Goal: Task Accomplishment & Management: Manage account settings

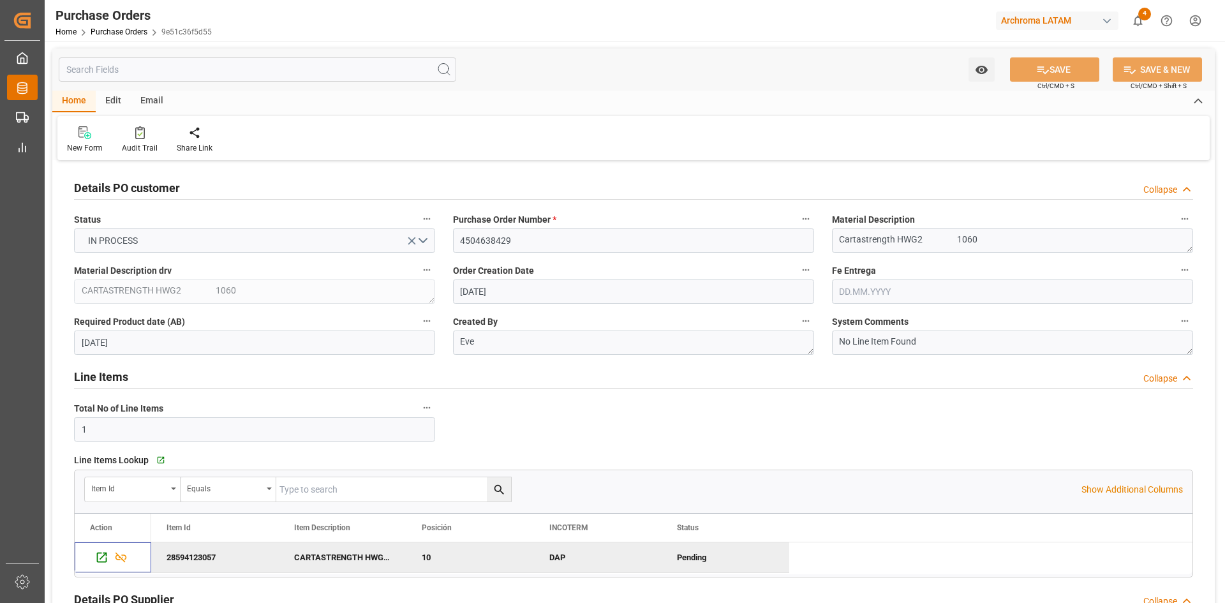
click at [20, 90] on icon at bounding box center [22, 88] width 13 height 13
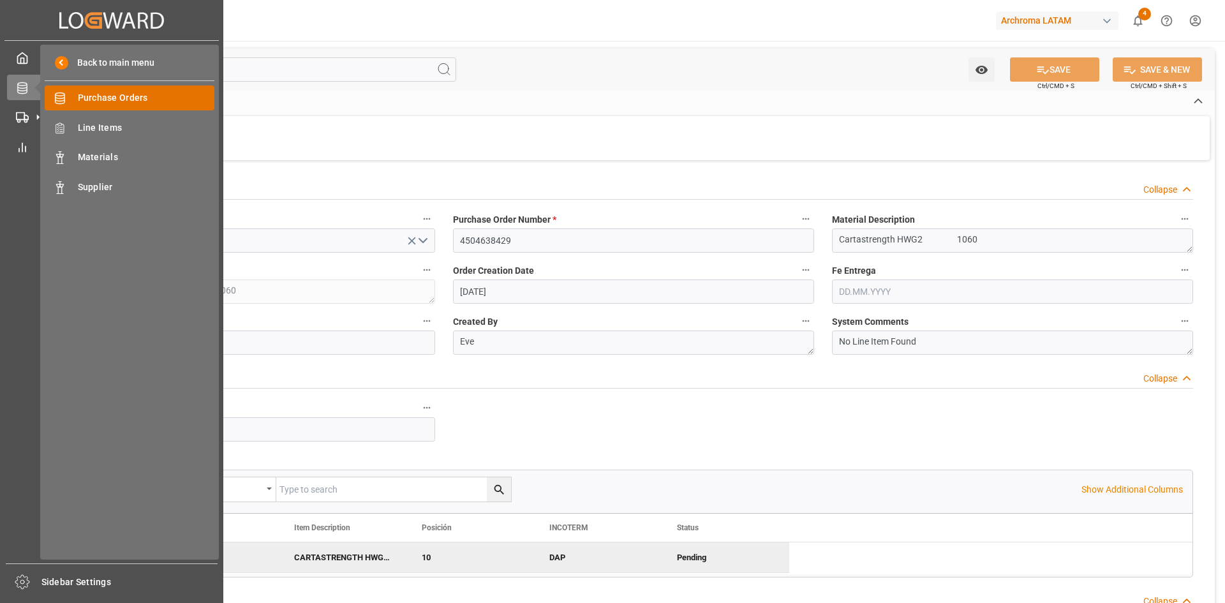
scroll to position [255, 0]
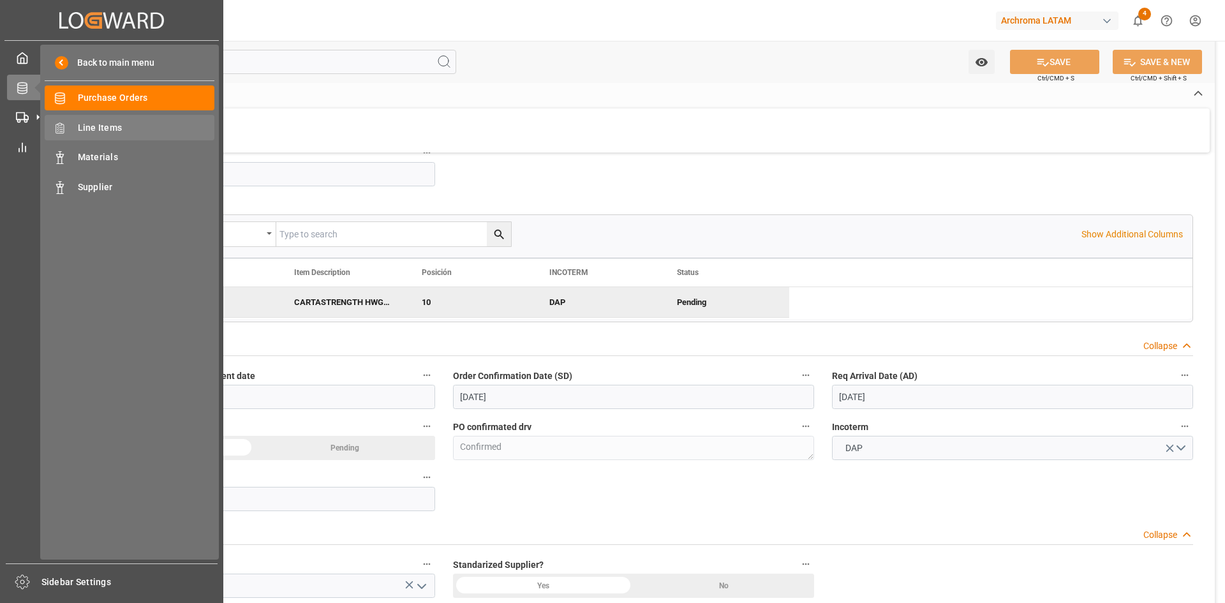
click at [96, 125] on span "Line Items" at bounding box center [146, 127] width 137 height 13
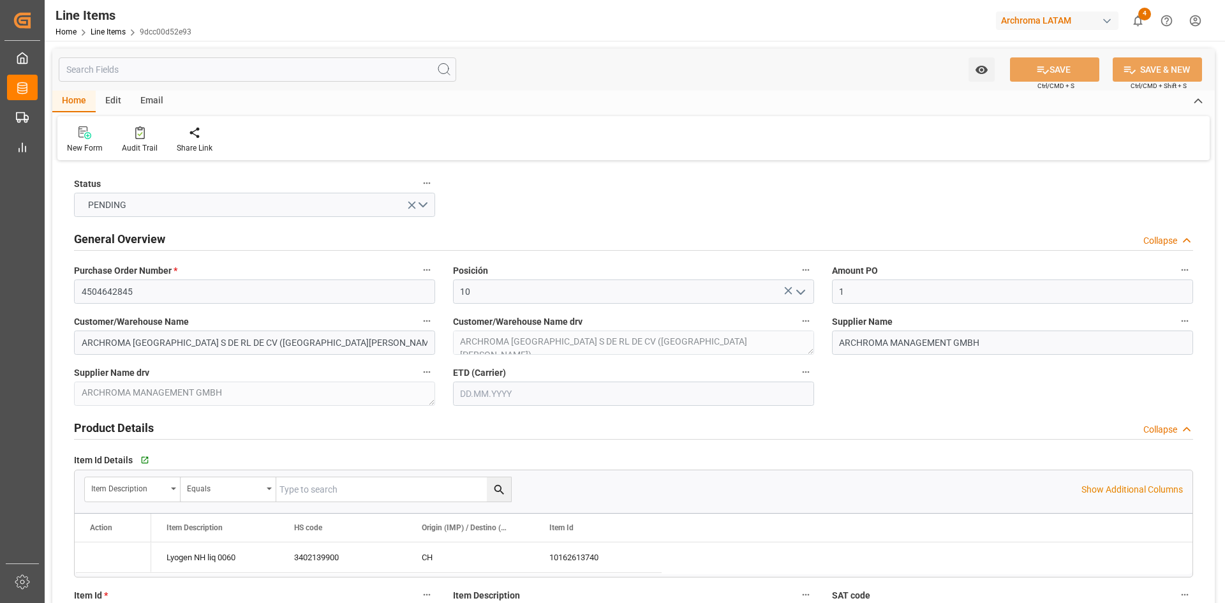
type input "1"
type input "12171700"
type input "18"
type input "1080"
type input "1142.64"
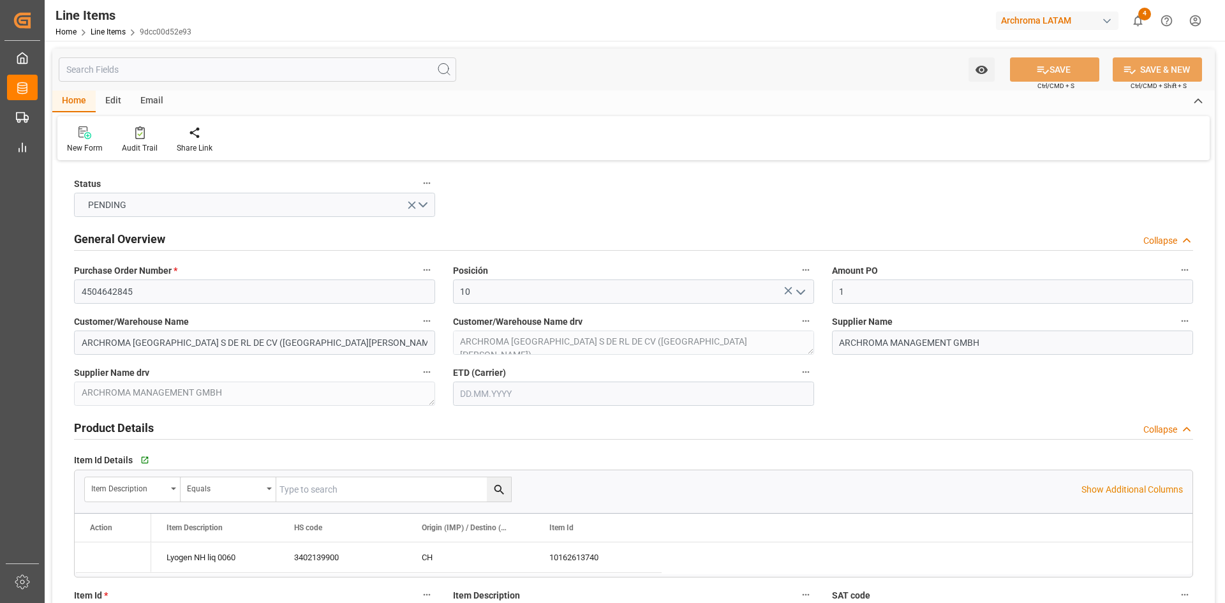
type input "3834"
type input "3402139900"
type input "[DATE]"
type input "[DATE] 18:26"
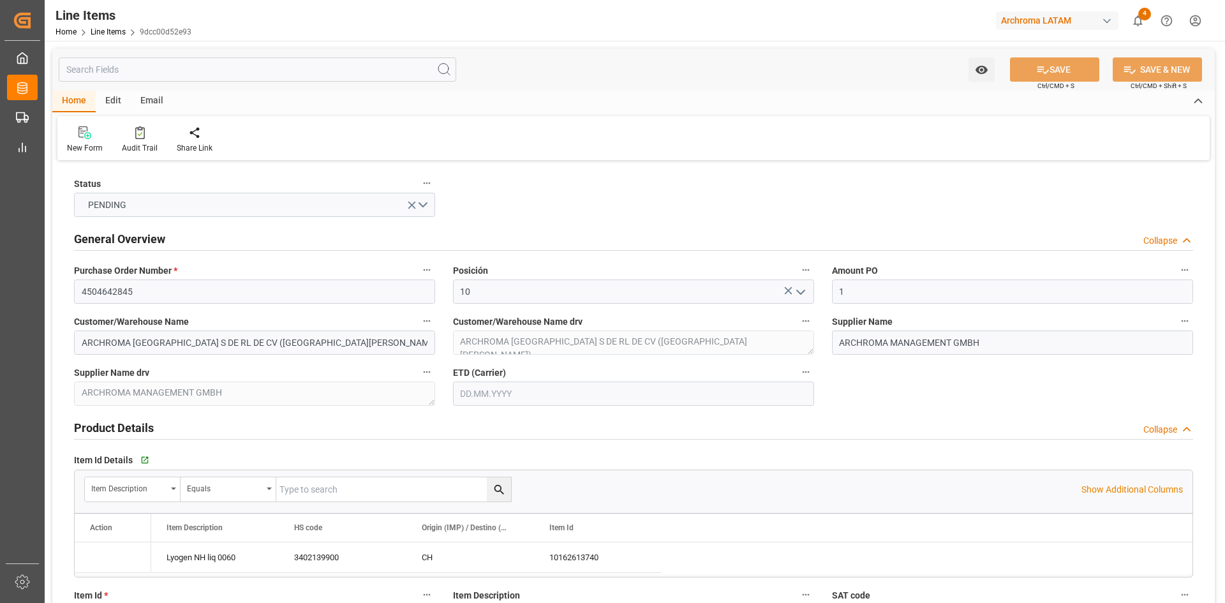
type input "[DATE] 18:08"
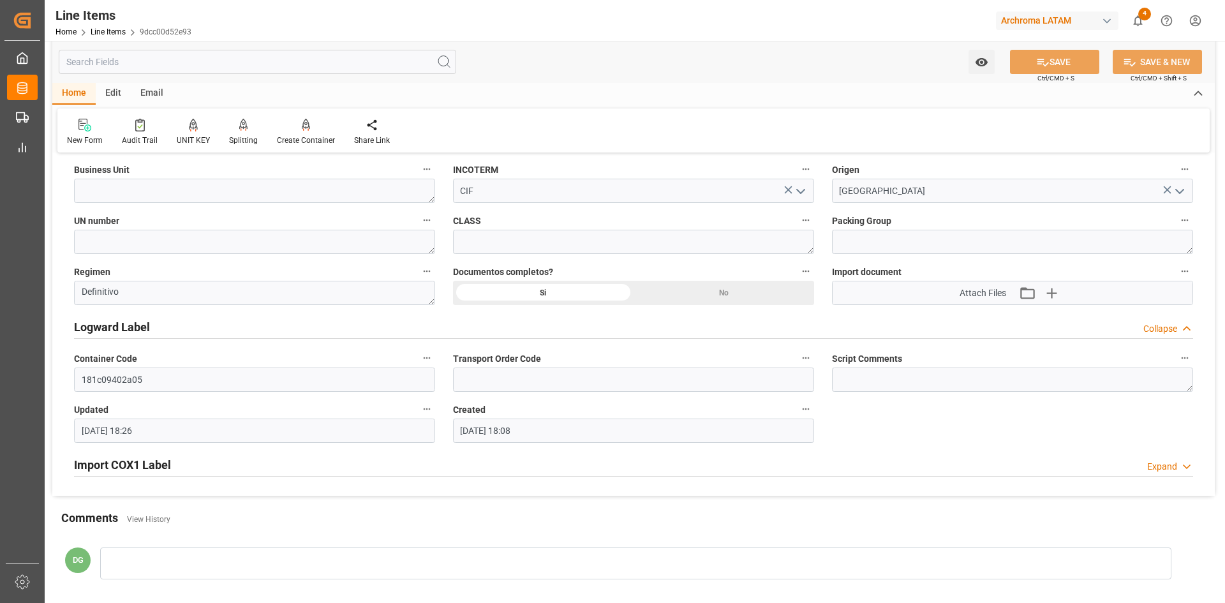
scroll to position [1171, 0]
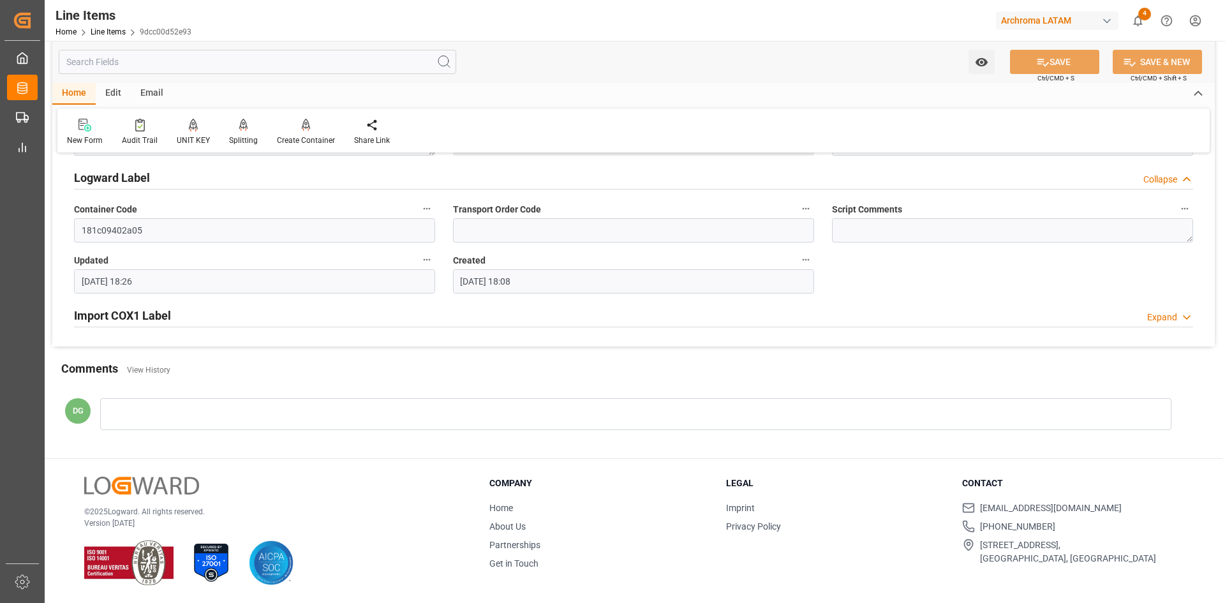
drag, startPoint x: 164, startPoint y: 318, endPoint x: 57, endPoint y: 436, distance: 158.6
click at [164, 318] on h2 "Import COX1 Label" at bounding box center [122, 315] width 97 height 17
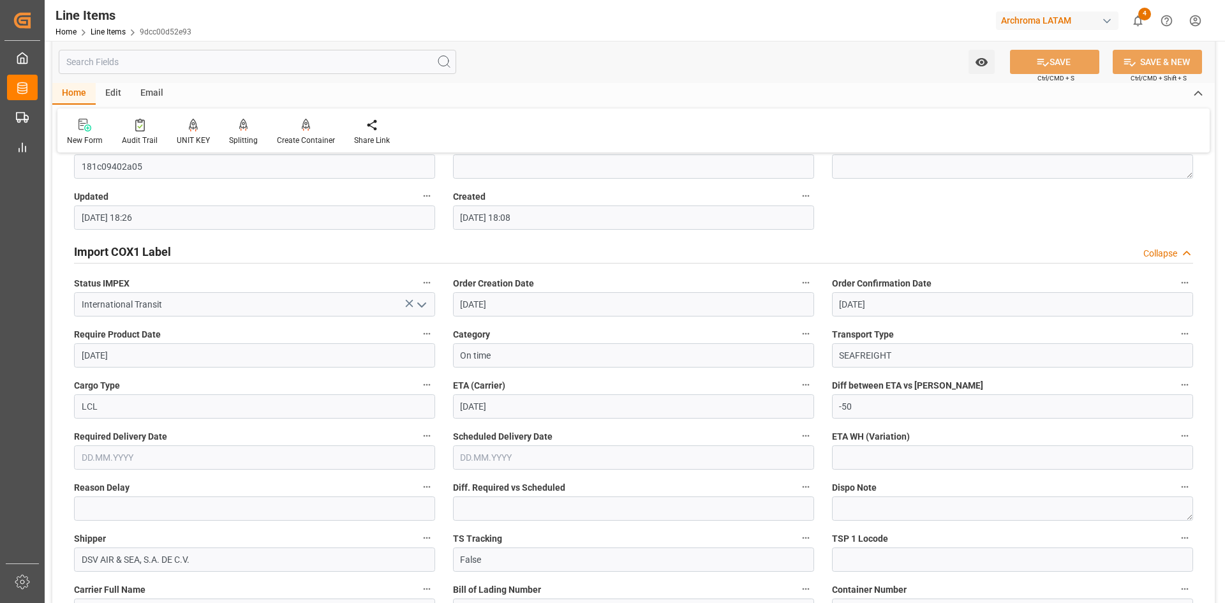
scroll to position [1298, 0]
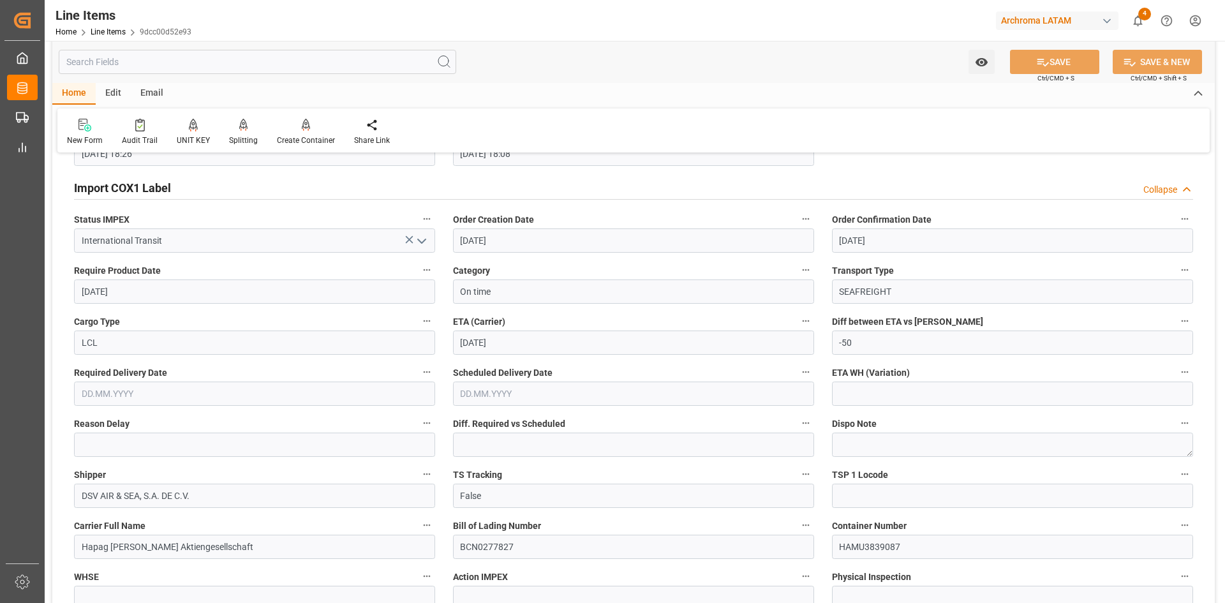
drag, startPoint x: 186, startPoint y: 189, endPoint x: 257, endPoint y: 289, distance: 122.7
click at [186, 189] on div "Import COX1 Label Collapse" at bounding box center [634, 187] width 1120 height 24
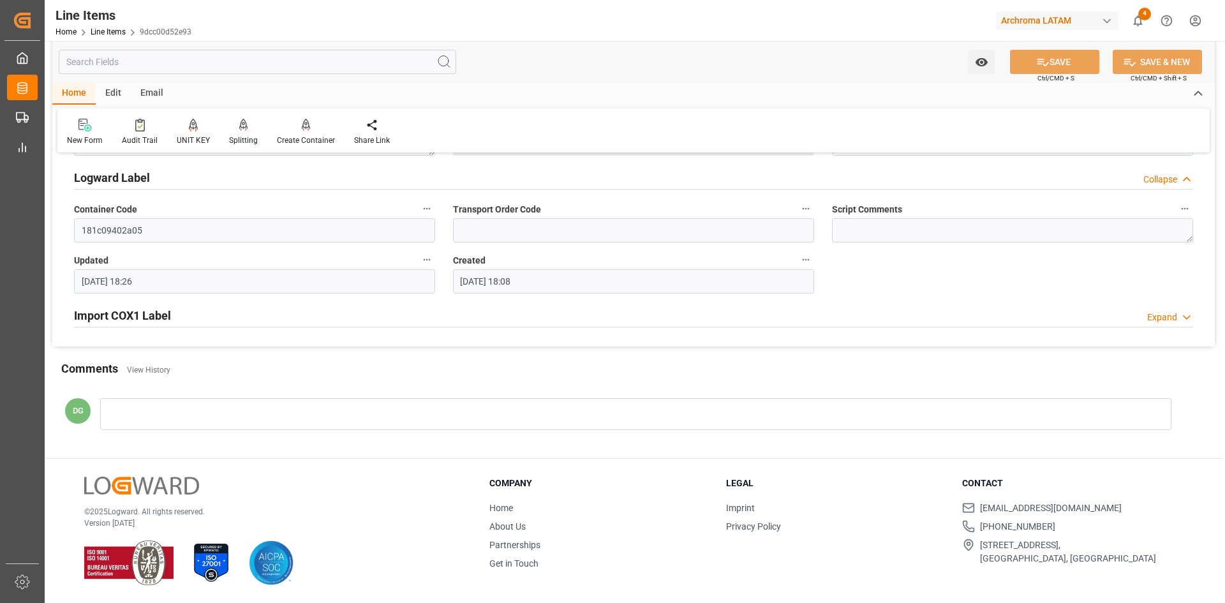
scroll to position [1171, 0]
drag, startPoint x: 124, startPoint y: 314, endPoint x: 368, endPoint y: 493, distance: 302.7
click at [124, 314] on h2 "Import COX1 Label" at bounding box center [122, 315] width 97 height 17
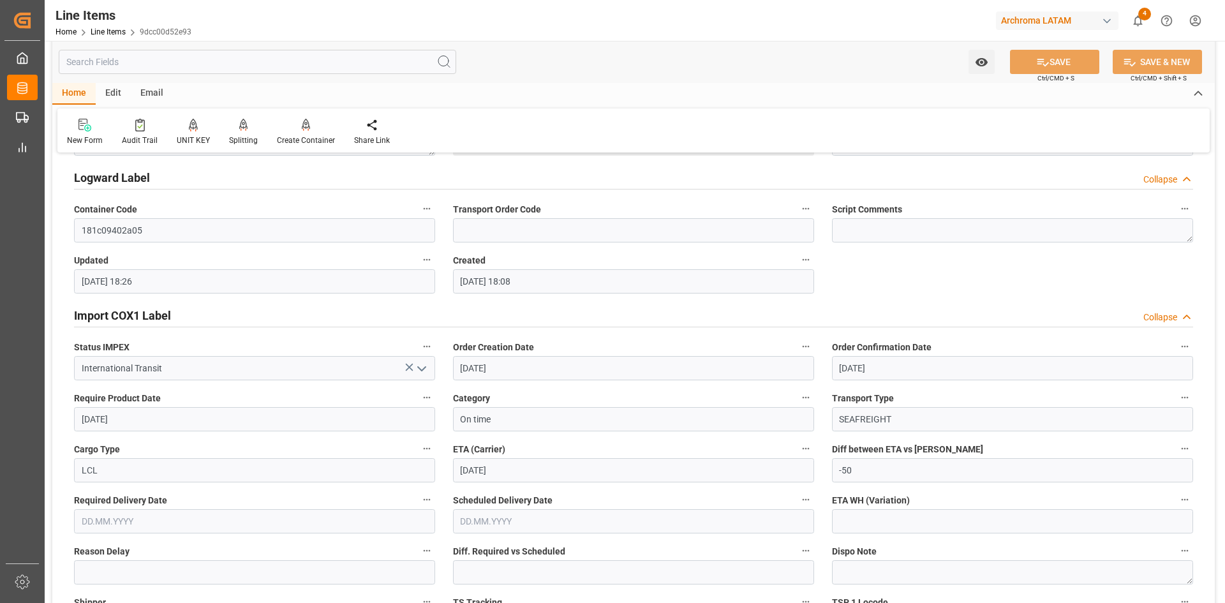
scroll to position [1298, 0]
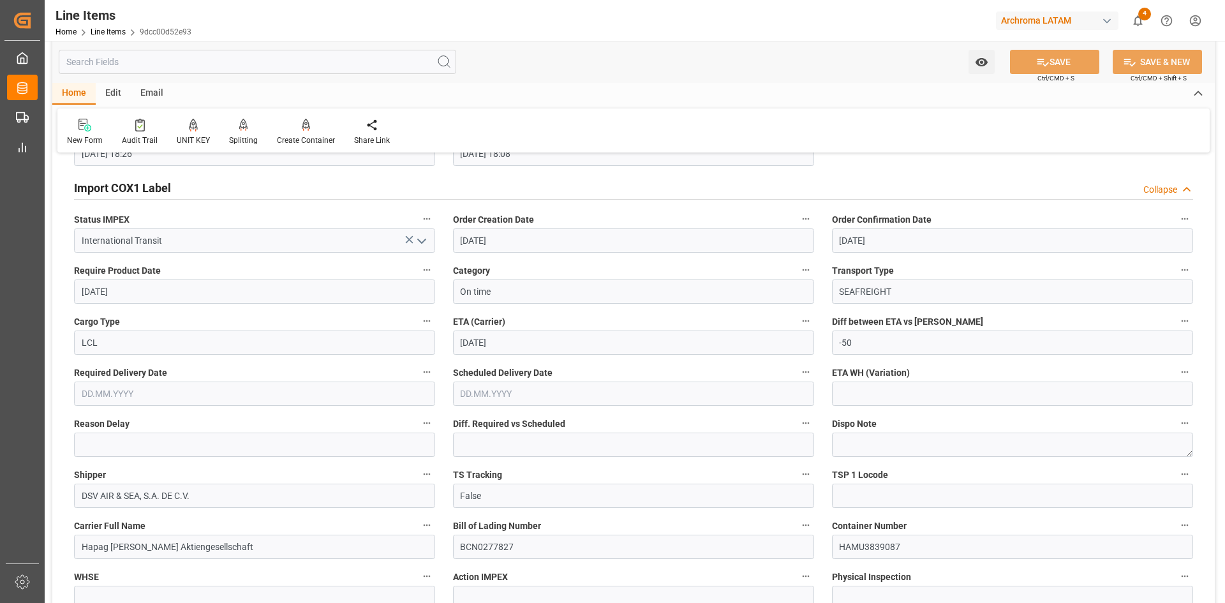
click at [1169, 185] on div "Collapse" at bounding box center [1161, 189] width 34 height 13
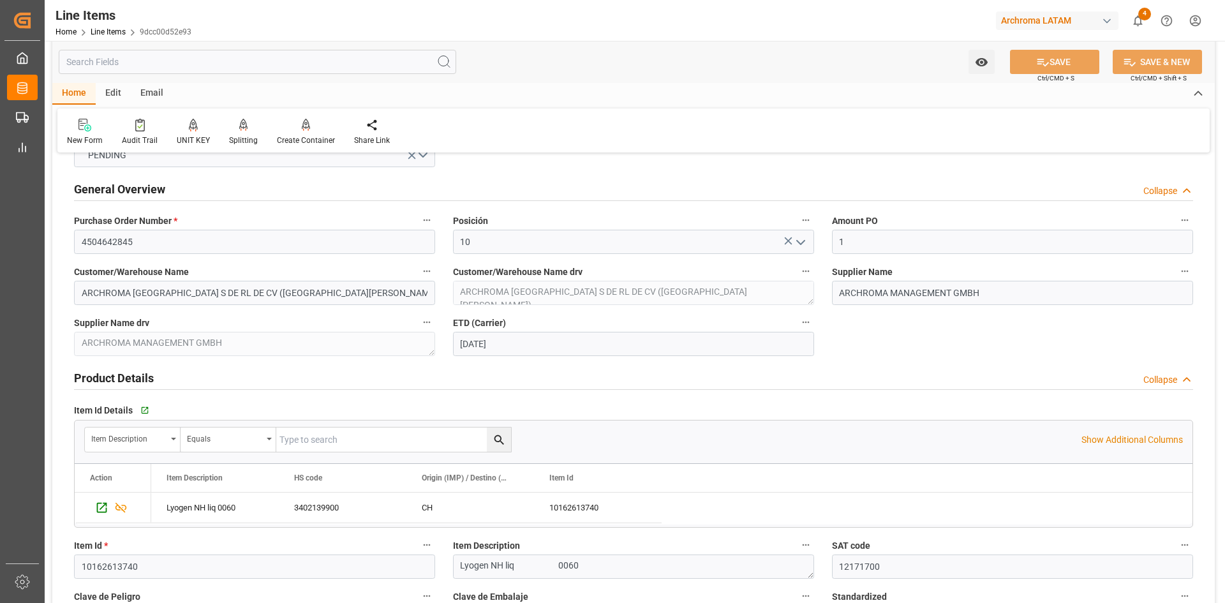
scroll to position [0, 0]
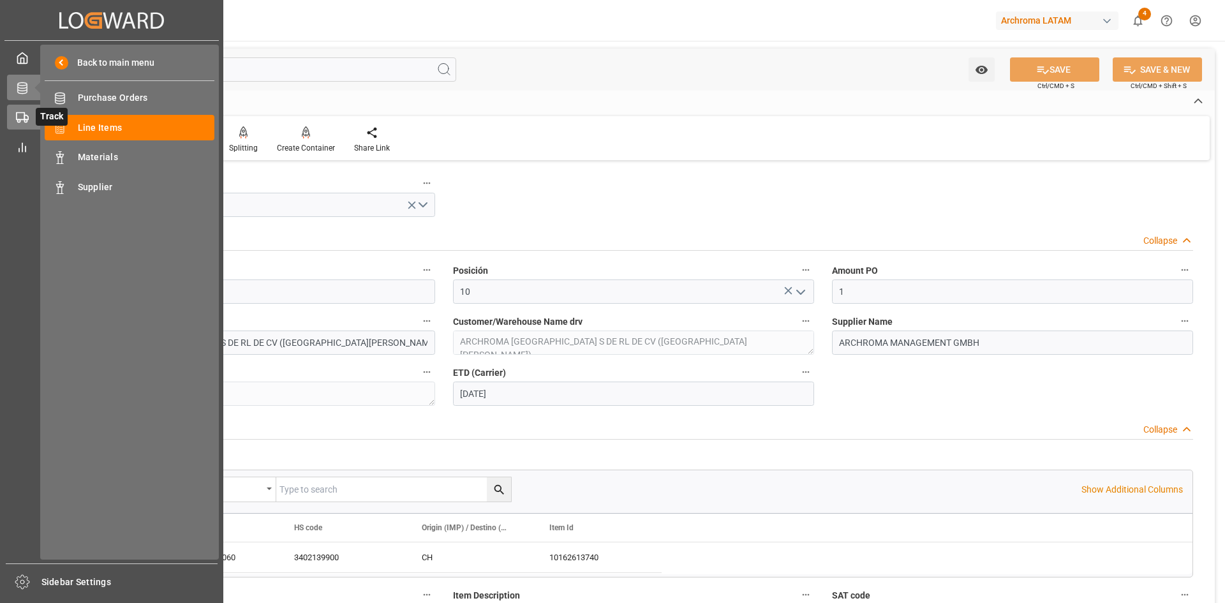
click at [11, 118] on div at bounding box center [18, 116] width 22 height 13
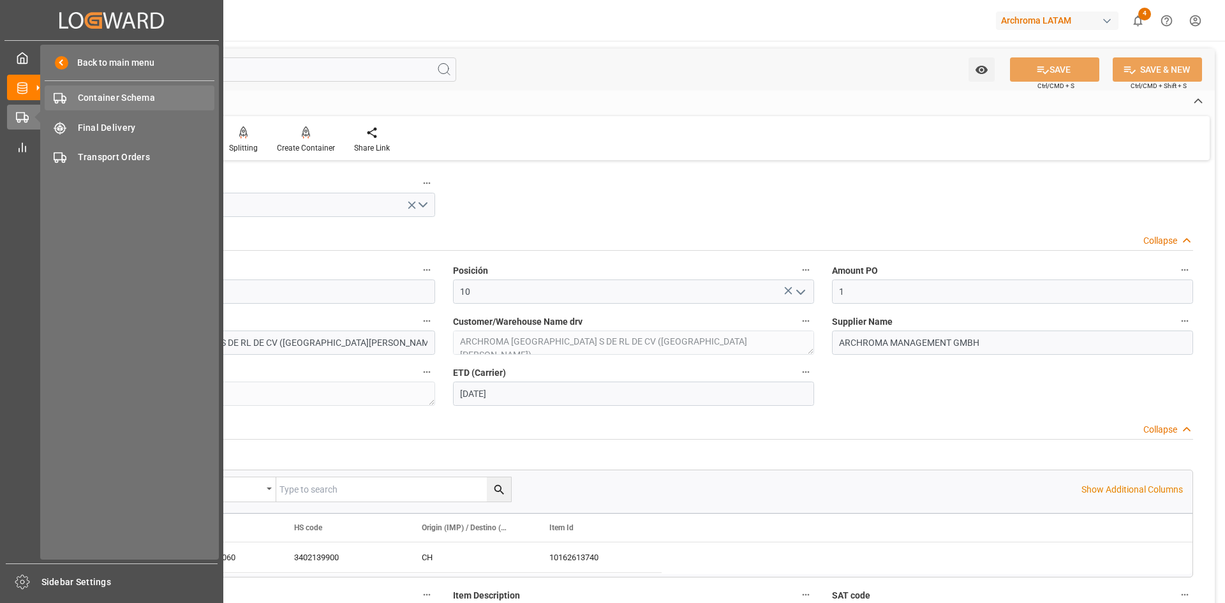
click at [136, 93] on span "Container Schema" at bounding box center [146, 97] width 137 height 13
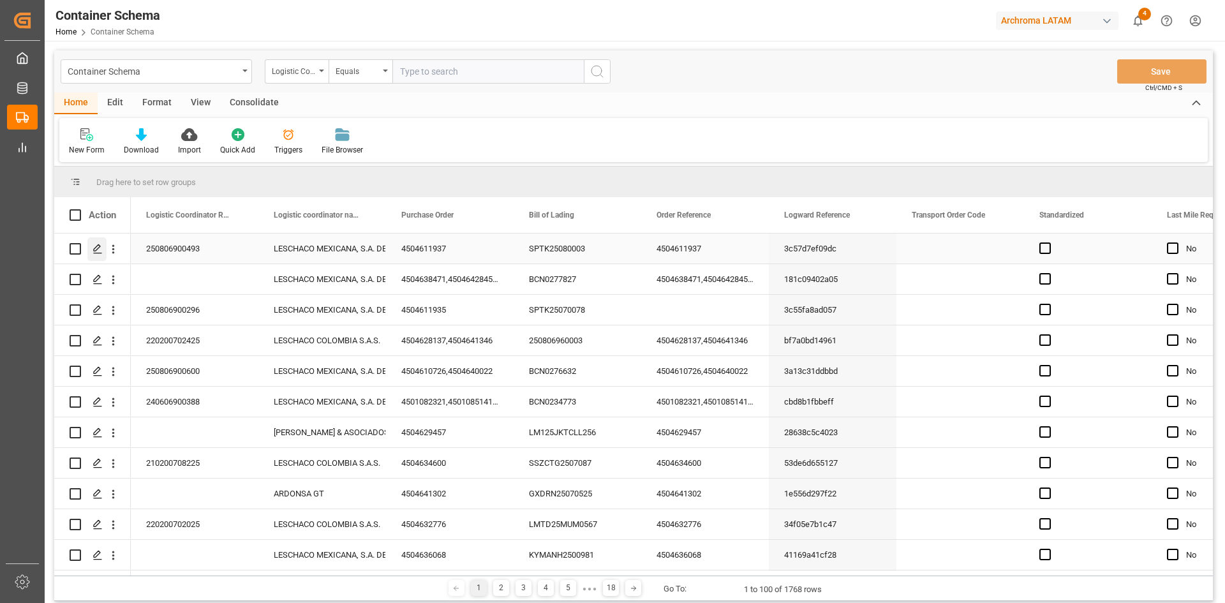
click at [101, 248] on icon "Press SPACE to select this row." at bounding box center [98, 249] width 10 height 10
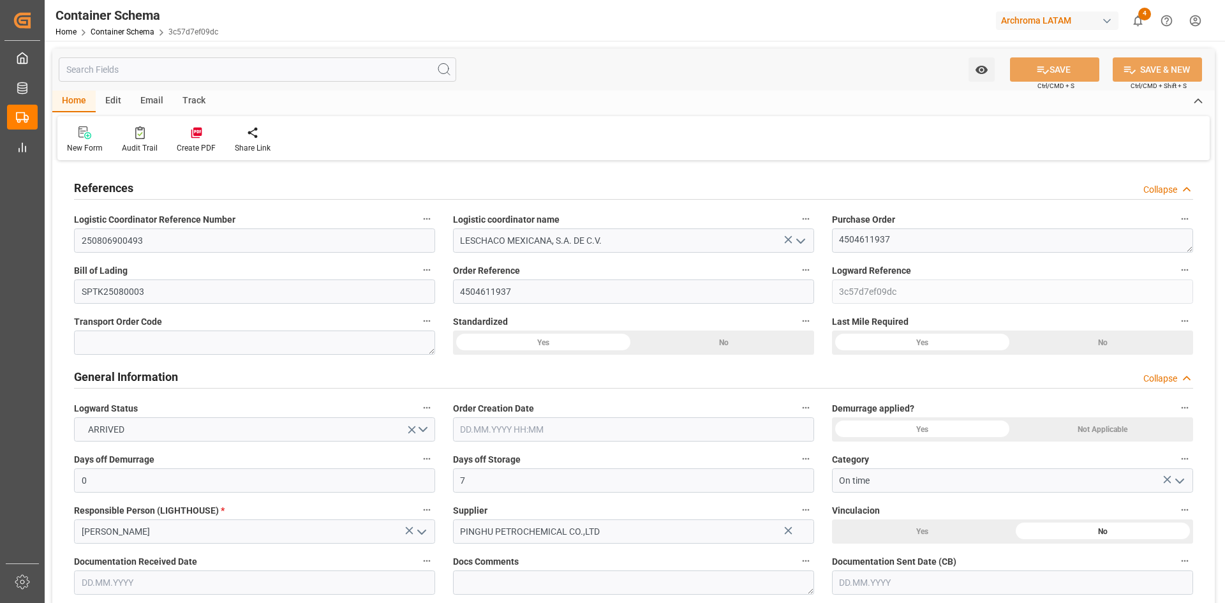
type input "0"
type input "7"
type input "0"
type input "1"
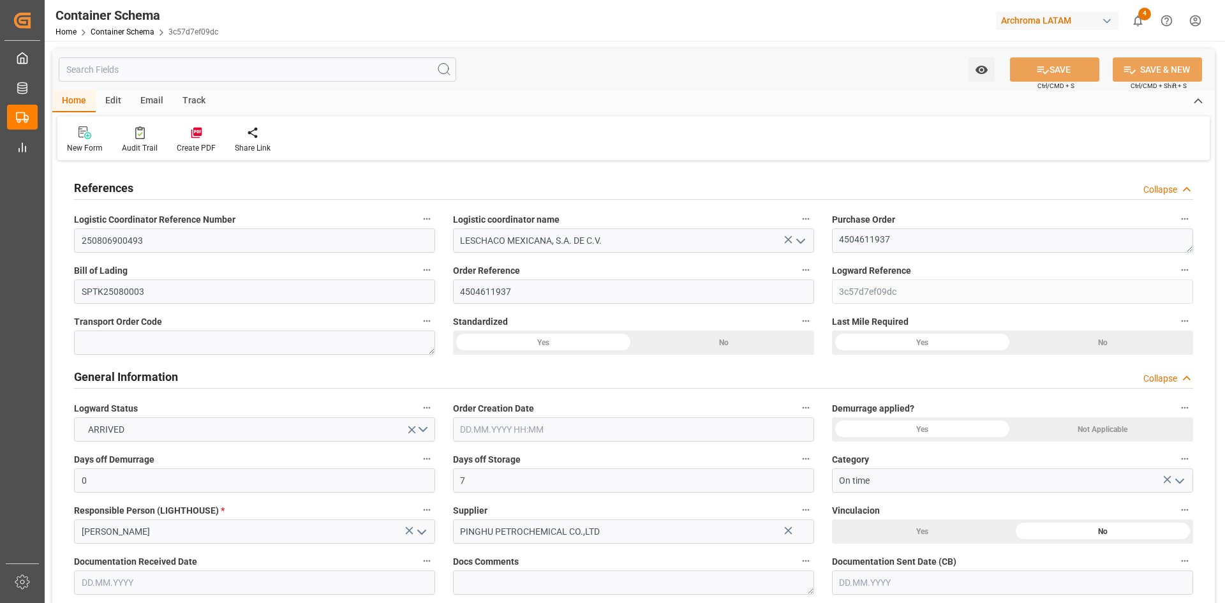
type input "1"
type input "21000"
type input "Cosco"
type input "COSCO Shipping Co. Ltd."
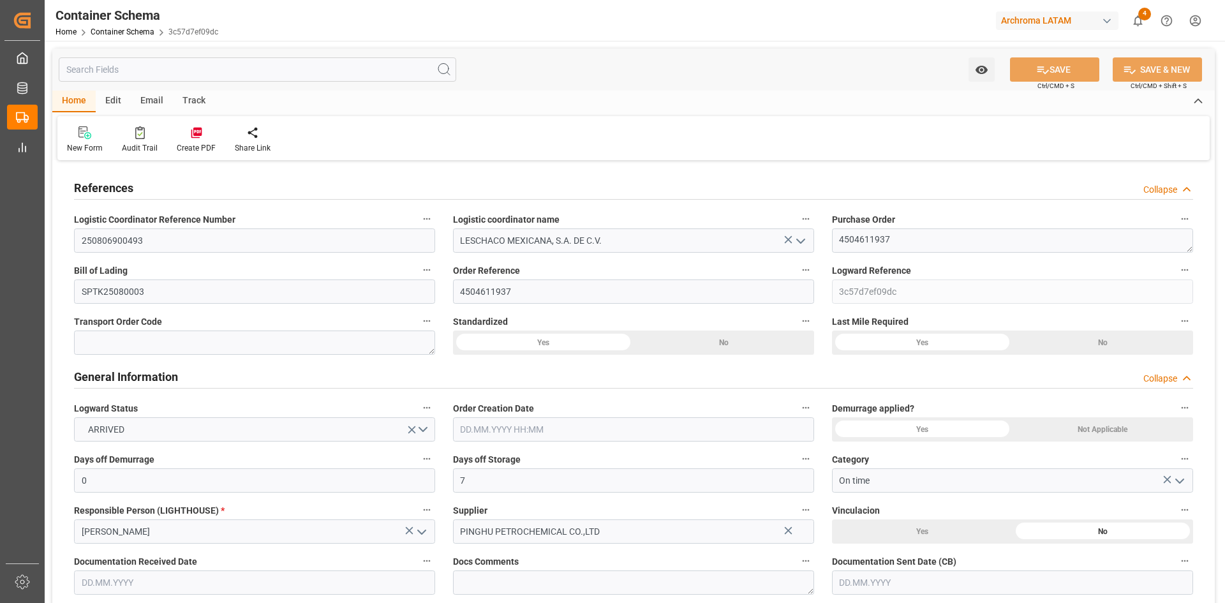
type input "CNSGH"
type input "CNSHA"
type input "MXZLO"
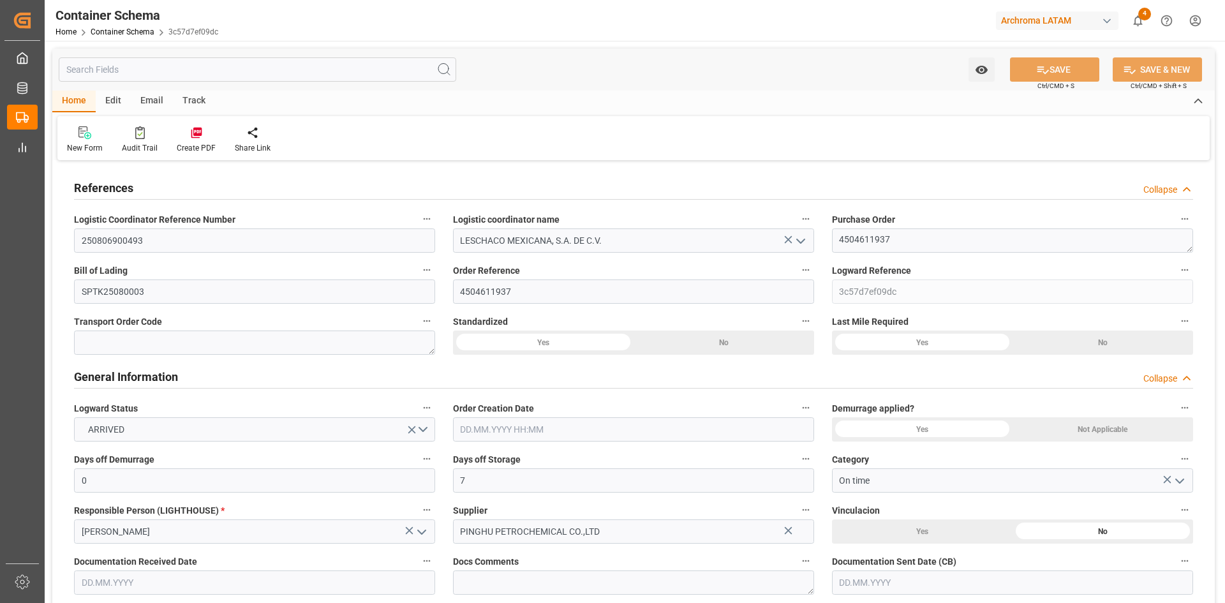
type input "9345427"
type input "1"
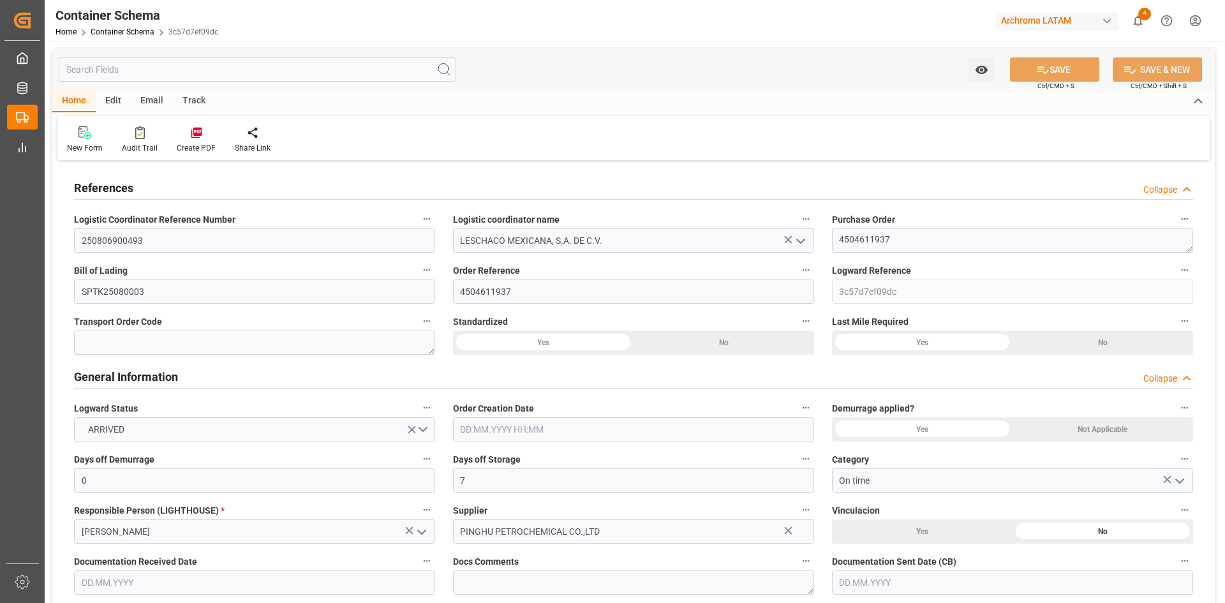
type input "19"
type input "2"
type input "0"
type input "[DATE] 11:30"
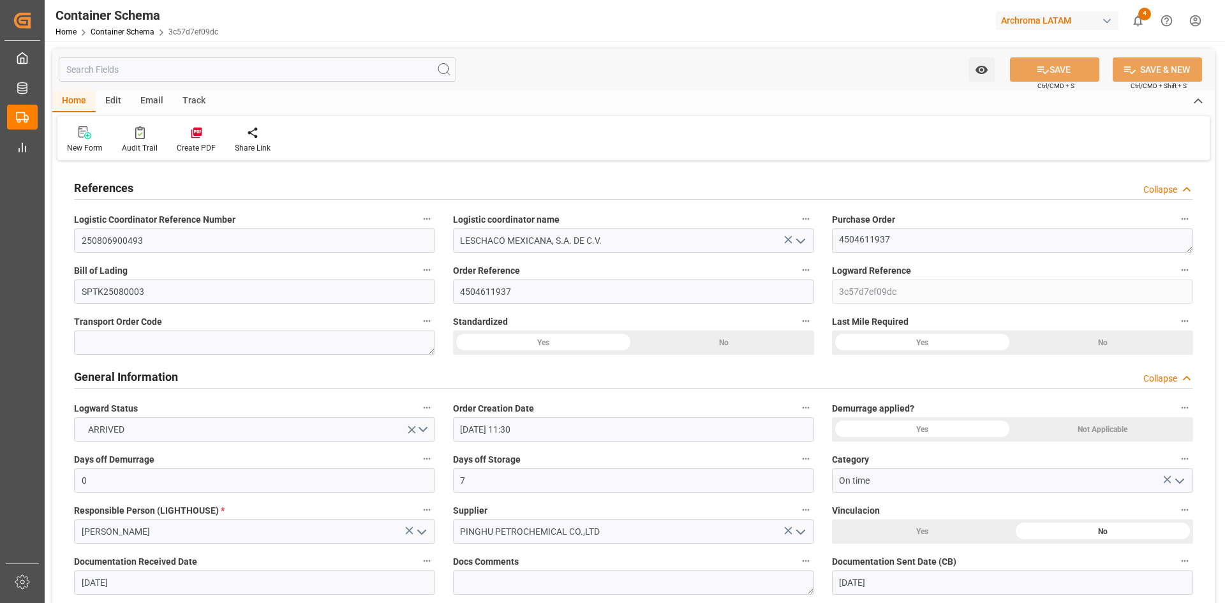
type input "[DATE]"
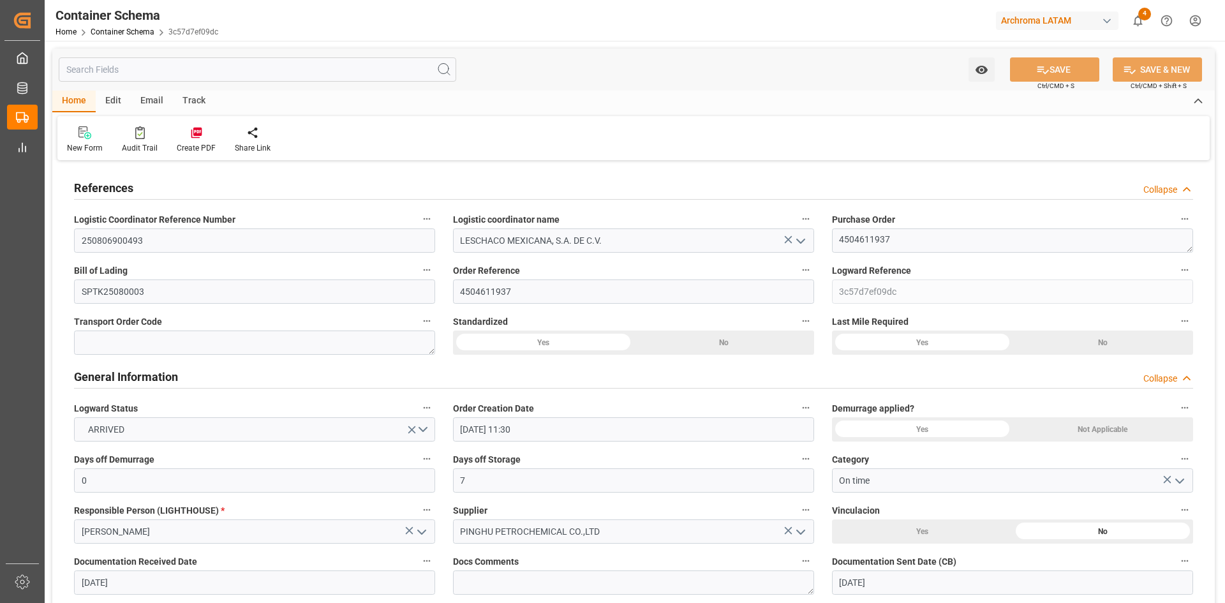
type input "[DATE] 18:29"
type input "[DATE] 17:34"
type input "[DATE]"
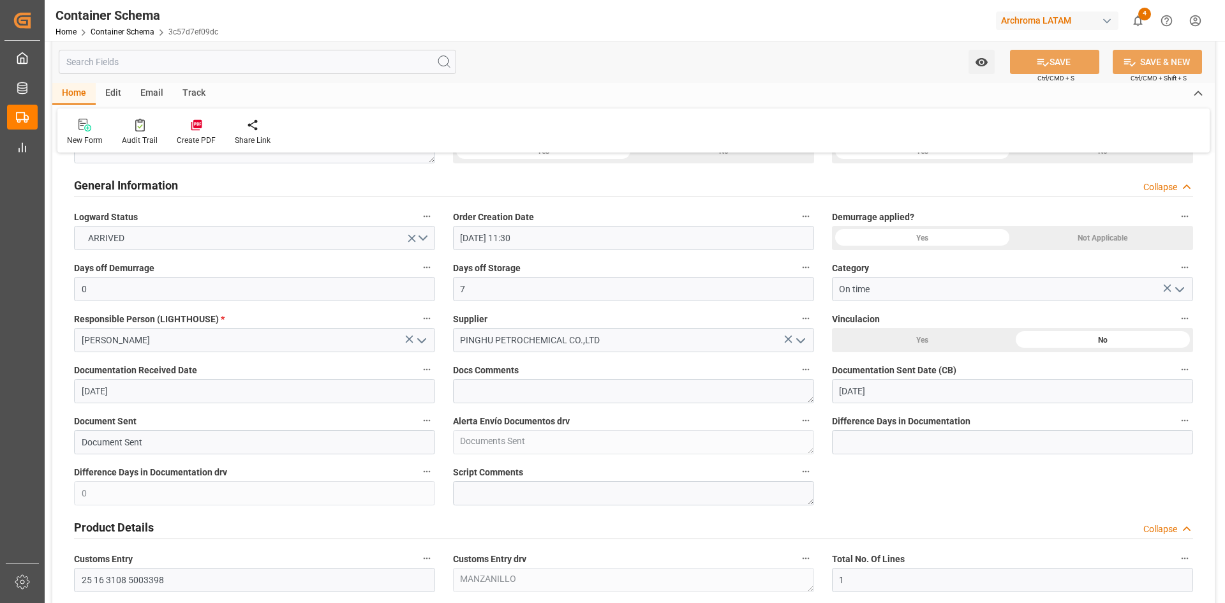
scroll to position [255, 0]
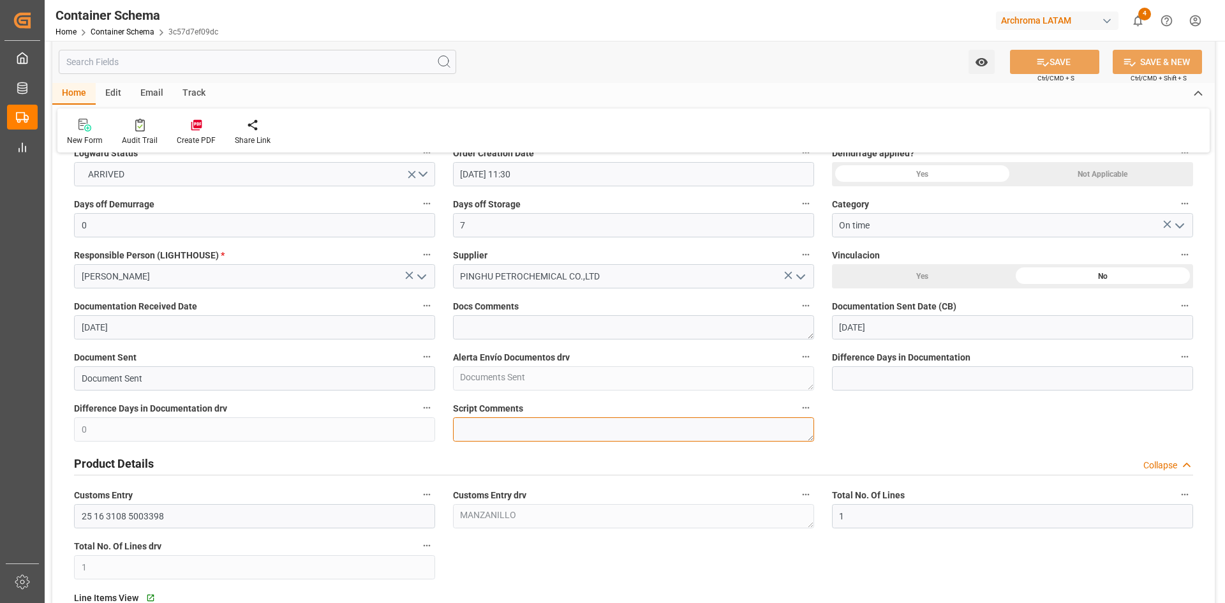
click at [536, 424] on textarea at bounding box center [633, 429] width 361 height 24
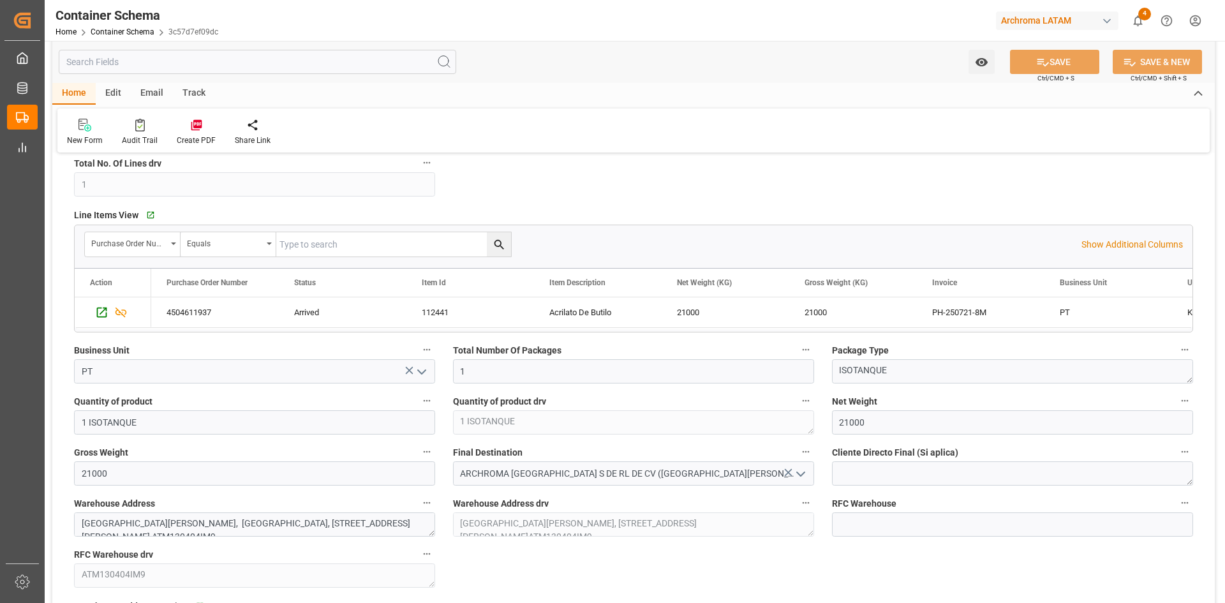
scroll to position [702, 0]
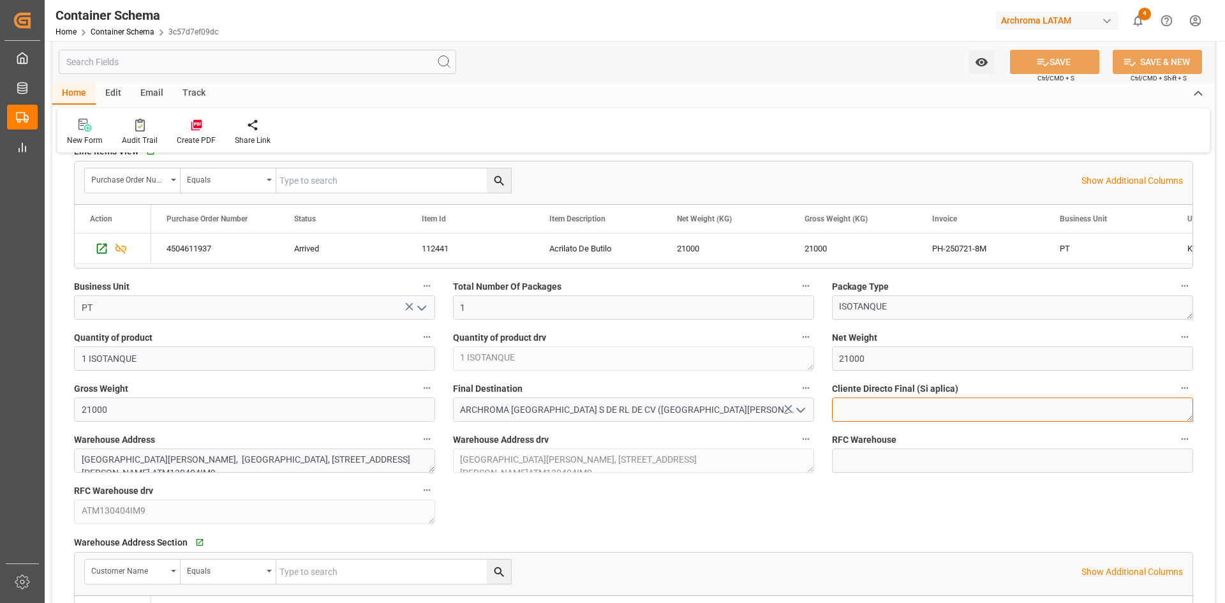
click at [872, 408] on textarea at bounding box center [1012, 410] width 361 height 24
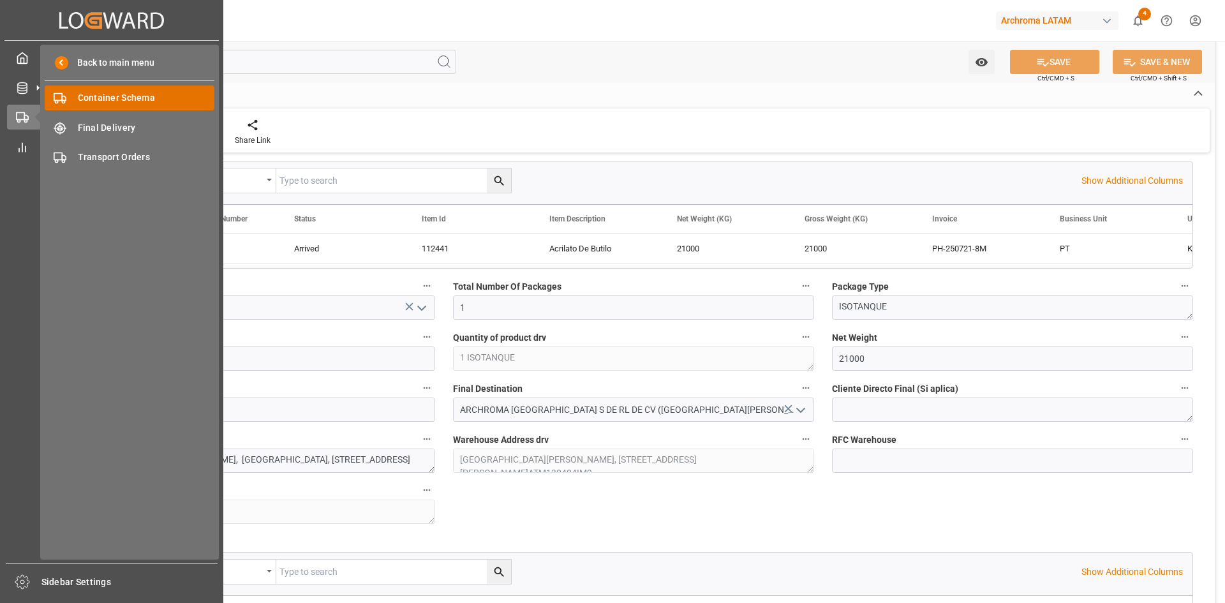
click at [29, 117] on icon at bounding box center [37, 117] width 27 height 27
click at [169, 93] on span "Container Schema" at bounding box center [146, 97] width 137 height 13
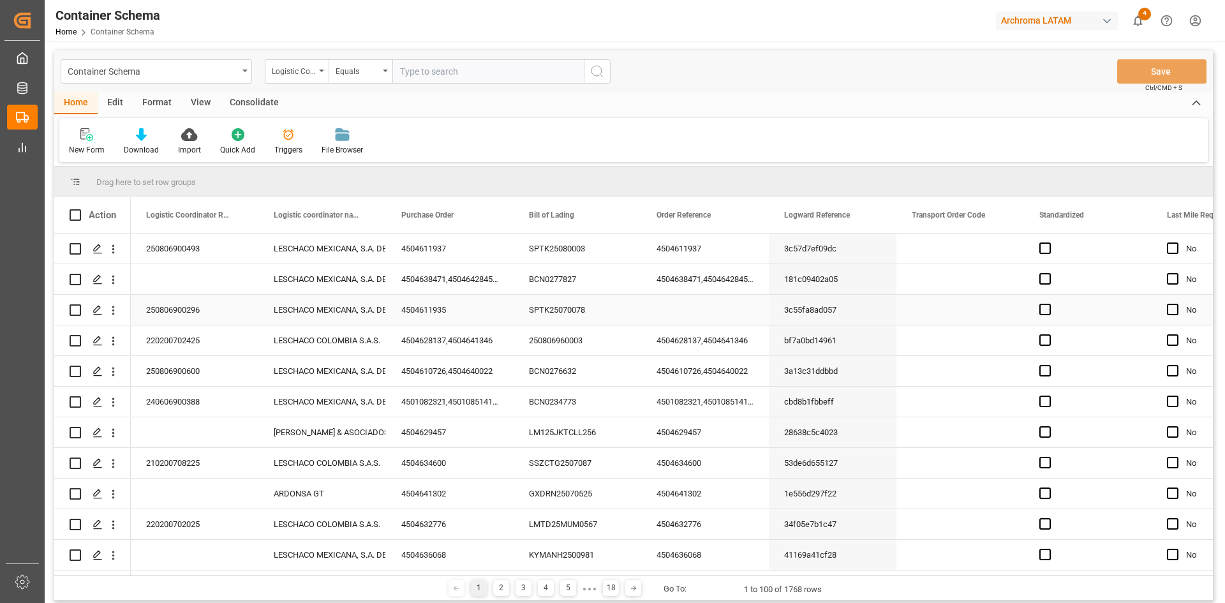
click at [941, 302] on div "Press SPACE to select this row." at bounding box center [961, 310] width 128 height 30
click at [304, 70] on div "Logistic Coordinator Reference Number" at bounding box center [293, 70] width 43 height 15
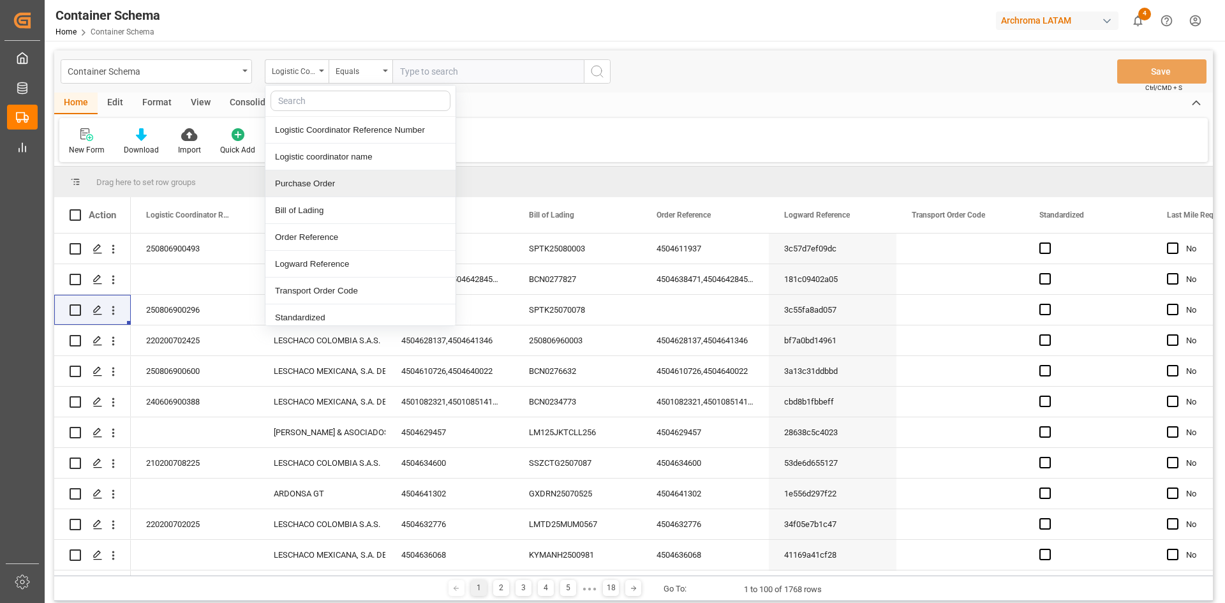
click at [351, 184] on div "Purchase Order" at bounding box center [361, 183] width 190 height 27
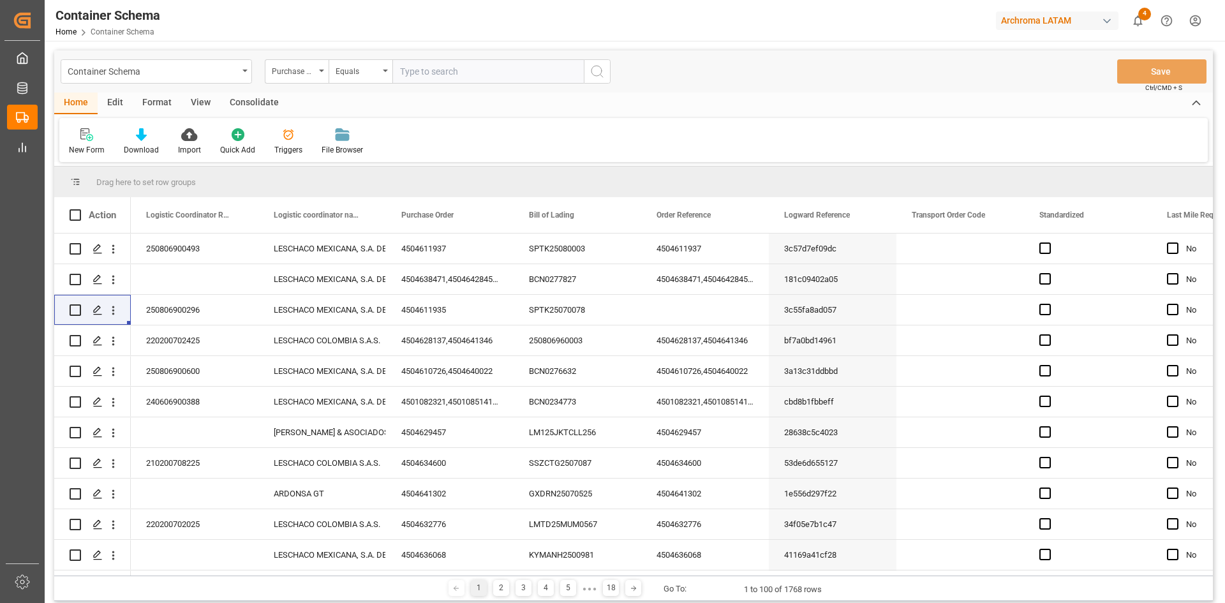
click at [423, 71] on input "text" at bounding box center [488, 71] width 191 height 24
type input "4504634071"
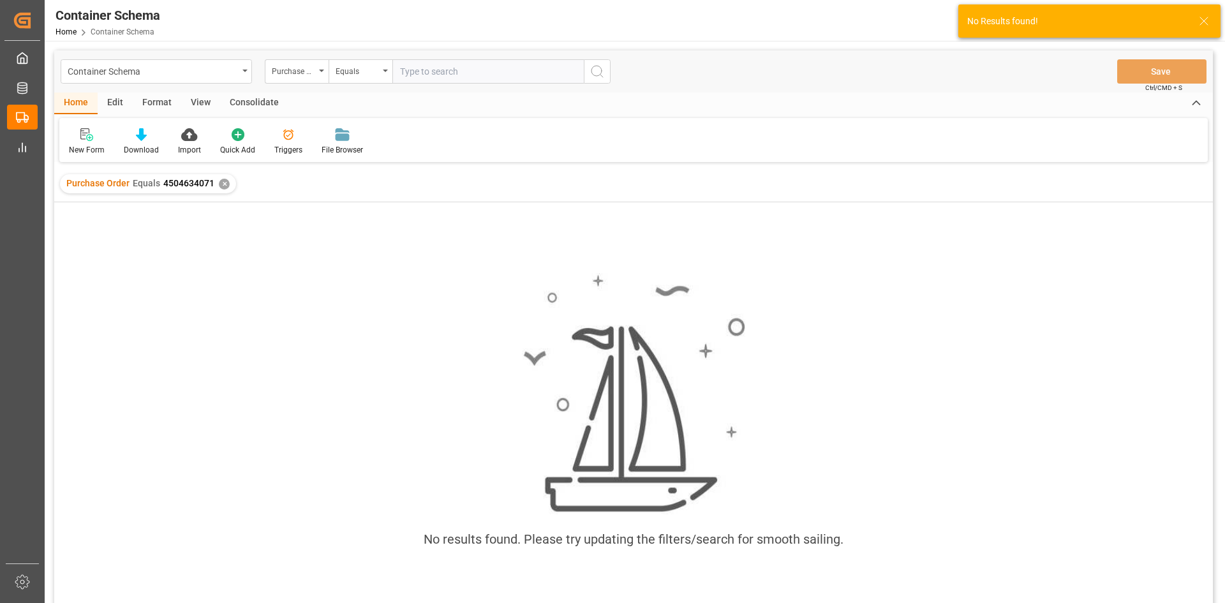
click at [179, 182] on span "4504634071" at bounding box center [188, 183] width 51 height 10
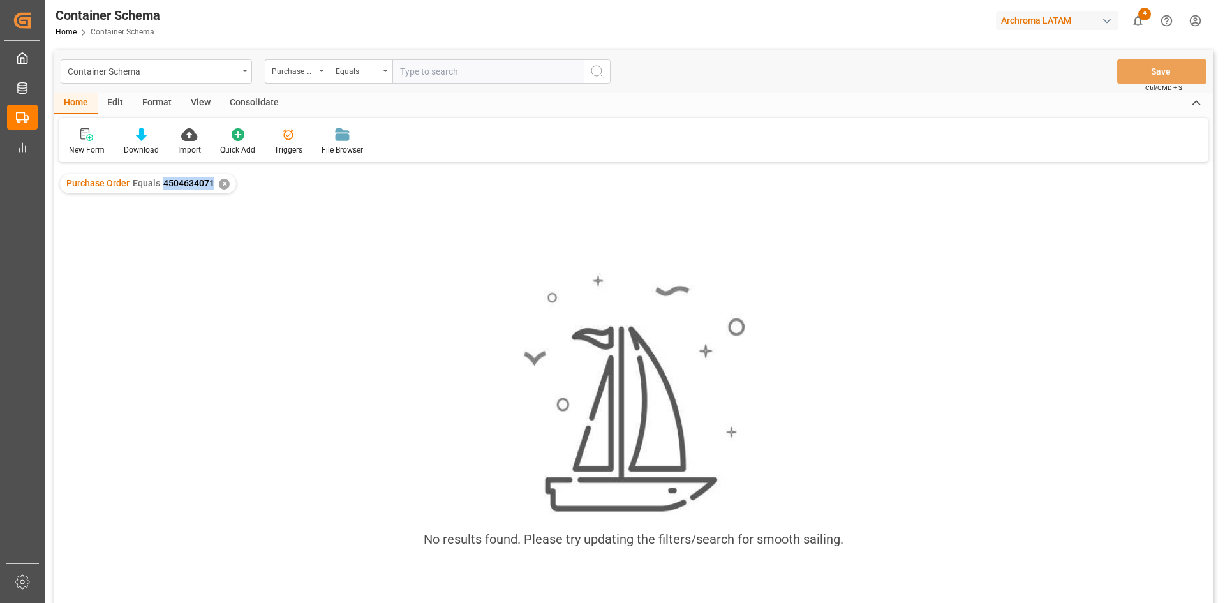
drag, startPoint x: 163, startPoint y: 185, endPoint x: 211, endPoint y: 191, distance: 48.2
click at [211, 191] on div "Purchase Order Equals 4504634071 ✕" at bounding box center [148, 183] width 176 height 19
copy span "4504634071"
click at [223, 182] on div "✕" at bounding box center [224, 184] width 11 height 11
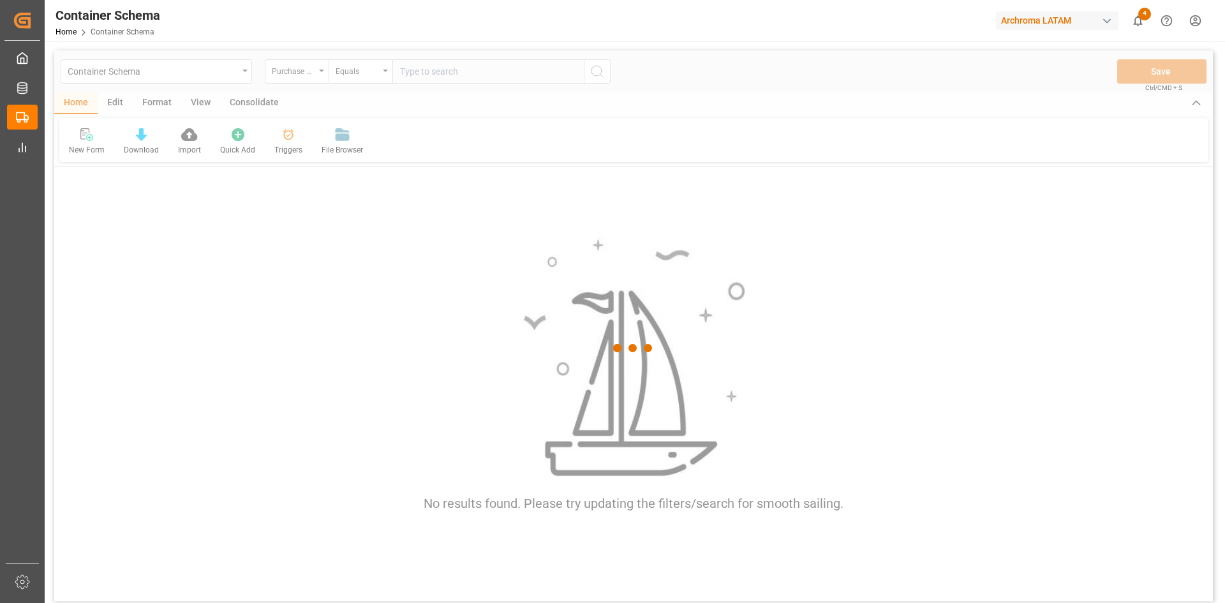
click at [430, 77] on div at bounding box center [633, 348] width 1159 height 596
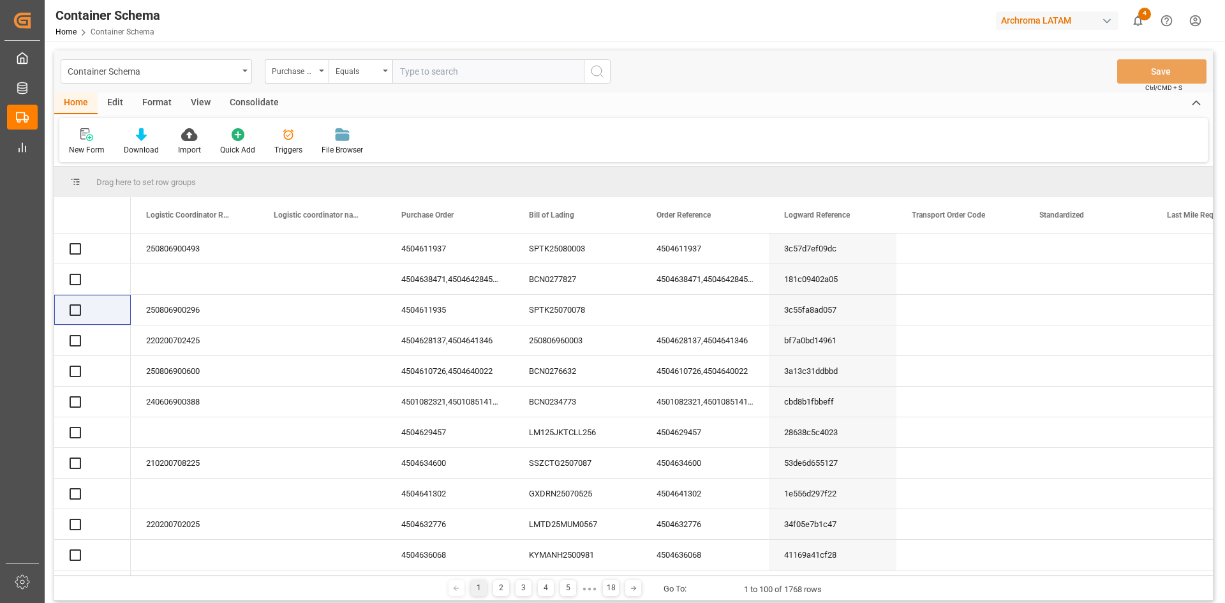
click at [430, 77] on input "text" at bounding box center [488, 71] width 191 height 24
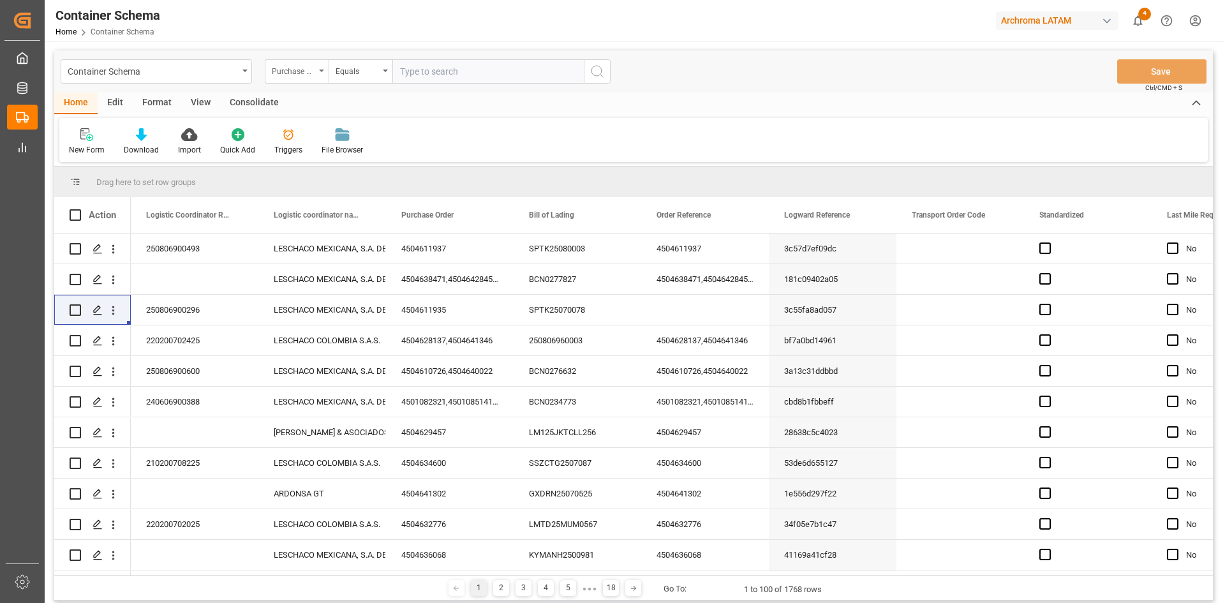
click at [311, 74] on div "Purchase Order" at bounding box center [293, 70] width 43 height 15
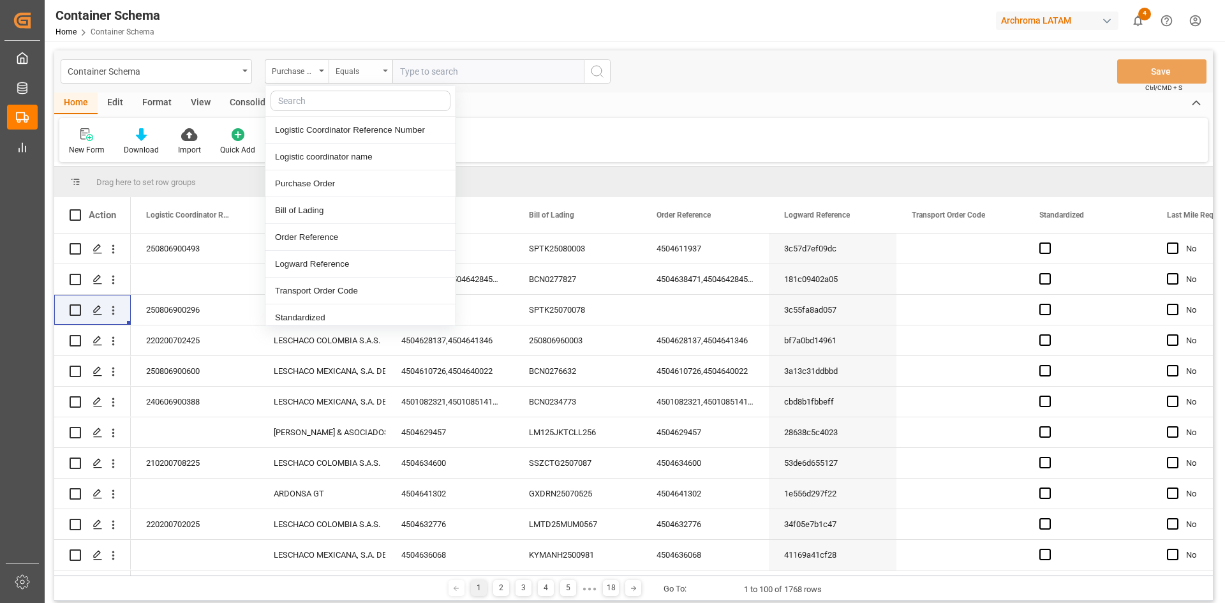
click at [377, 72] on div "Equals" at bounding box center [357, 70] width 43 height 15
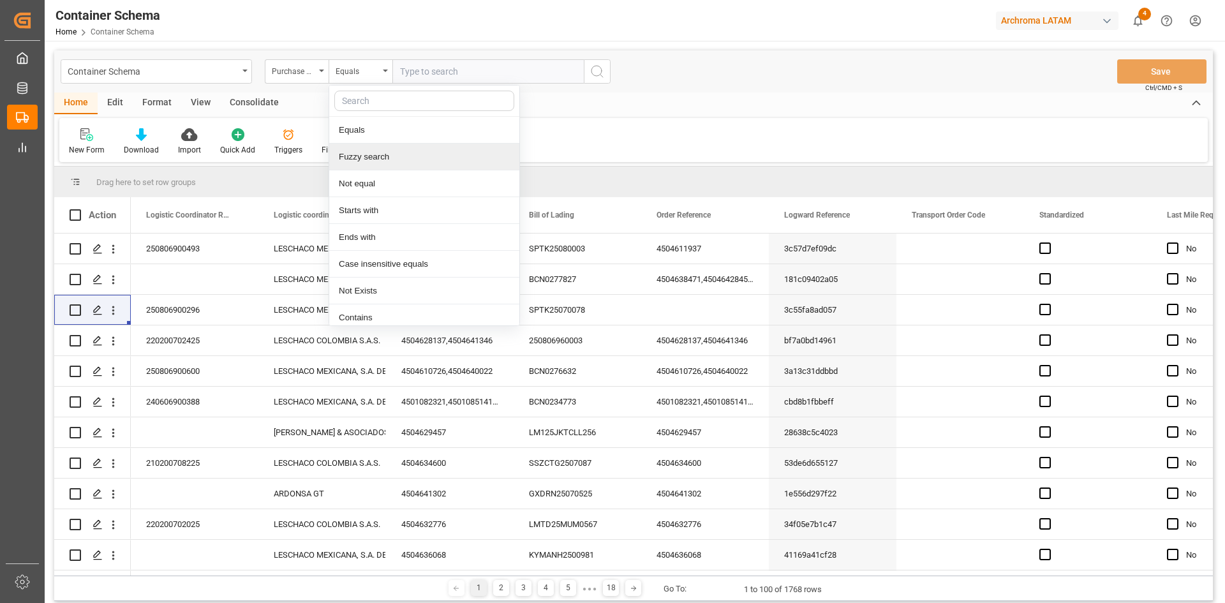
click at [391, 162] on div "Fuzzy search" at bounding box center [424, 157] width 190 height 27
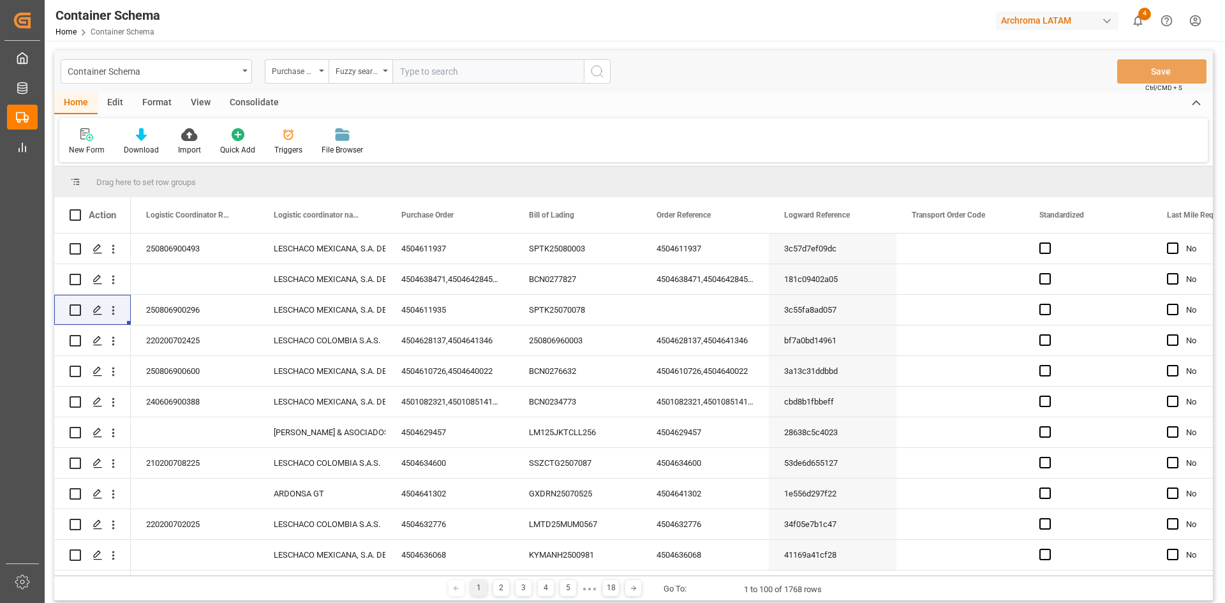
paste input "4504634071"
type input "4504634071"
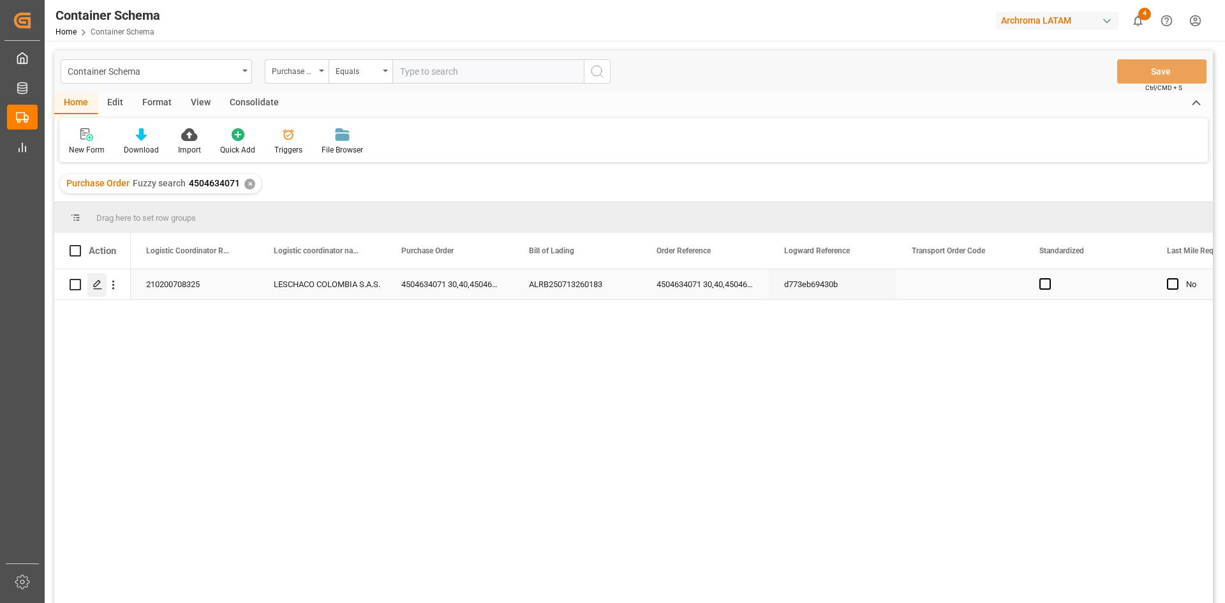
click at [98, 285] on icon "Press SPACE to select this row." at bounding box center [98, 285] width 10 height 10
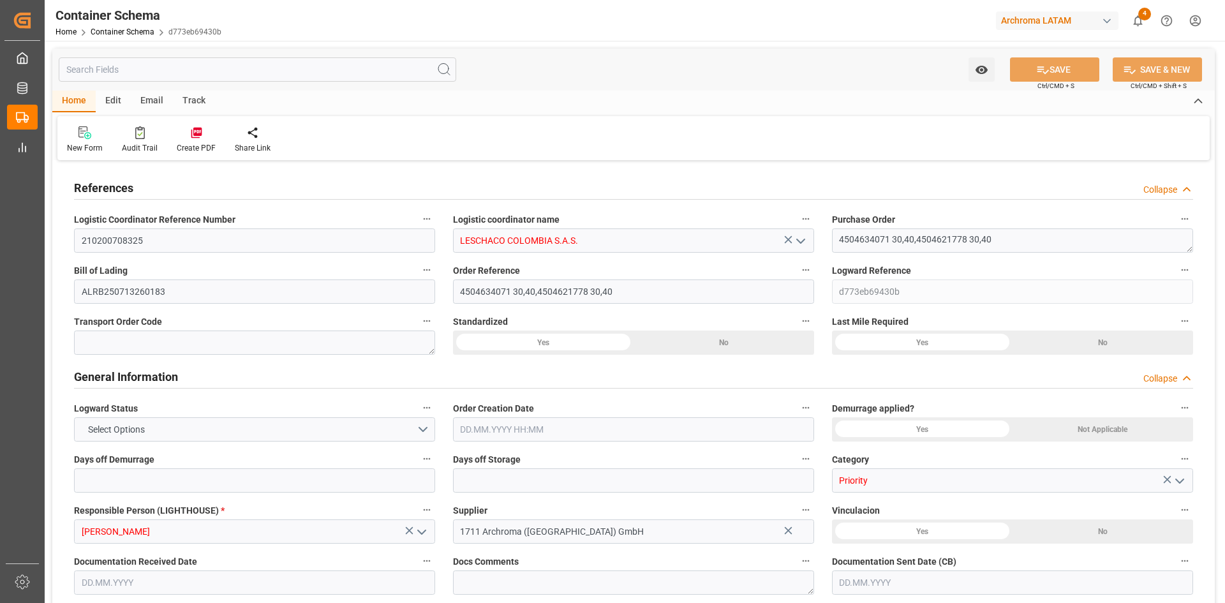
type input "210200708325"
type input "LESCHACO COLOMBIA S.A.S."
type textarea "4504634071 30,40,4504621778 30,40"
type input "ALRB250713260183"
type input "4504634071 30,40,4504621778 30,40"
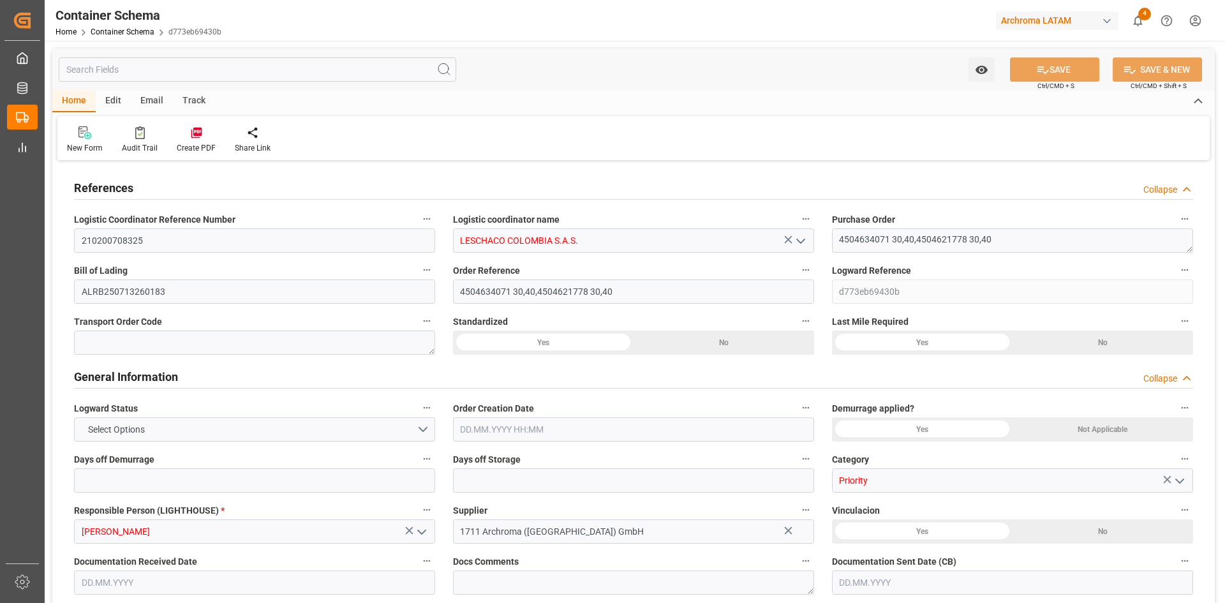
type input "d773eb69430b"
type input "Priority"
type input "[PERSON_NAME]"
type input "1711 Archroma ([GEOGRAPHIC_DATA]) GmbH"
type input "Document Sent"
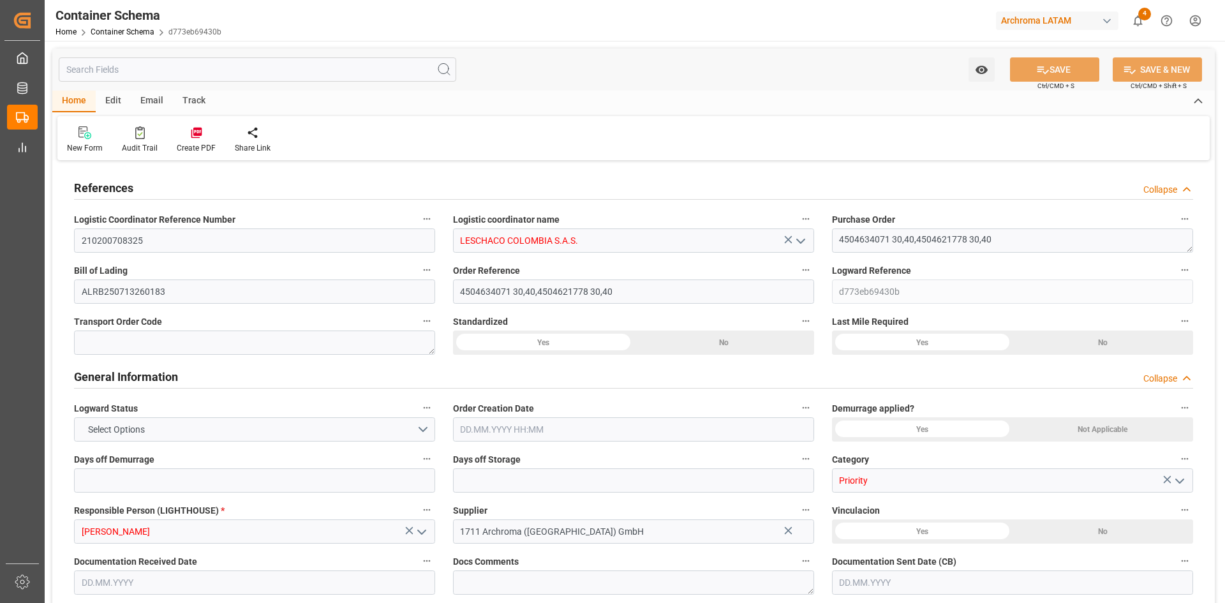
type textarea "Documents Sent"
type input "[GEOGRAPHIC_DATA]"
type textarea "[GEOGRAPHIC_DATA]"
type input "TEXTIL"
type textarea "PIEZAS"
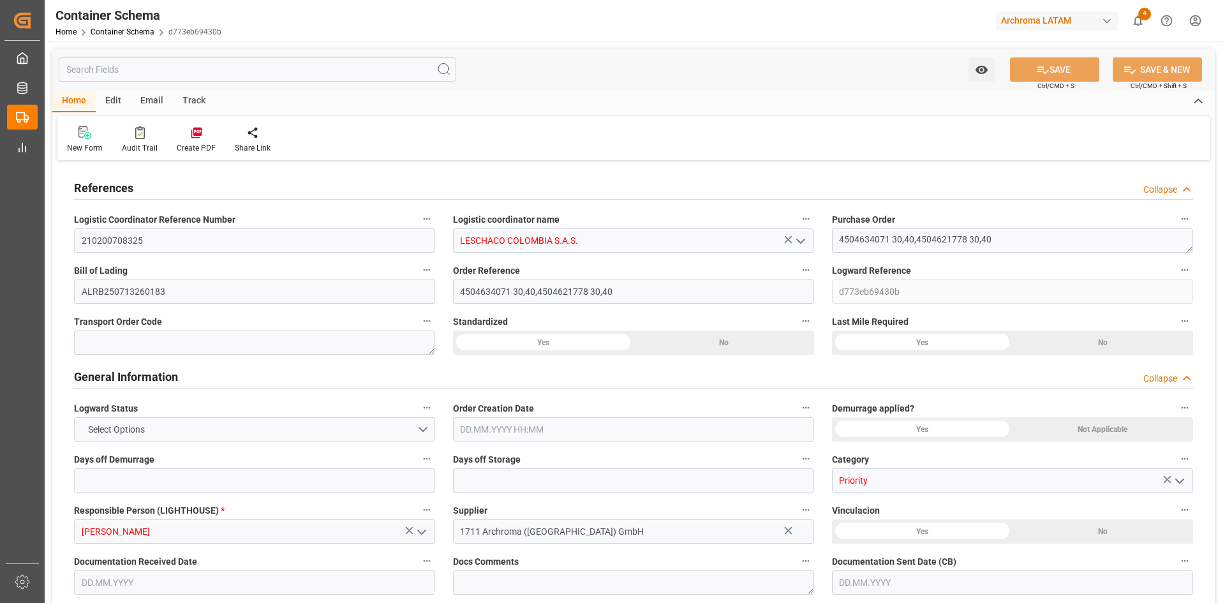
type input "9 PIEZAS"
type textarea "9 PIEZAS"
type input "ARCHROMA [GEOGRAPHIC_DATA] S.A.S"
type textarea "[STREET_ADDRESS]"
type input "HOUSE"
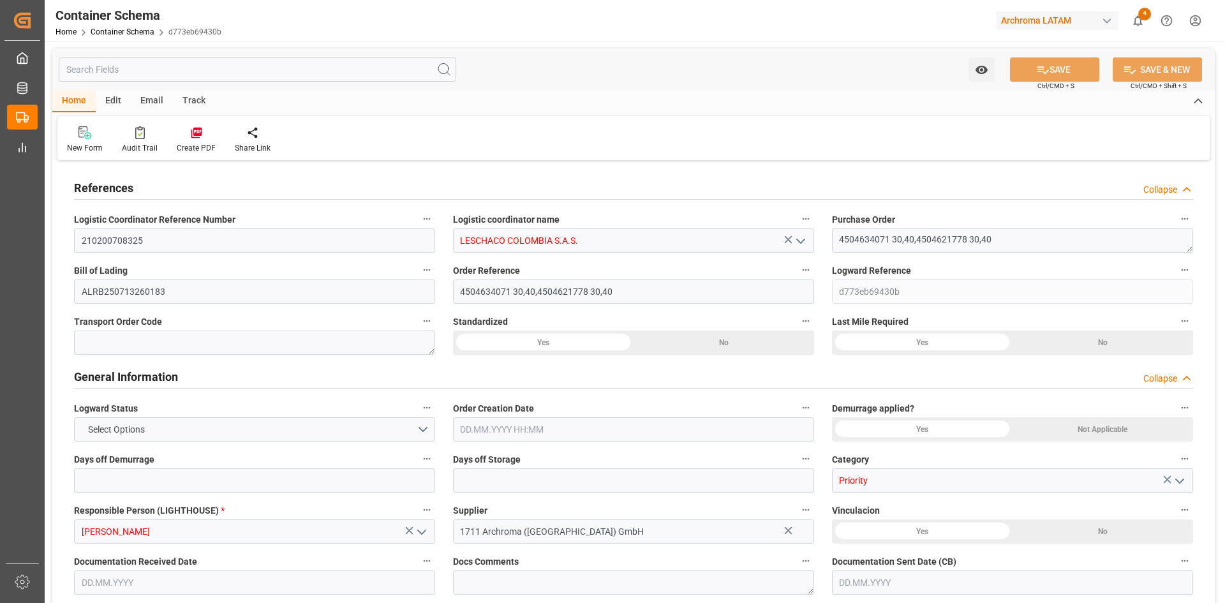
type input "CFR"
type input "Truck"
type input "Sea Ship"
type input "Truck"
type input "LCL"
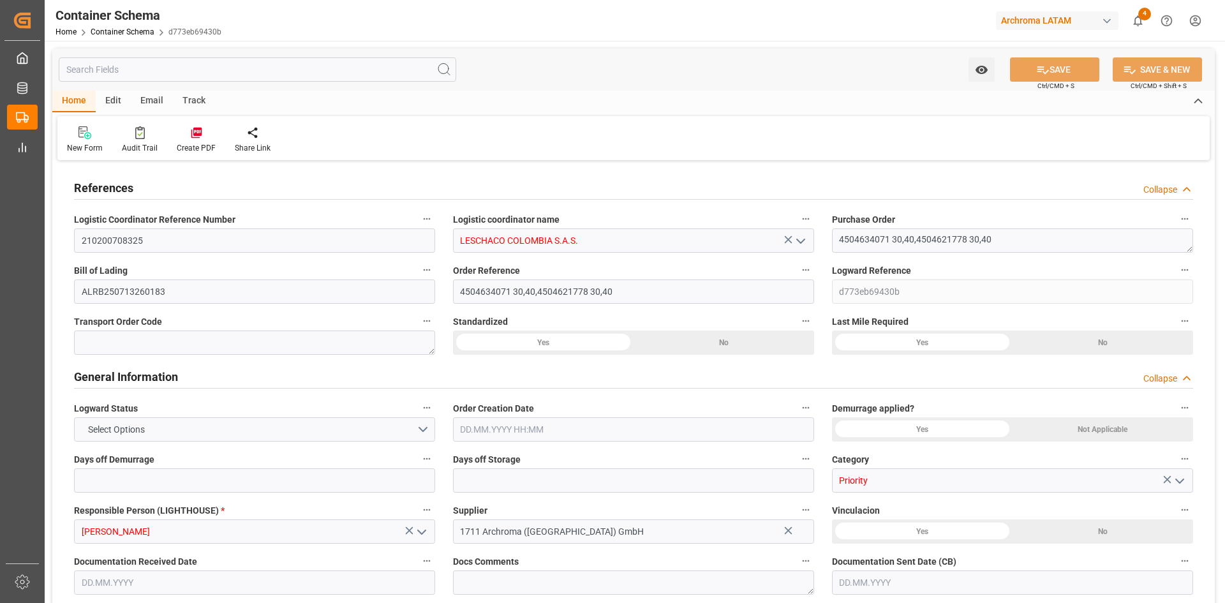
type input "MEDU4666620"
type input "AC CONTAINER LINE GMBH"
type input "MSCU"
type input "Rol de Buque"
type input "[GEOGRAPHIC_DATA]"
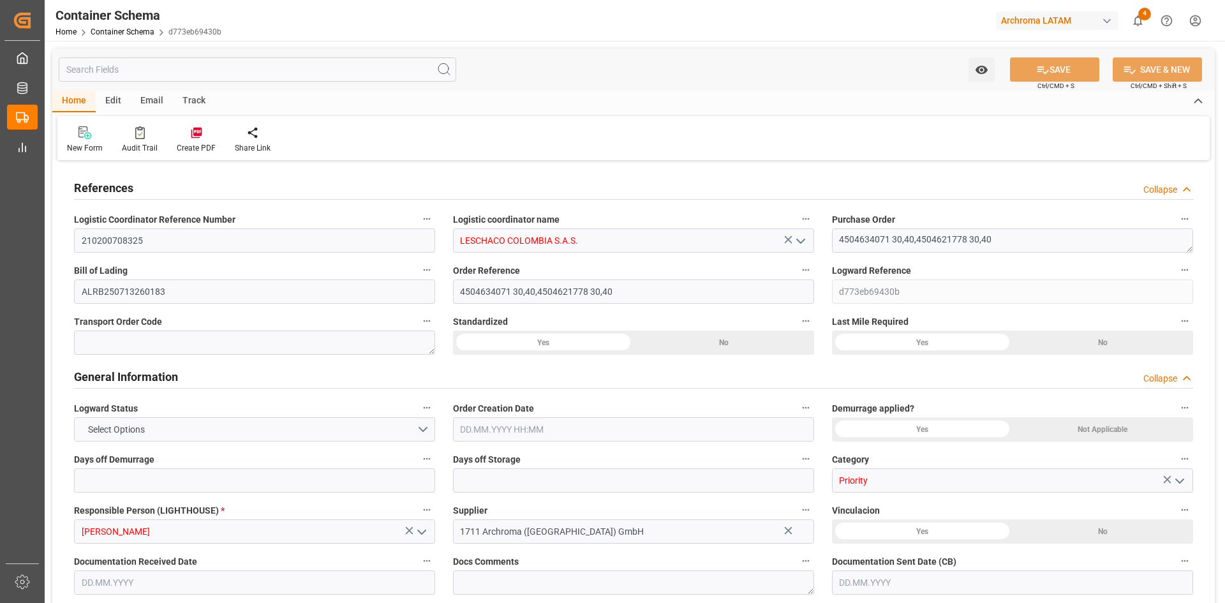
type input "[GEOGRAPHIC_DATA]"
type input "MSC [PERSON_NAME] R"
type input "[PERSON_NAME]"
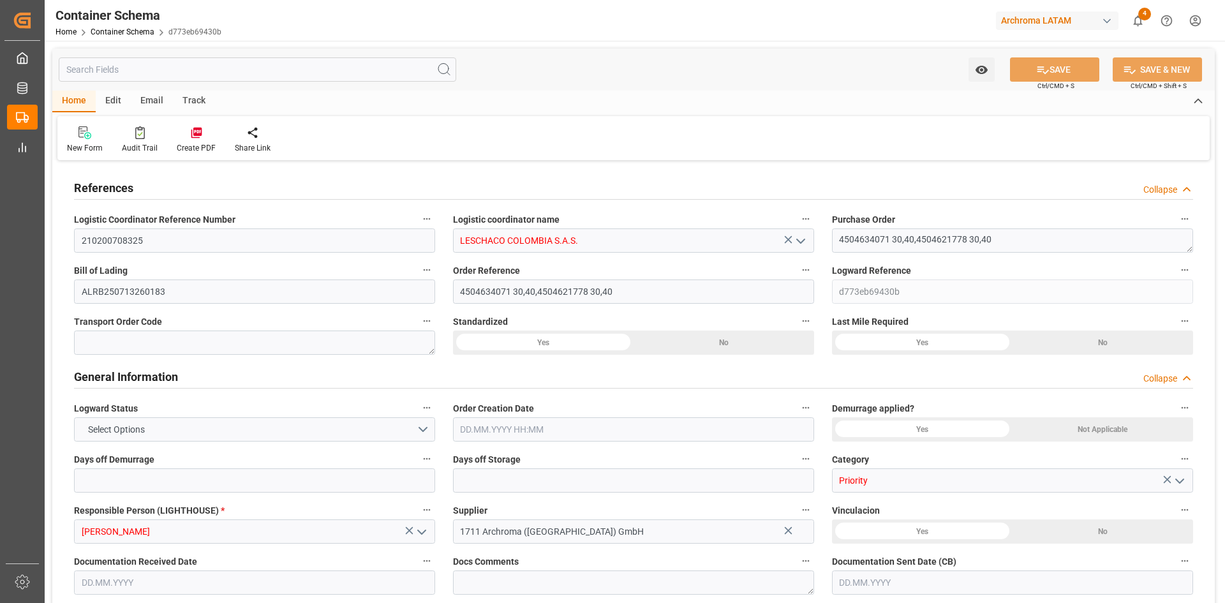
type input "NN529A"
type input "529W"
type textarea "pod"
type textarea "Yes"
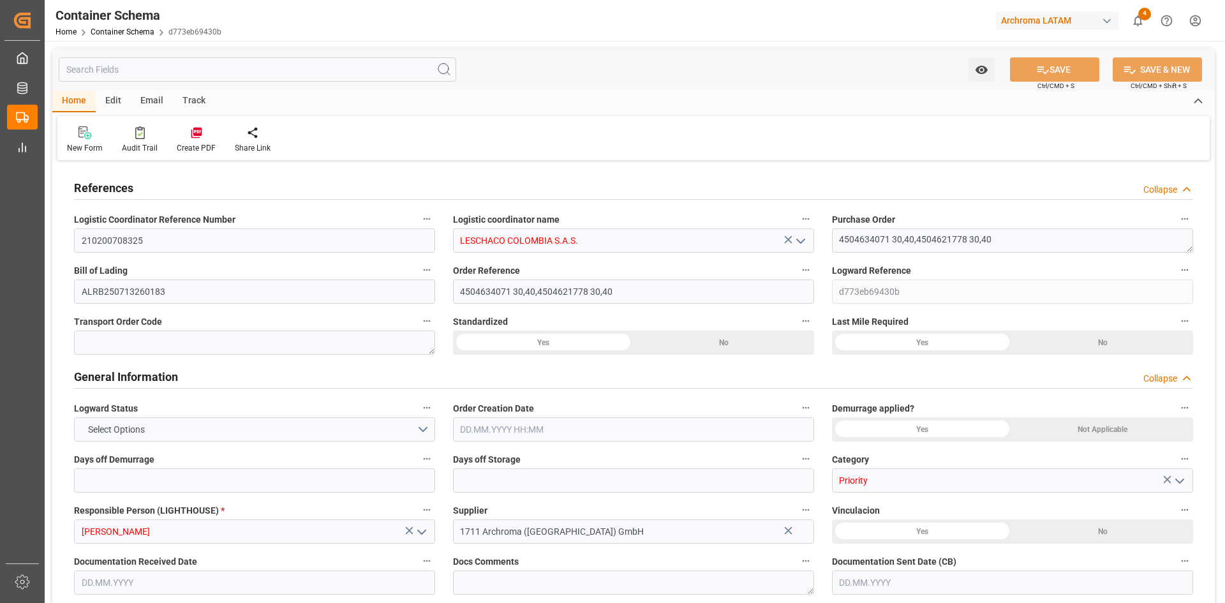
type textarea "Container is already in Final Delivery Phase."
type input "0"
type input "3"
type input "1"
type input "4"
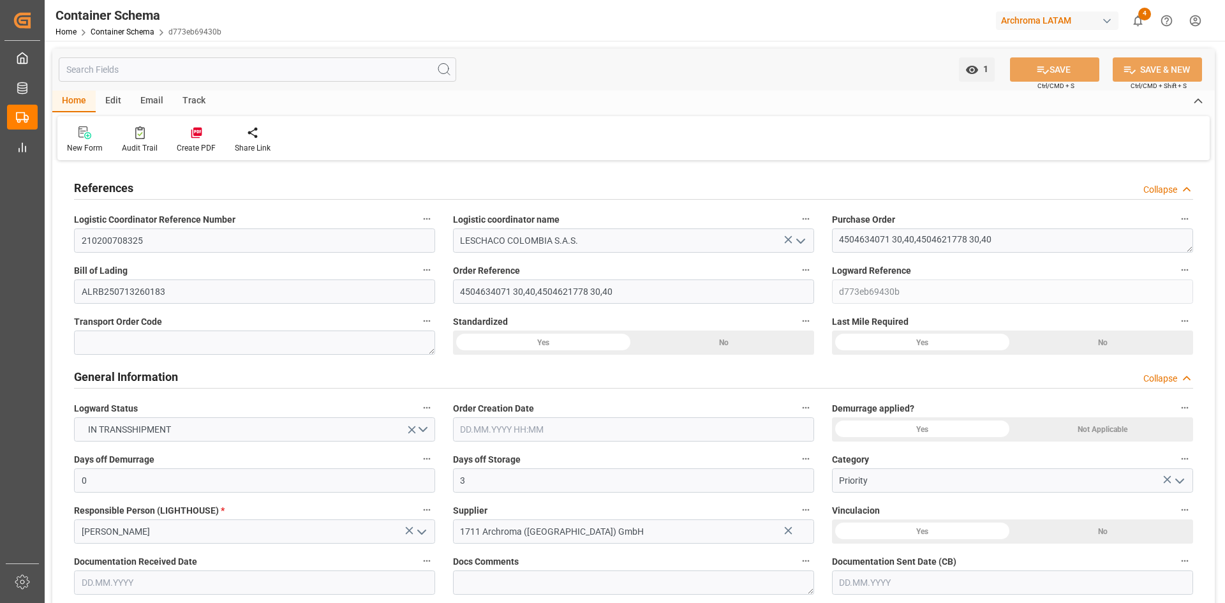
type input "4"
type input "9"
type input "1580"
type input "1648.44"
type input "MSC"
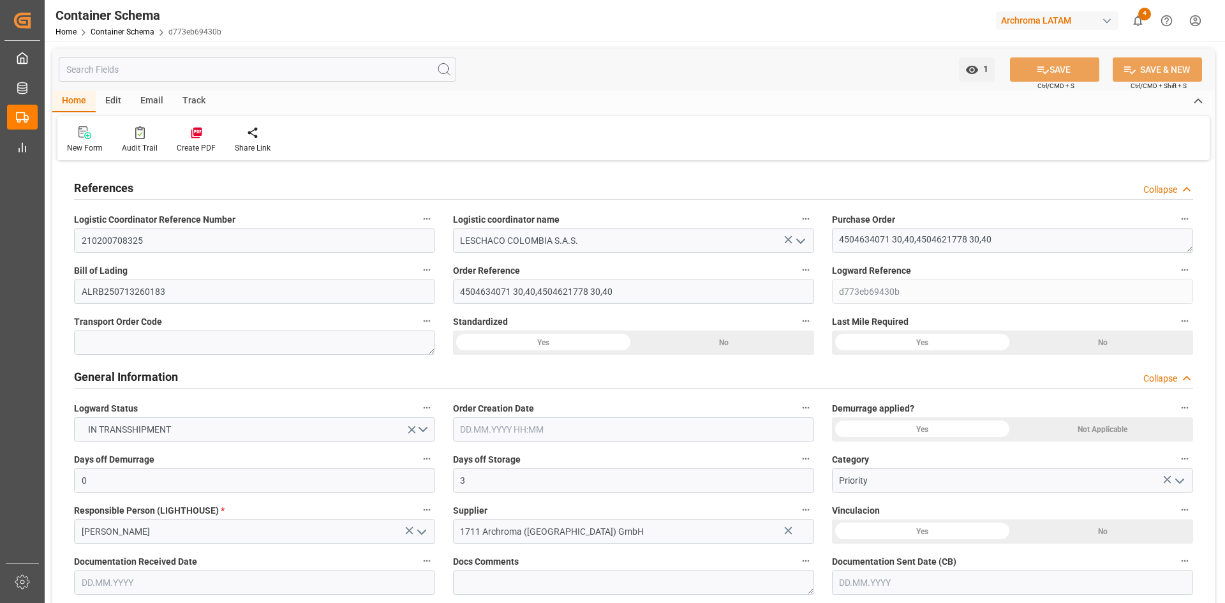
type input "Mediterranean Shipping Company"
type input "DEBRV"
type input "COCTG"
type input "9244881"
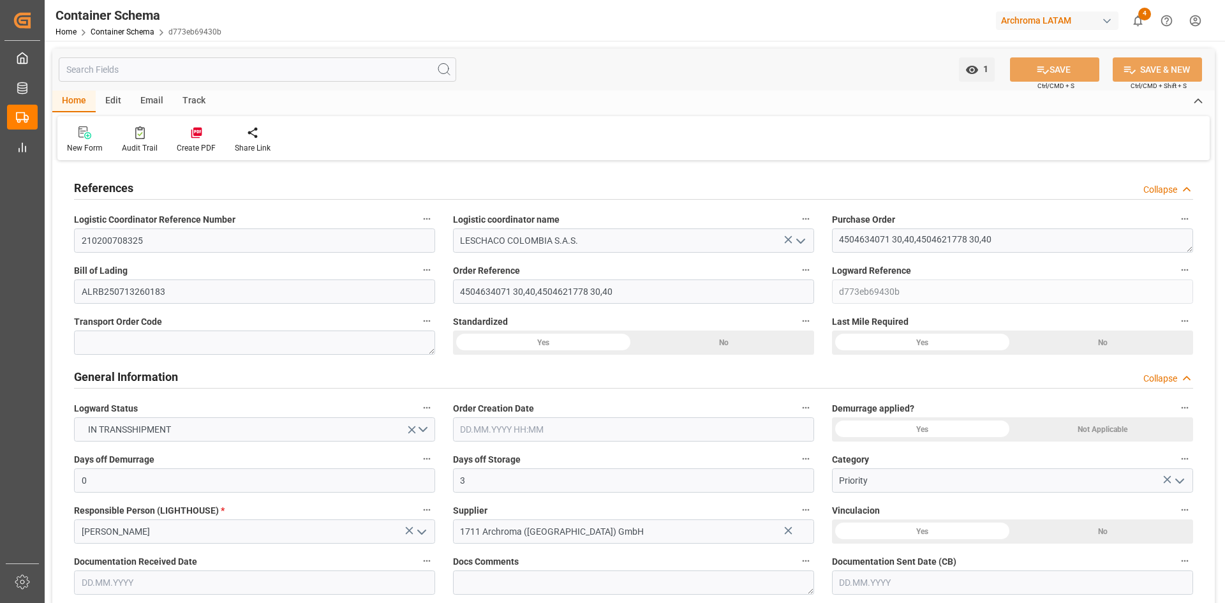
type input "9535187"
type input "5"
type input "0"
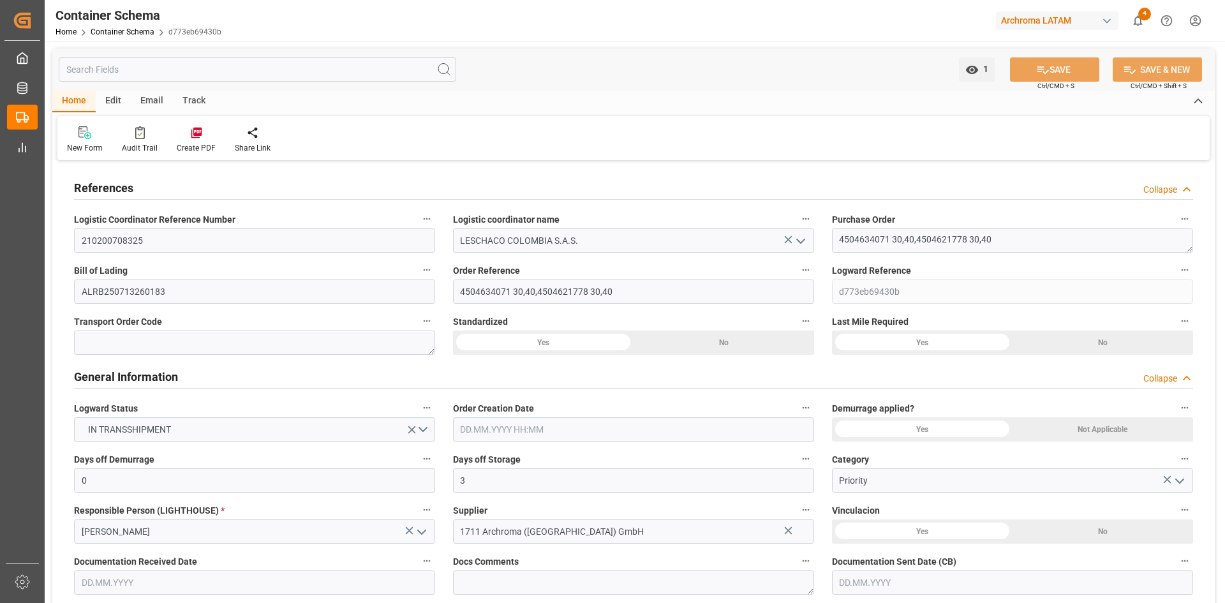
type input "0"
type input "[DATE] 13:00"
type input "[DATE]"
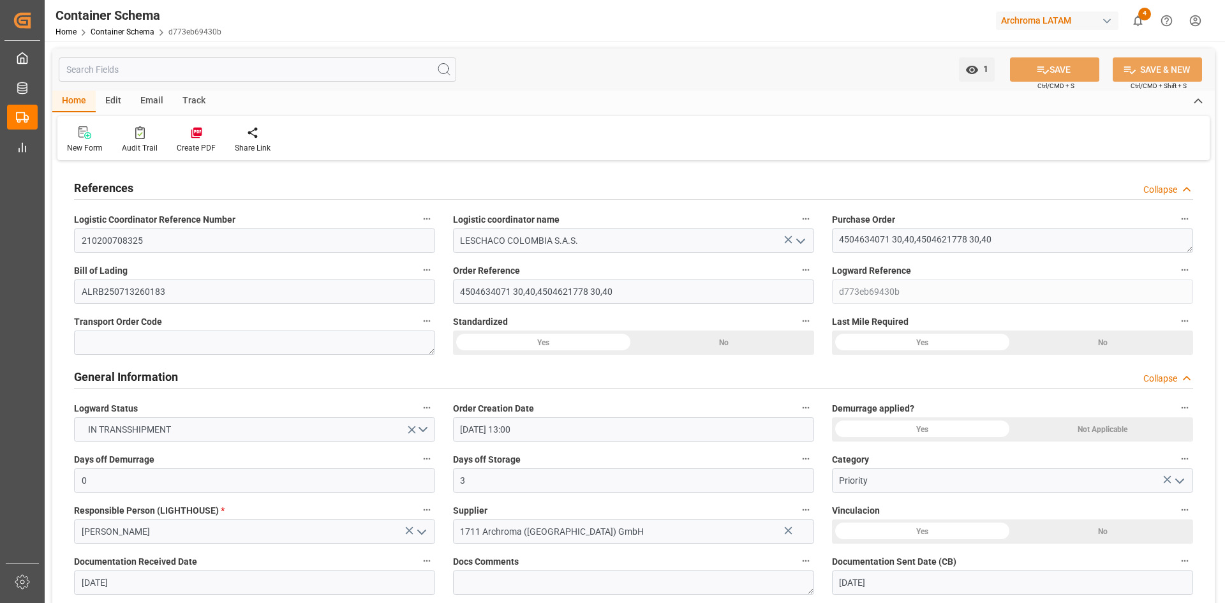
type input "[DATE]"
type input "[DATE] 07:29"
type input "[DATE] 17:52"
type input "[DATE]"
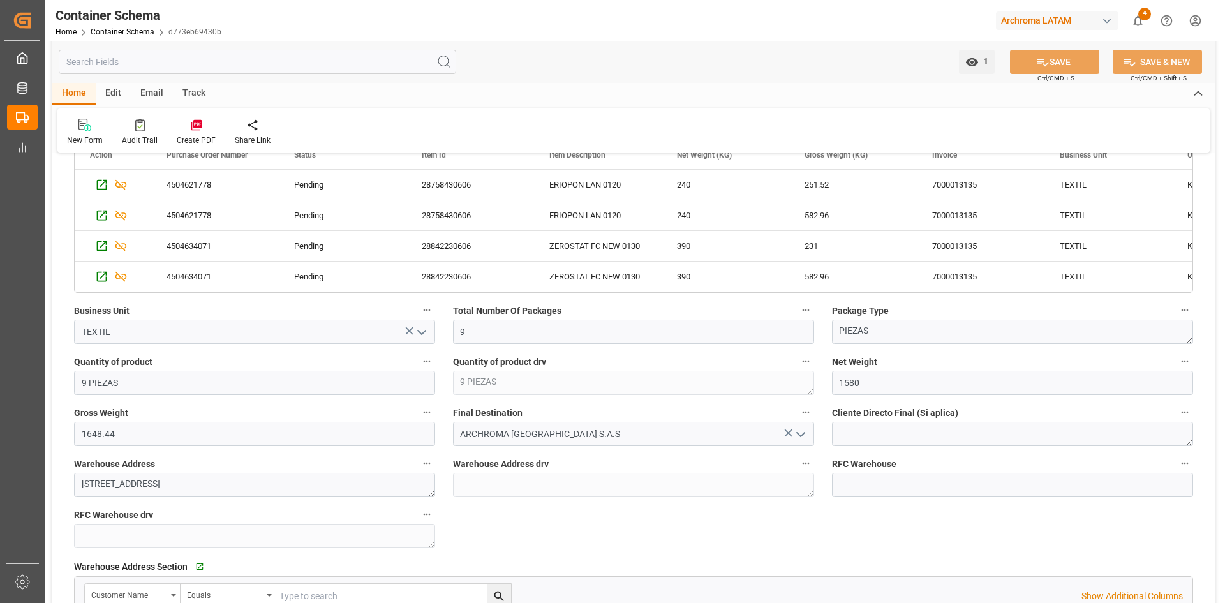
scroll to position [702, 0]
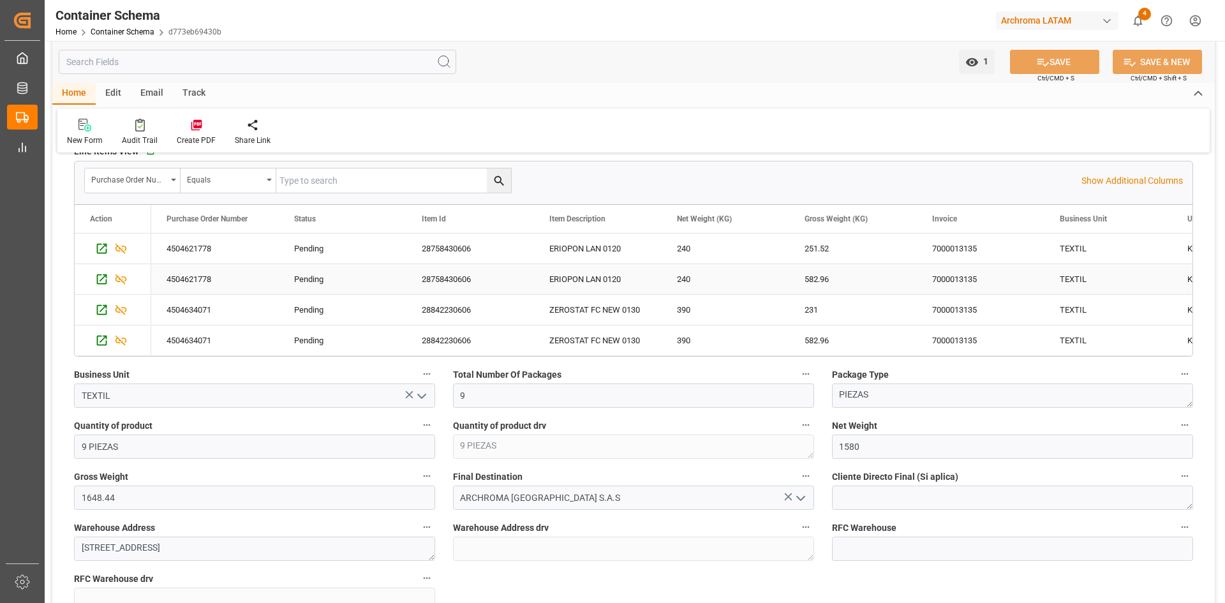
click at [1073, 279] on div "TEXTIL" at bounding box center [1109, 279] width 128 height 30
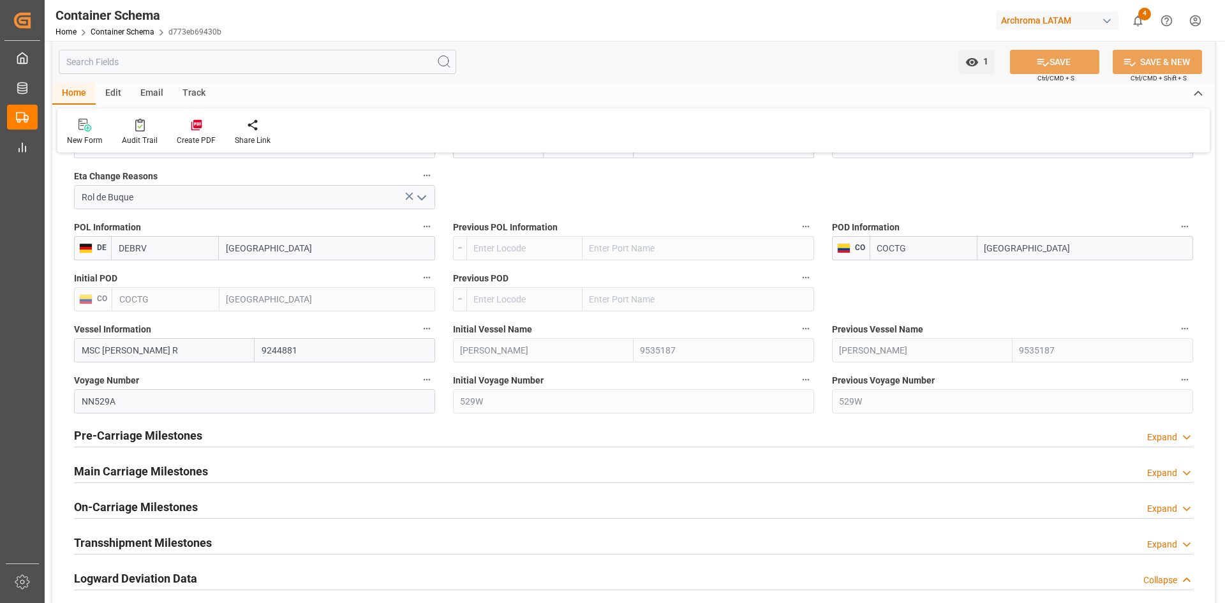
scroll to position [1659, 0]
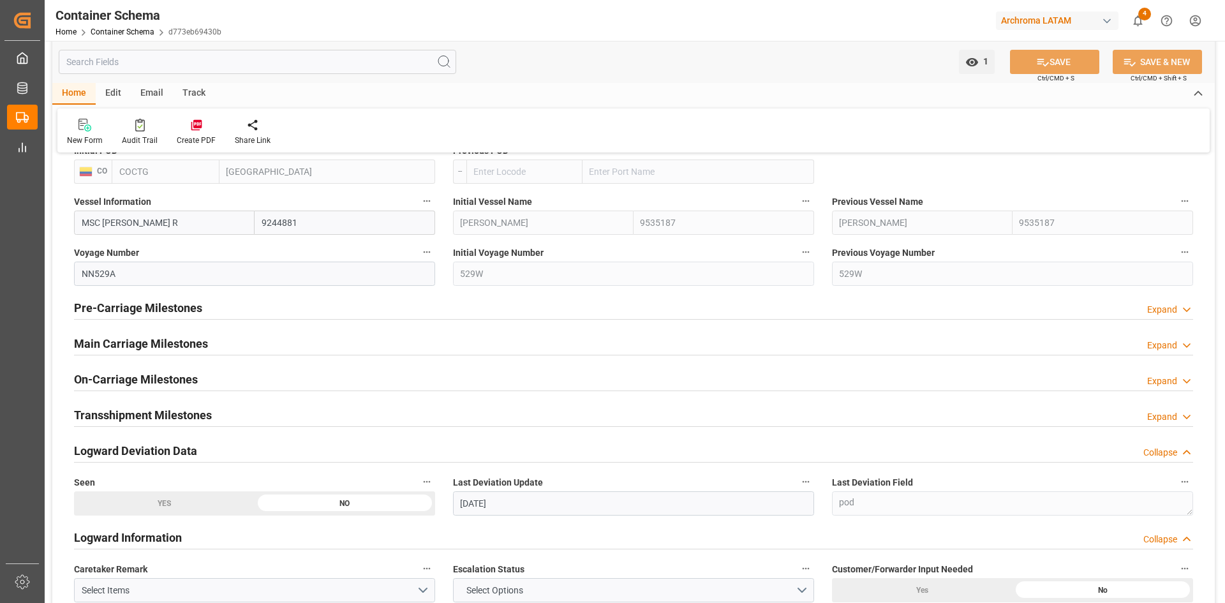
click at [146, 304] on h2 "Pre-Carriage Milestones" at bounding box center [138, 307] width 128 height 17
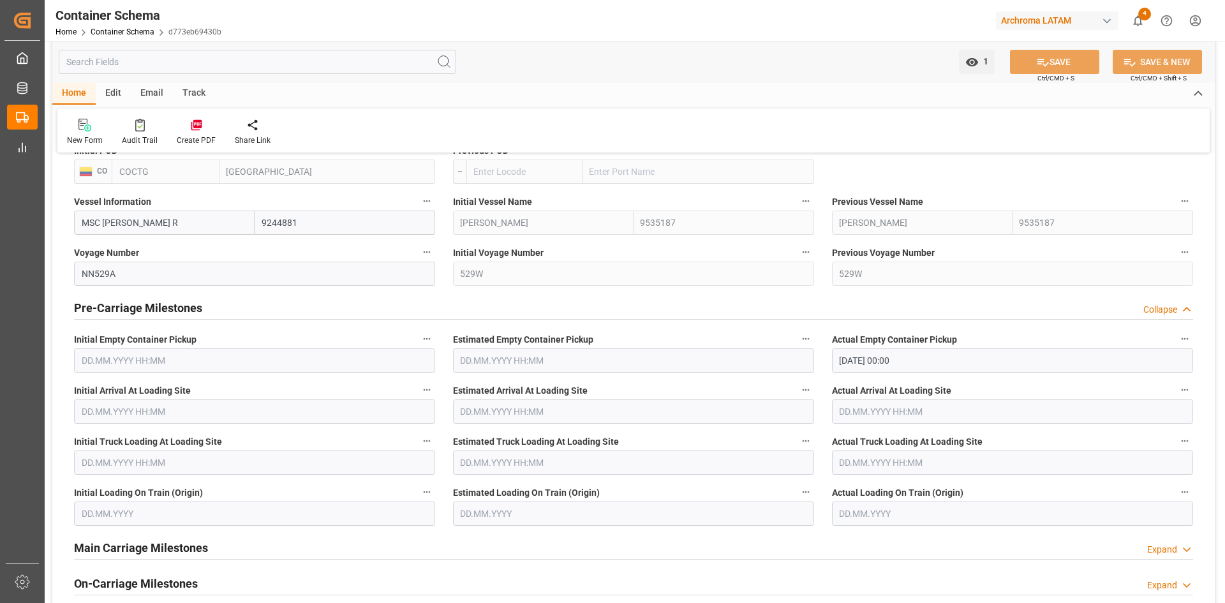
click at [146, 304] on h2 "Pre-Carriage Milestones" at bounding box center [138, 307] width 128 height 17
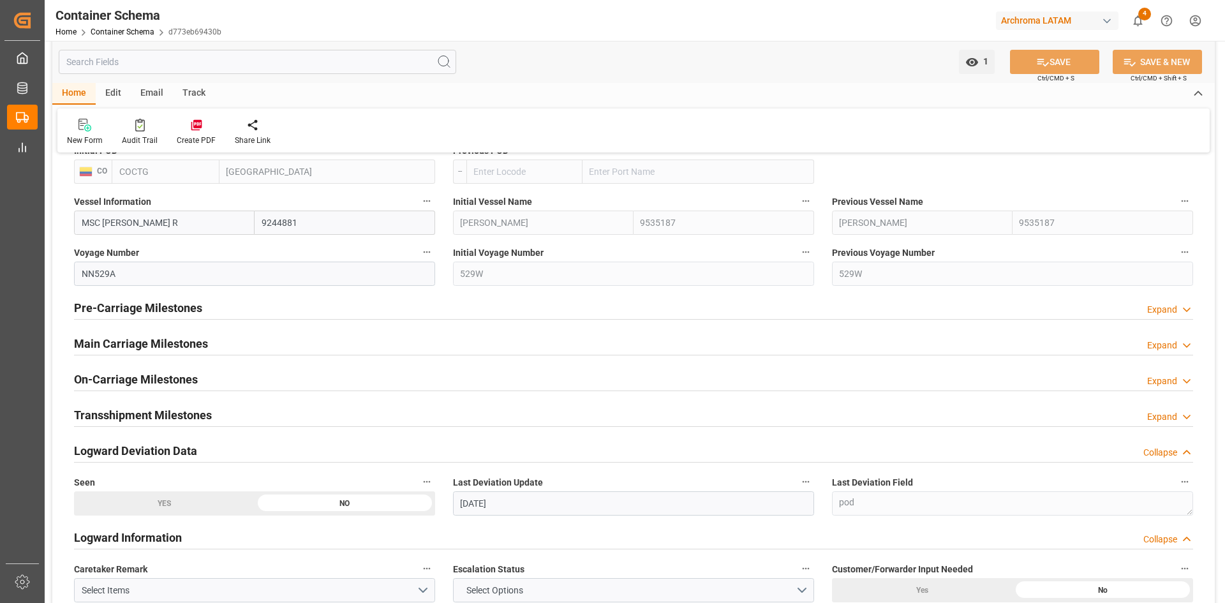
drag, startPoint x: 129, startPoint y: 345, endPoint x: 212, endPoint y: 415, distance: 108.3
click at [129, 345] on h2 "Main Carriage Milestones" at bounding box center [141, 343] width 134 height 17
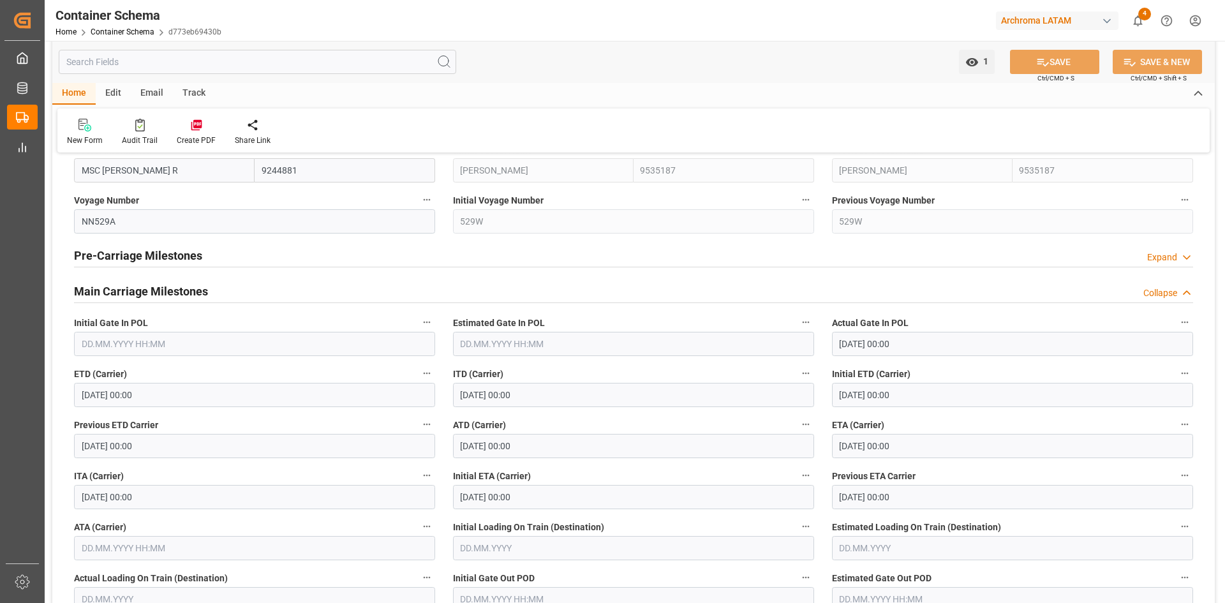
scroll to position [1723, 0]
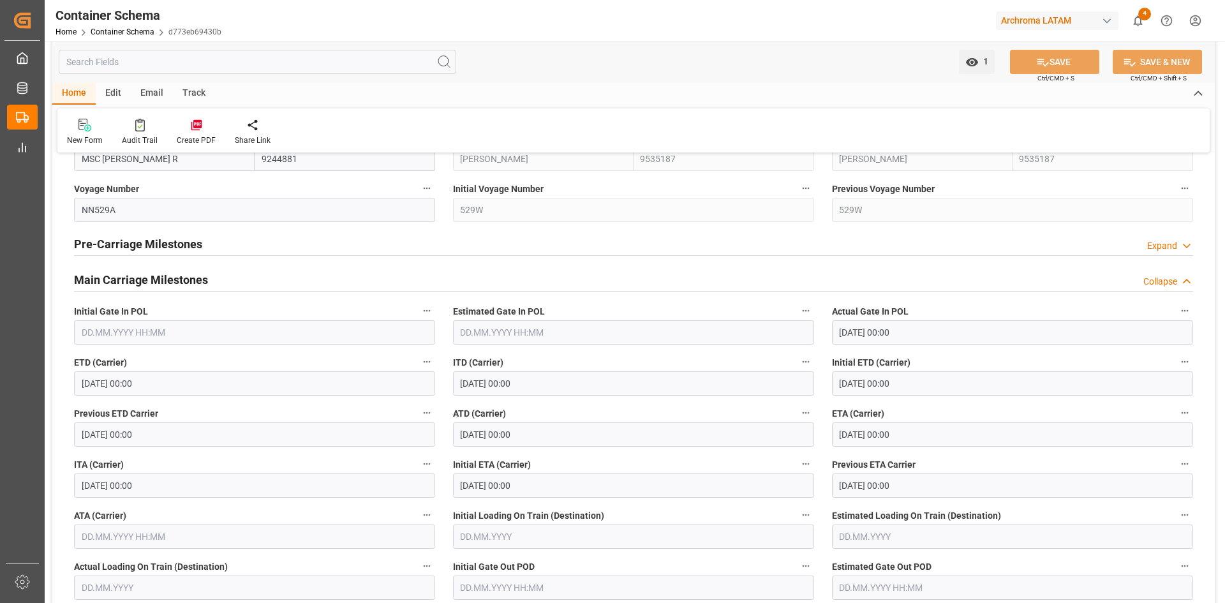
drag, startPoint x: 163, startPoint y: 281, endPoint x: 444, endPoint y: 421, distance: 314.3
click at [163, 281] on h2 "Main Carriage Milestones" at bounding box center [141, 279] width 134 height 17
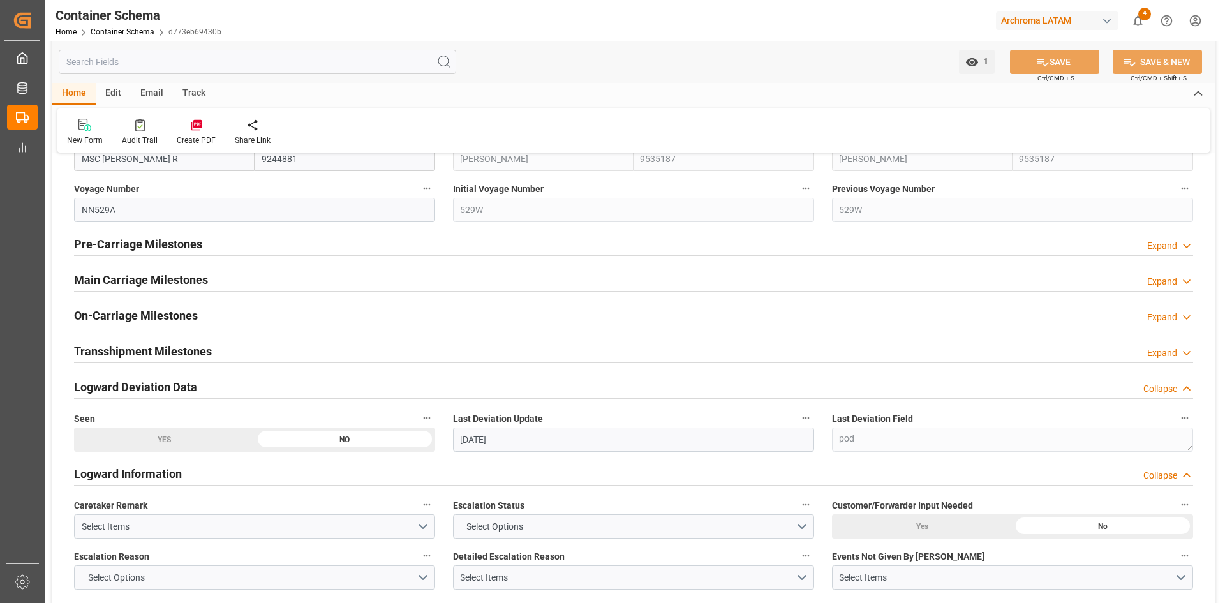
click at [197, 284] on h2 "Main Carriage Milestones" at bounding box center [141, 279] width 134 height 17
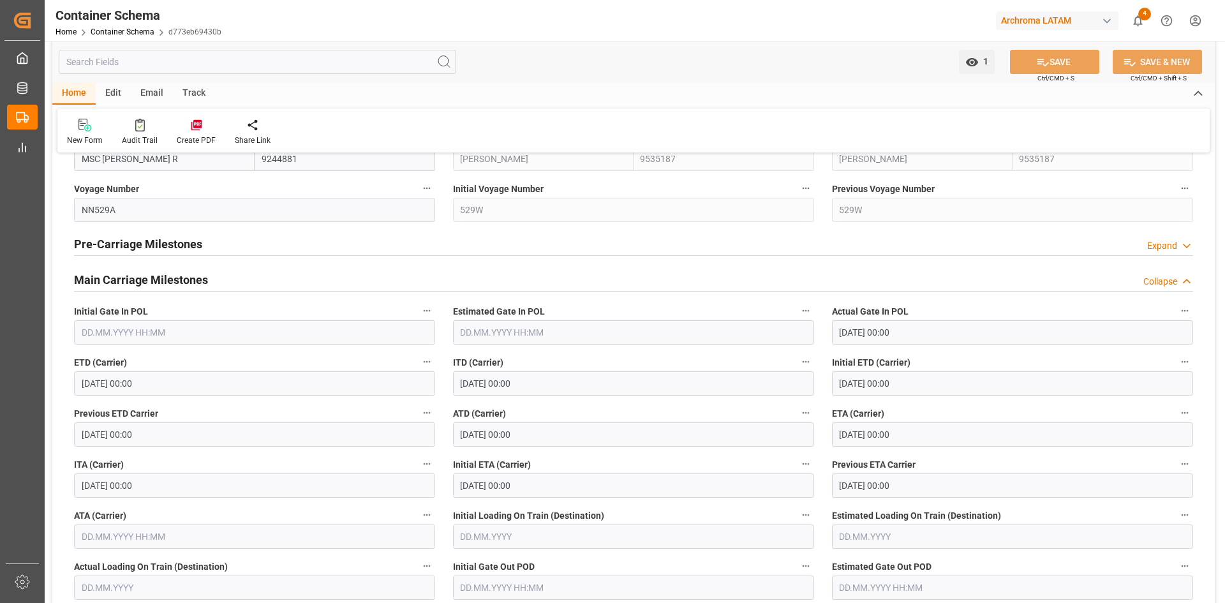
scroll to position [1787, 0]
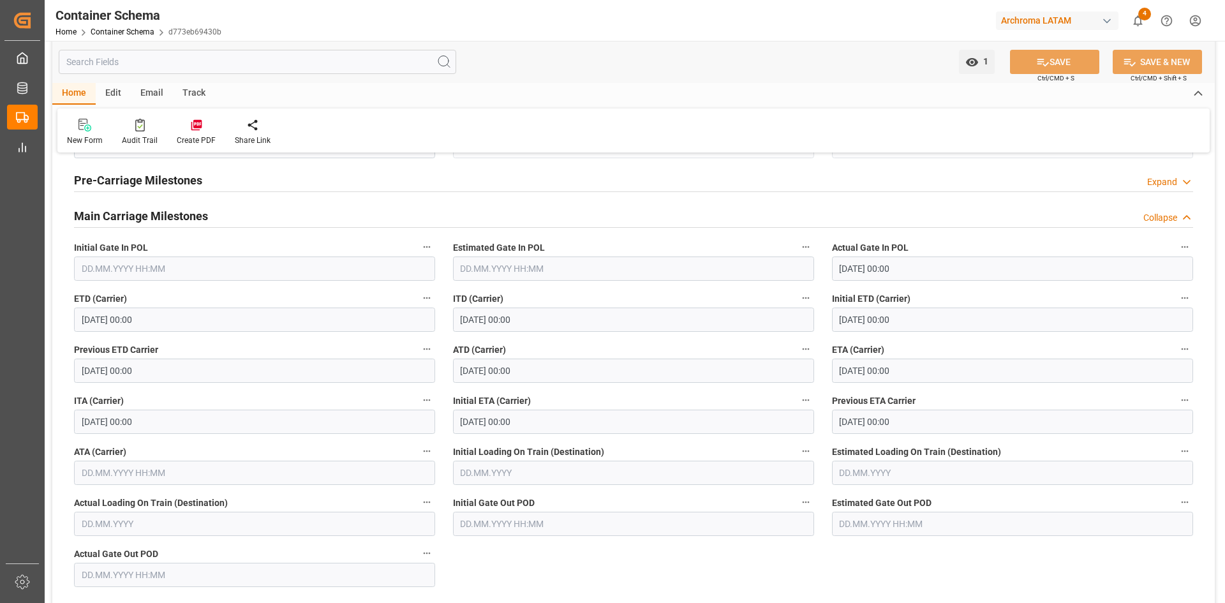
drag, startPoint x: 119, startPoint y: 211, endPoint x: 365, endPoint y: 454, distance: 346.2
click at [119, 211] on h2 "Main Carriage Milestones" at bounding box center [141, 215] width 134 height 17
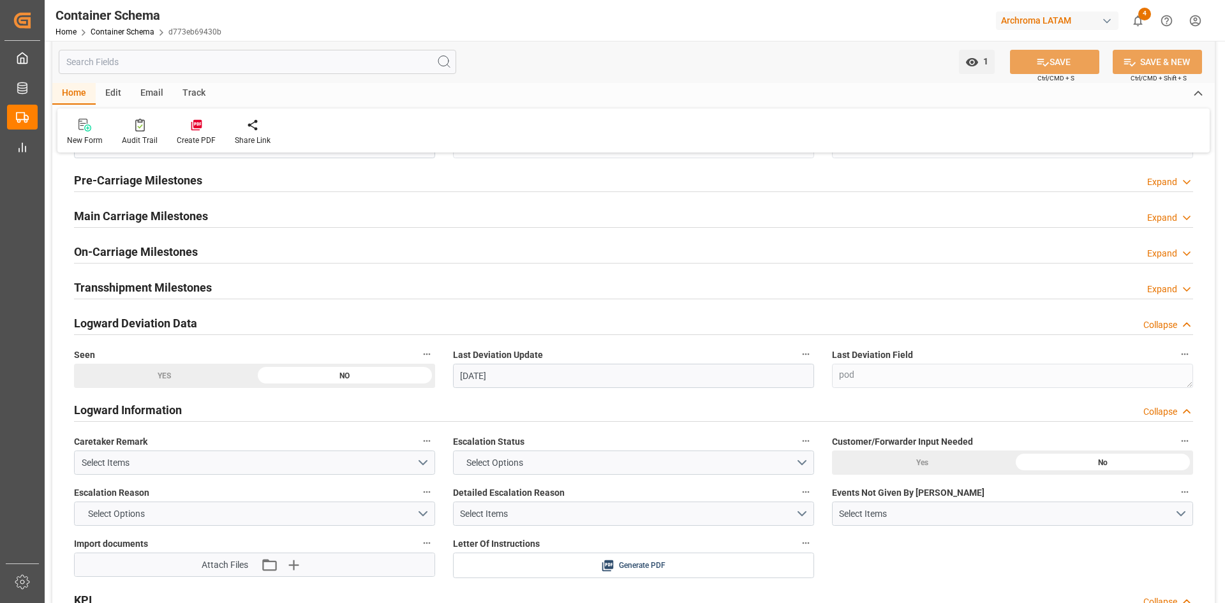
click at [188, 254] on h2 "On-Carriage Milestones" at bounding box center [136, 251] width 124 height 17
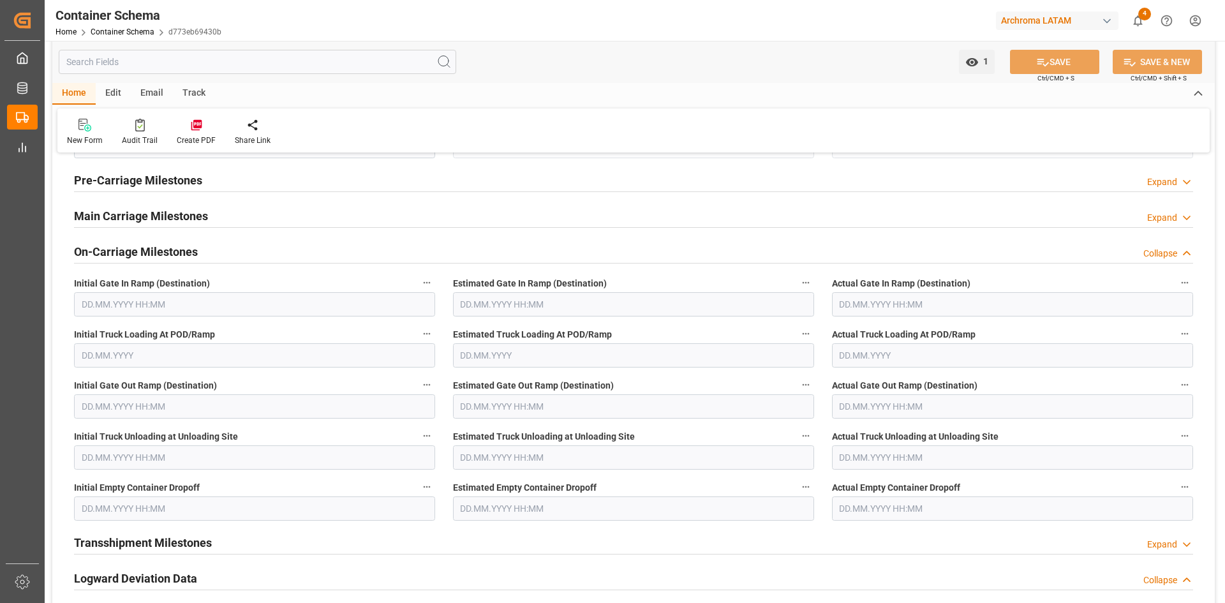
drag, startPoint x: 144, startPoint y: 249, endPoint x: 182, endPoint y: 296, distance: 59.9
click at [144, 249] on h2 "On-Carriage Milestones" at bounding box center [136, 251] width 124 height 17
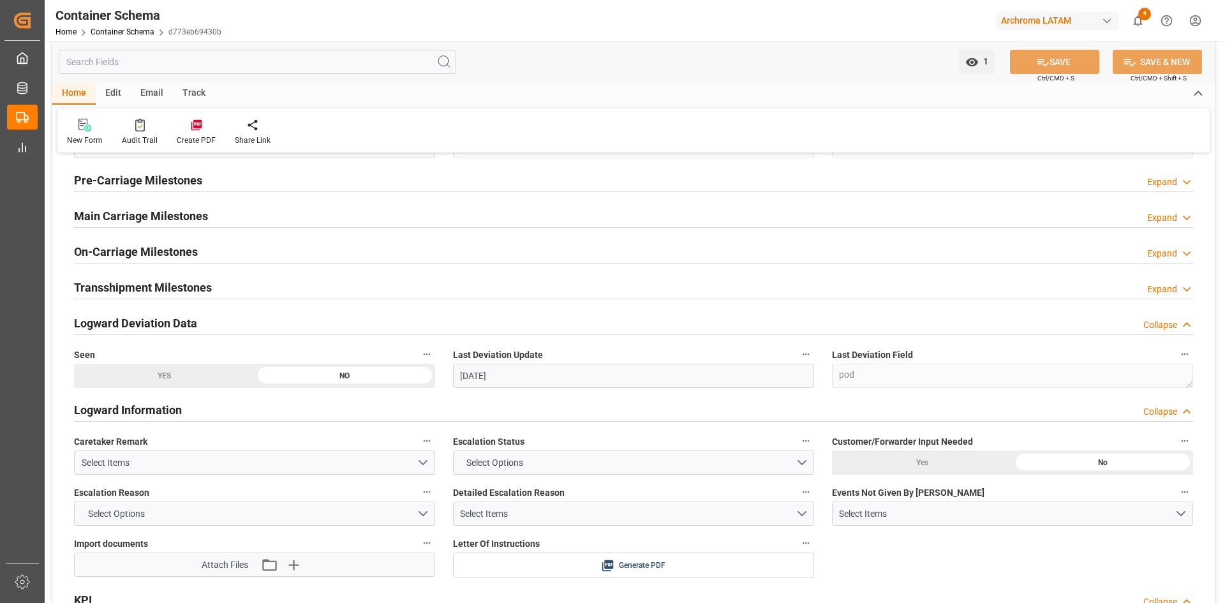
drag, startPoint x: 168, startPoint y: 284, endPoint x: 338, endPoint y: 382, distance: 196.4
click at [168, 284] on h2 "Transshipment Milestones" at bounding box center [143, 287] width 138 height 17
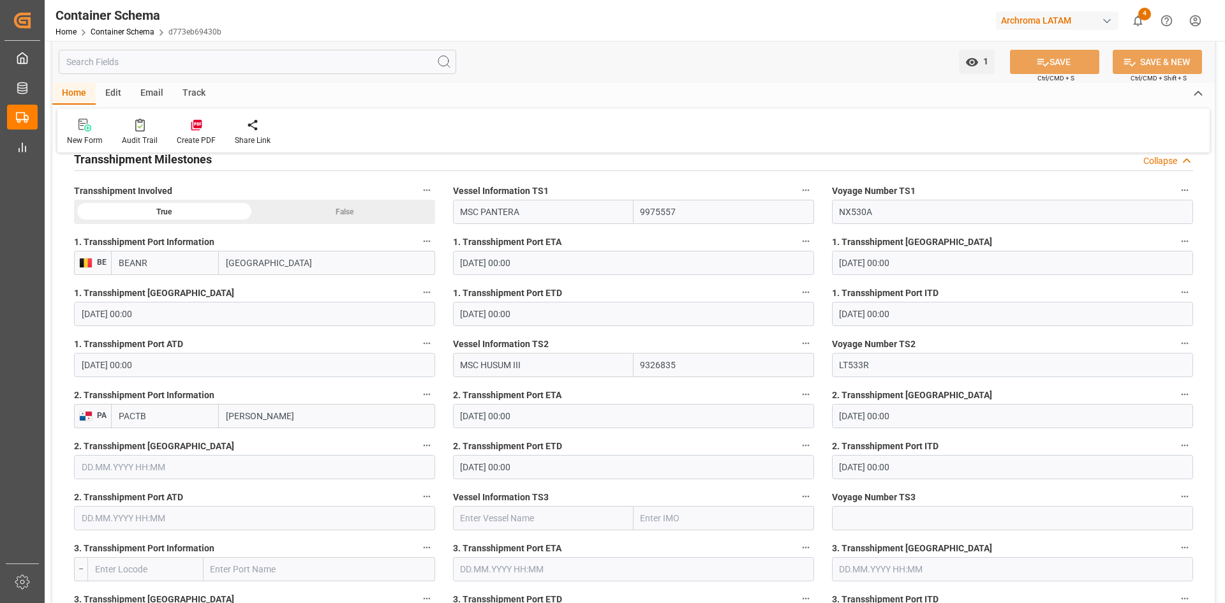
scroll to position [1915, 0]
drag, startPoint x: 187, startPoint y: 164, endPoint x: 363, endPoint y: 323, distance: 236.8
click at [187, 164] on h2 "Transshipment Milestones" at bounding box center [143, 159] width 138 height 17
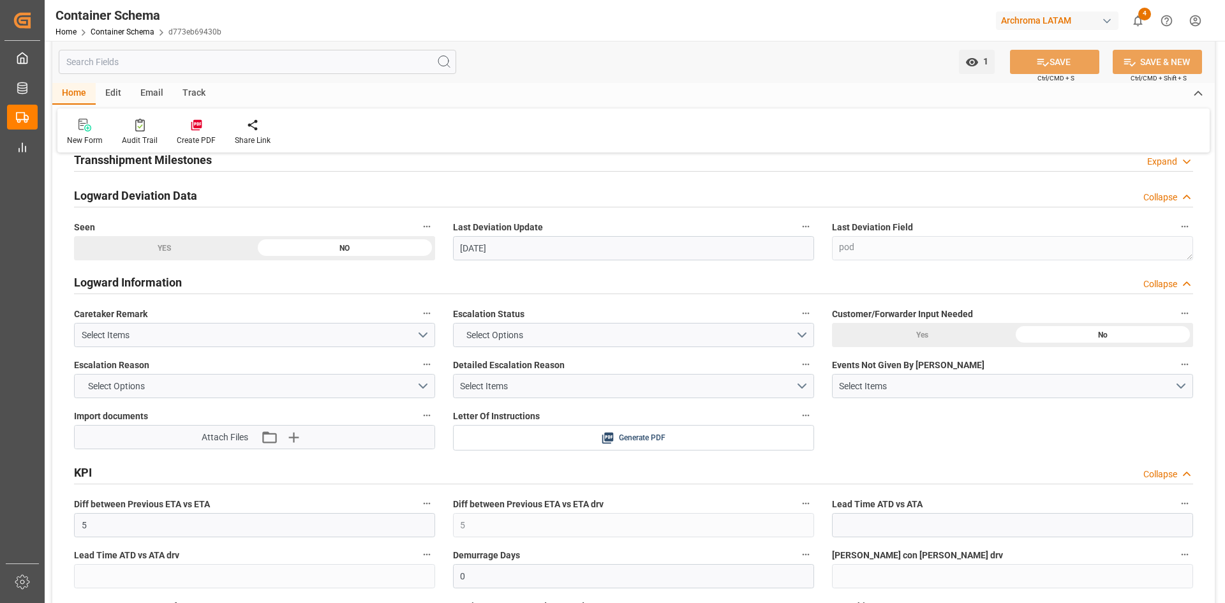
click at [1160, 193] on div "Collapse" at bounding box center [1161, 197] width 34 height 13
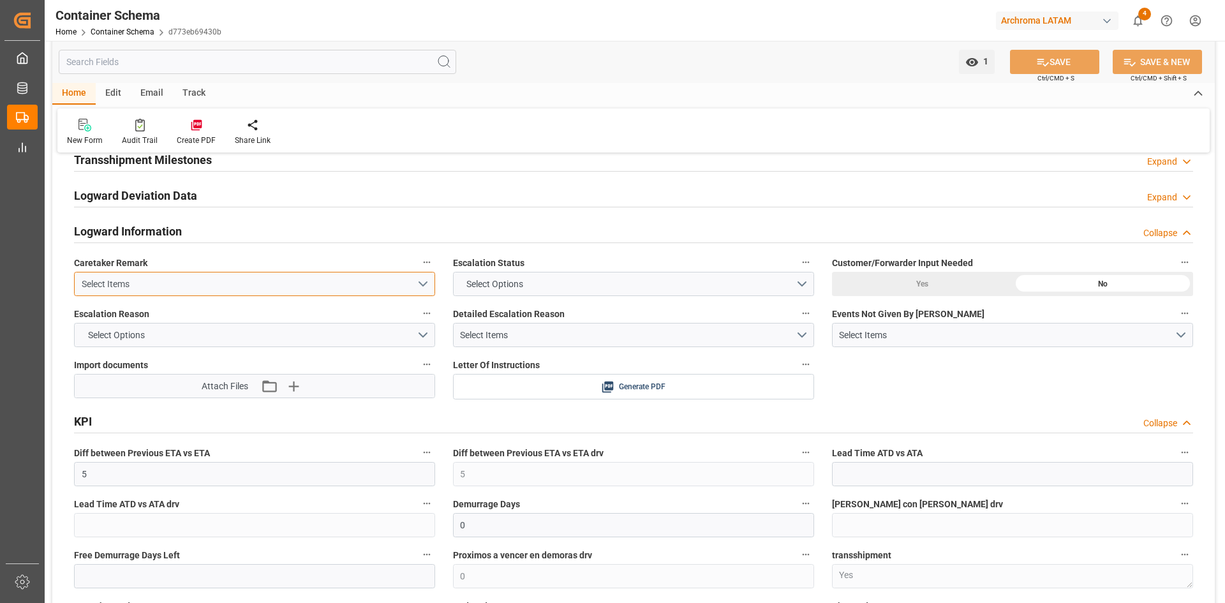
drag, startPoint x: 127, startPoint y: 282, endPoint x: 421, endPoint y: 283, distance: 294.2
click at [127, 282] on div "Select Items" at bounding box center [249, 284] width 335 height 13
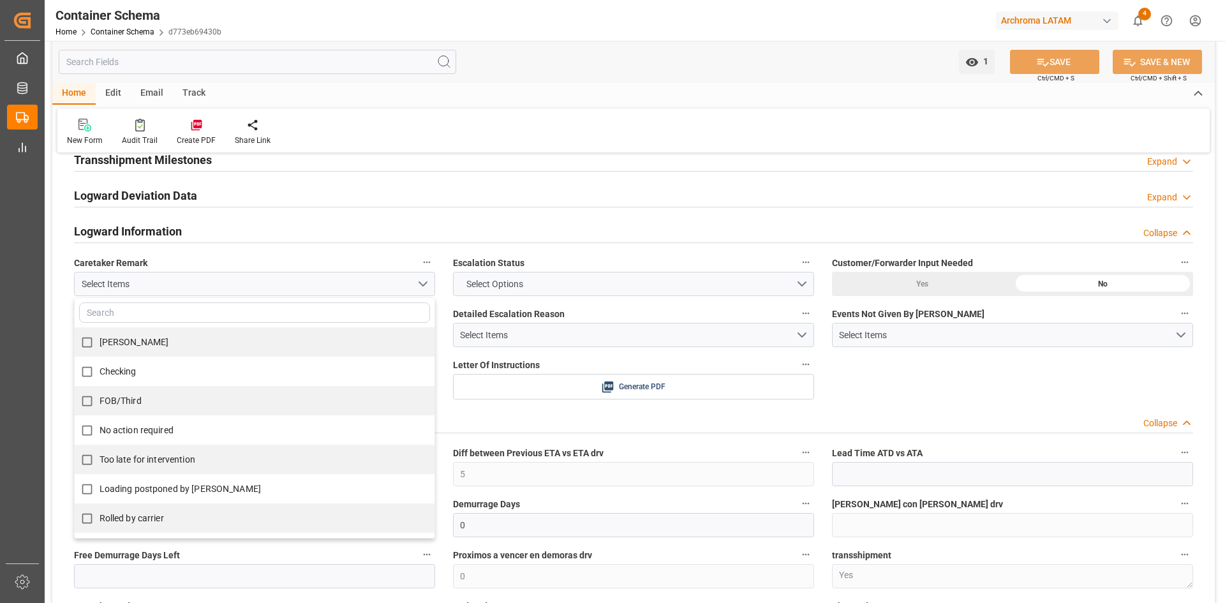
click at [366, 257] on label "Caretaker Remark" at bounding box center [254, 263] width 361 height 18
click at [419, 257] on button "Caretaker Remark" at bounding box center [427, 262] width 17 height 17
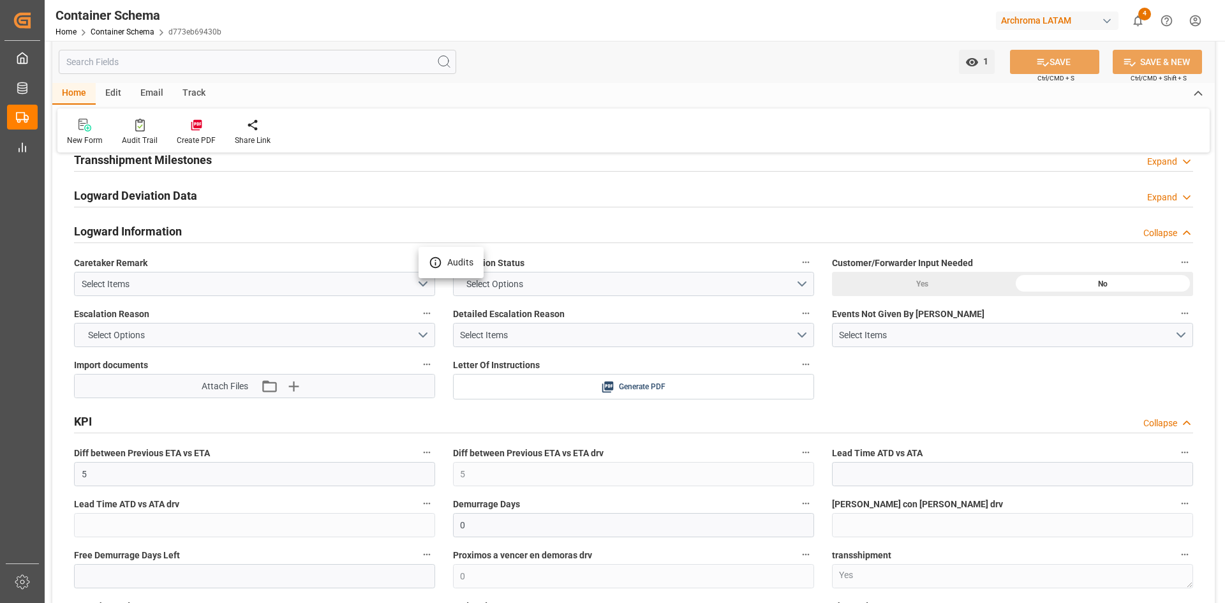
click at [1170, 236] on div at bounding box center [612, 301] width 1225 height 603
drag, startPoint x: 1166, startPoint y: 232, endPoint x: 844, endPoint y: 393, distance: 359.7
click at [1166, 232] on div "Collapse" at bounding box center [1161, 233] width 34 height 13
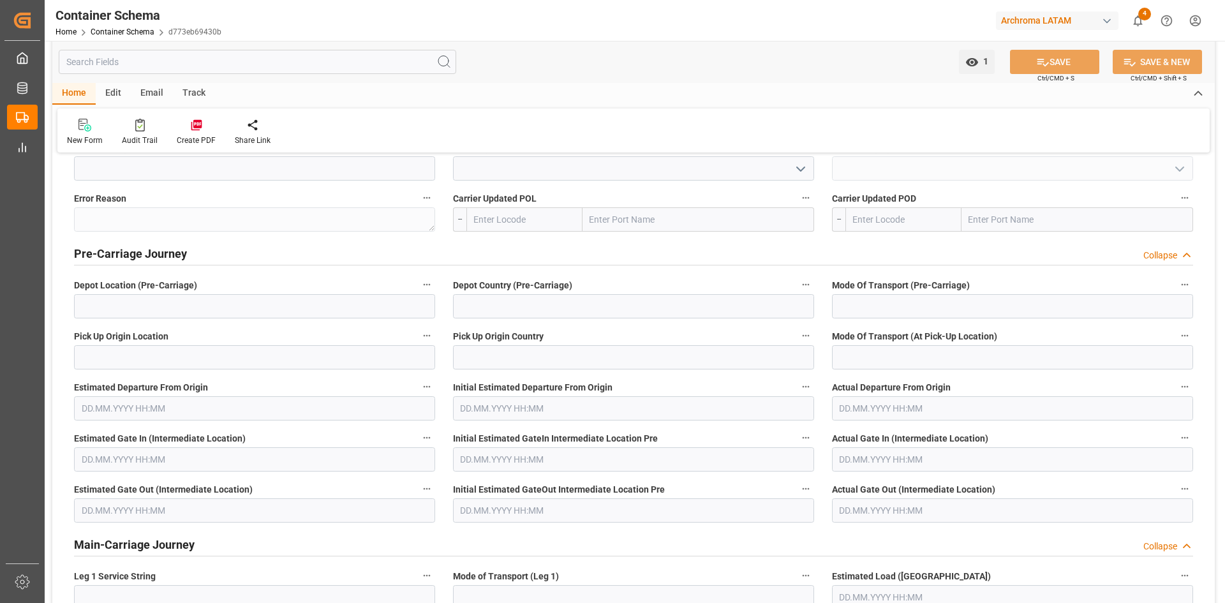
scroll to position [2745, 0]
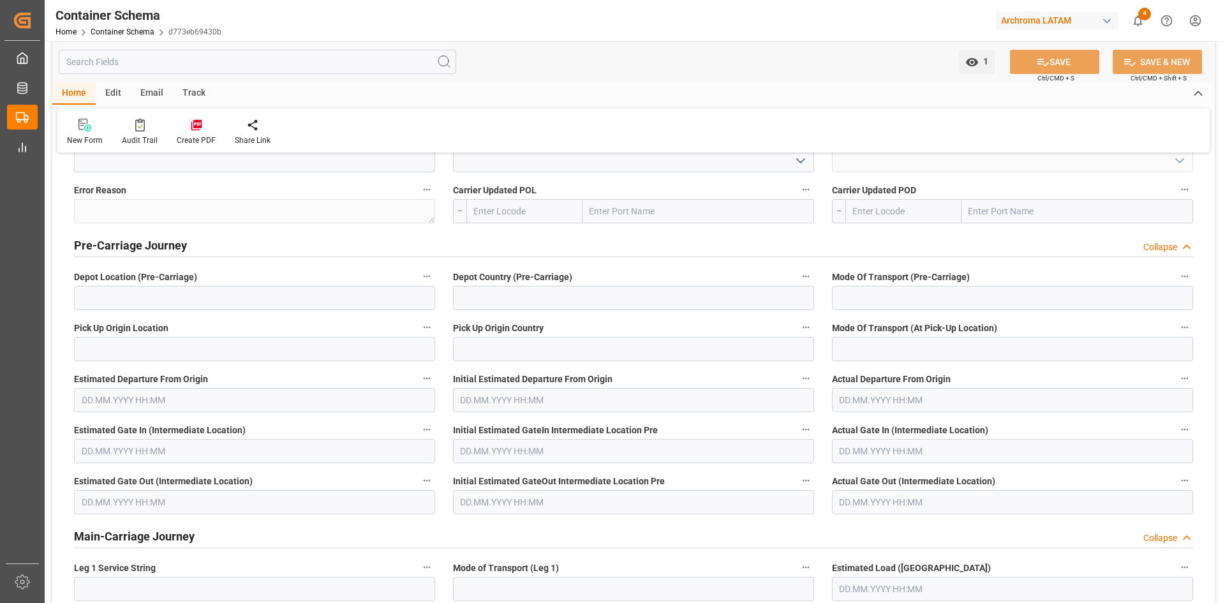
click at [1167, 245] on div "Collapse" at bounding box center [1161, 247] width 34 height 13
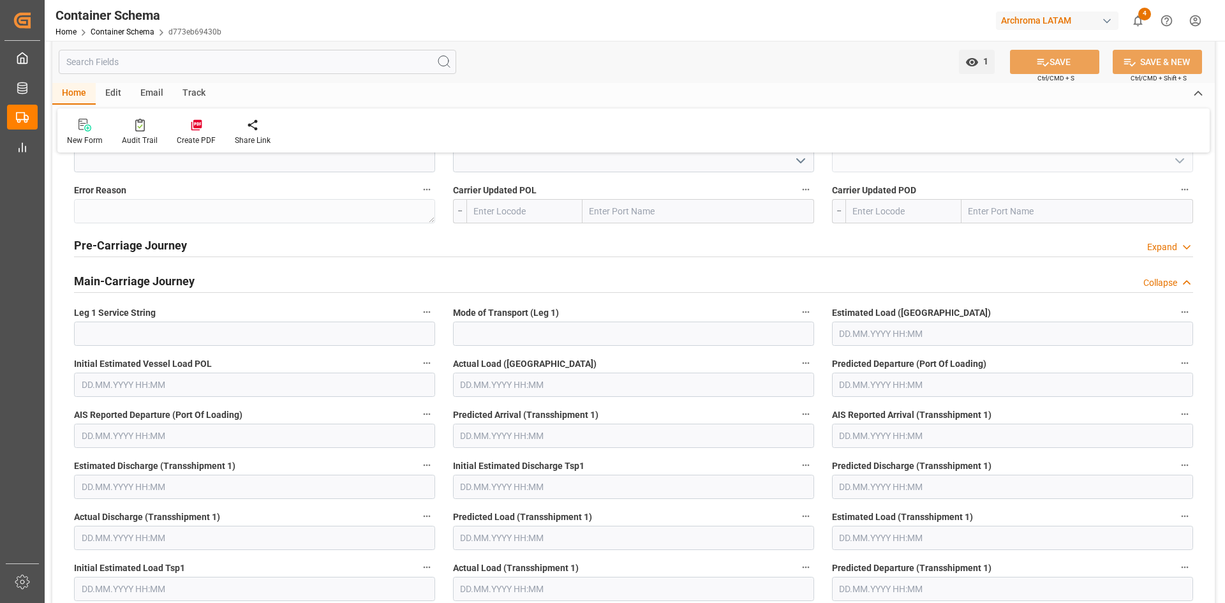
click at [1167, 281] on div "Collapse" at bounding box center [1161, 282] width 34 height 13
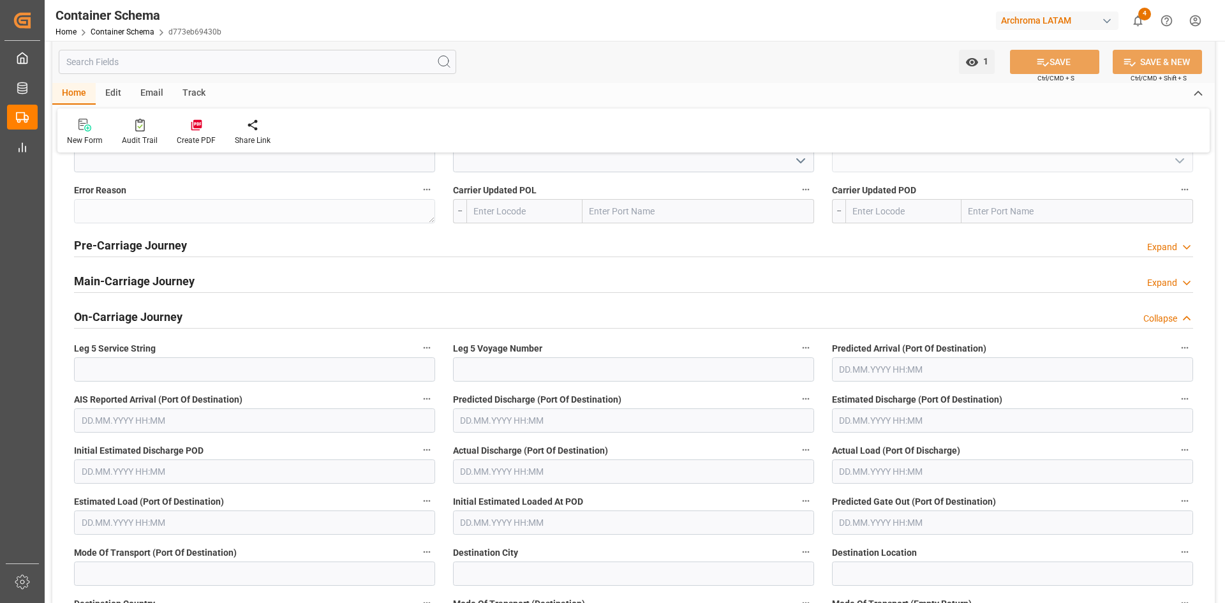
click at [1167, 321] on div "Collapse" at bounding box center [1161, 318] width 34 height 13
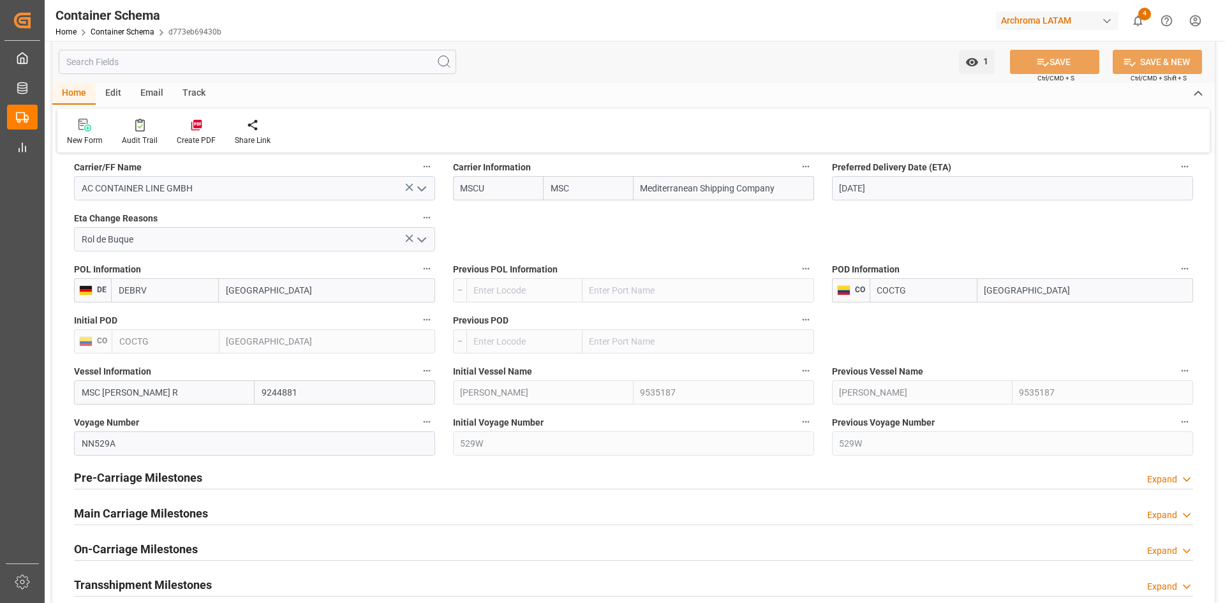
scroll to position [1468, 0]
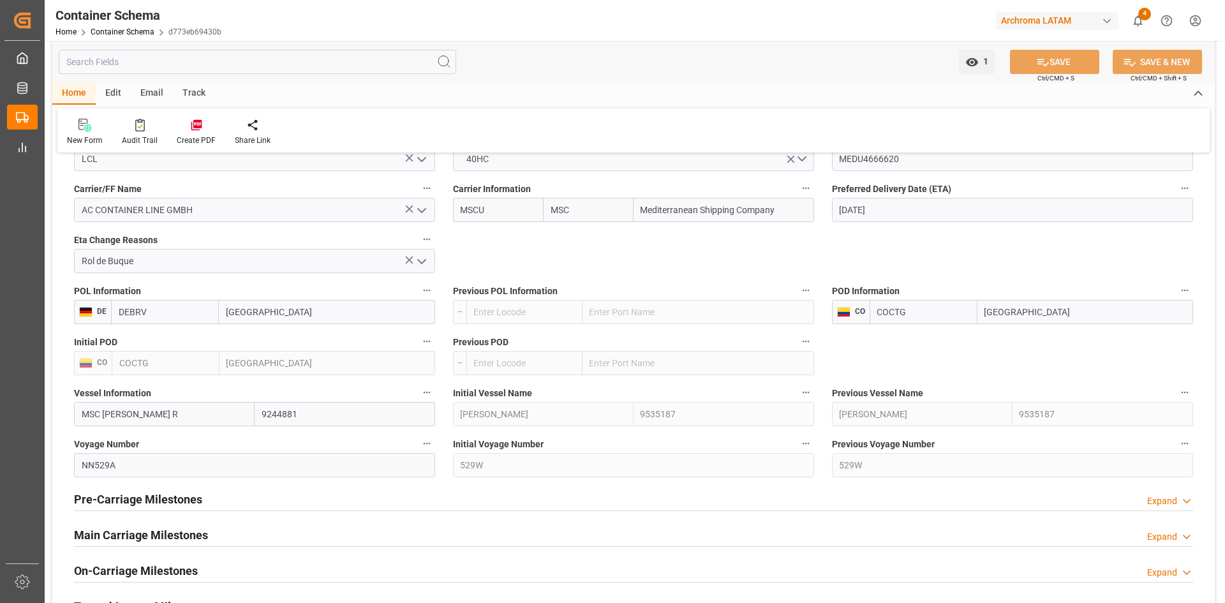
click at [433, 260] on div "Rol de Buque" at bounding box center [254, 261] width 361 height 24
click at [421, 260] on icon "open menu" at bounding box center [421, 261] width 15 height 15
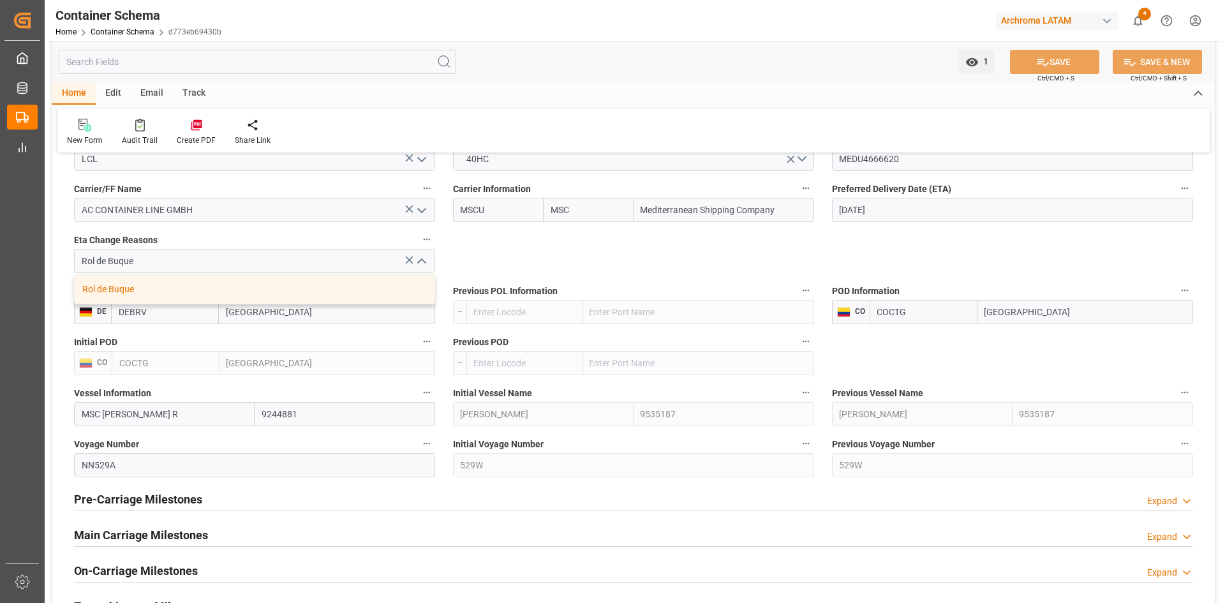
click at [496, 255] on div "References Collapse Logistic Coordinator Reference Number 210200708325 Logistic…" at bounding box center [633, 160] width 1163 height 2928
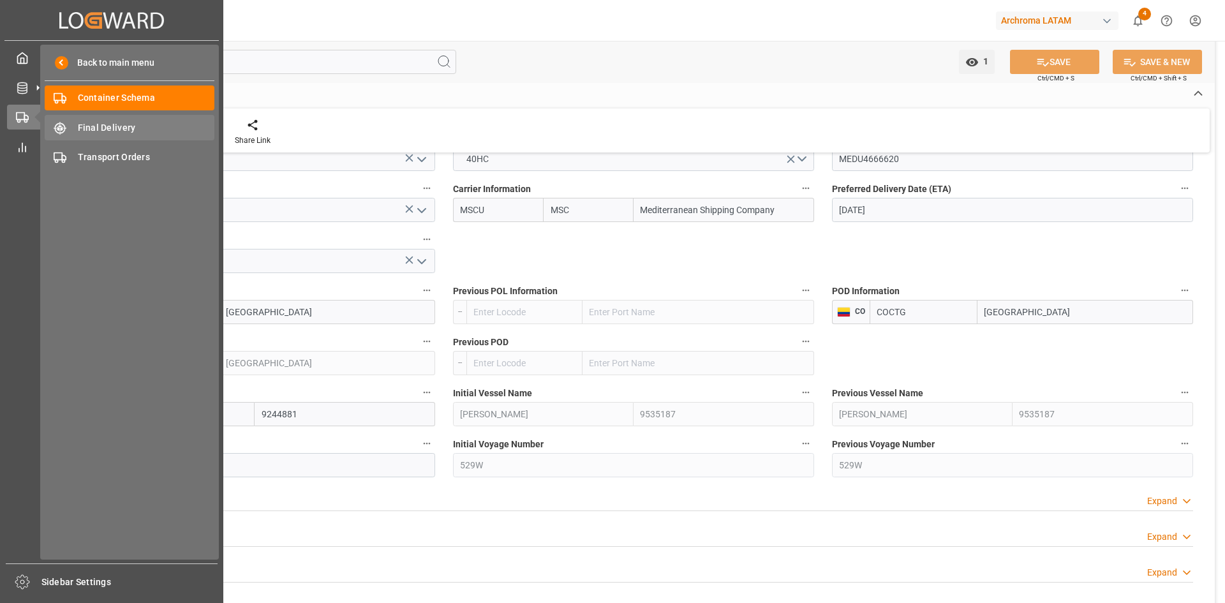
click at [108, 129] on span "Final Delivery" at bounding box center [146, 127] width 137 height 13
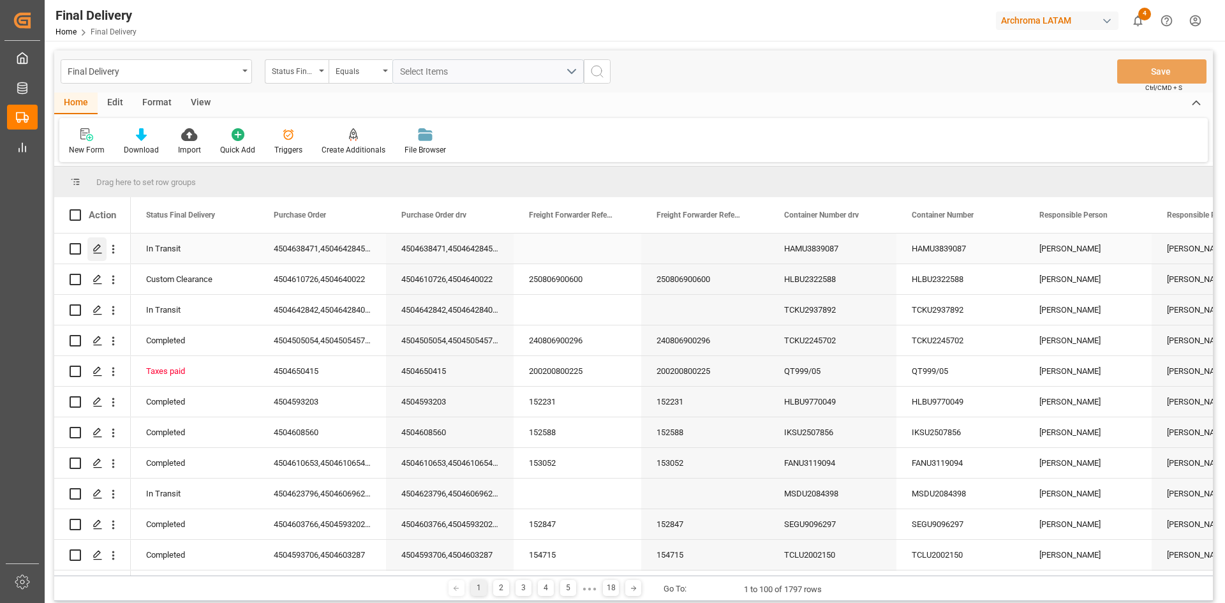
click at [98, 246] on icon "Press SPACE to select this row." at bounding box center [98, 249] width 10 height 10
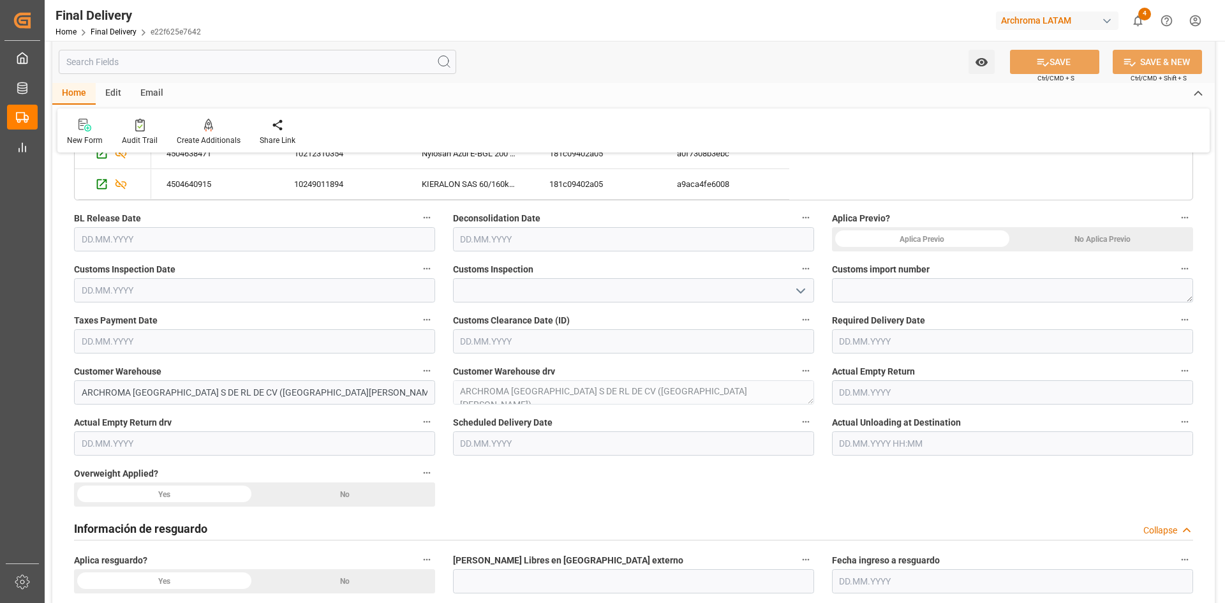
scroll to position [511, 0]
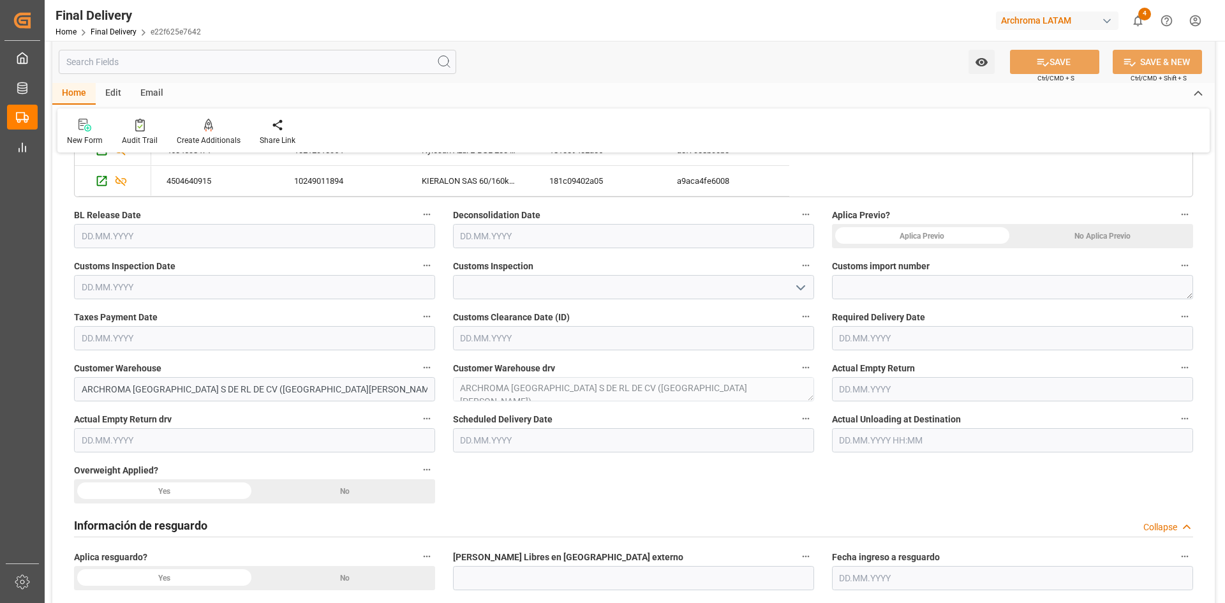
click at [799, 288] on icon "open menu" at bounding box center [800, 287] width 15 height 15
click at [799, 288] on icon "close menu" at bounding box center [800, 287] width 15 height 15
click at [905, 283] on textarea at bounding box center [1012, 287] width 361 height 24
drag, startPoint x: 236, startPoint y: 342, endPoint x: 572, endPoint y: 340, distance: 336.4
click at [236, 342] on input "text" at bounding box center [254, 338] width 361 height 24
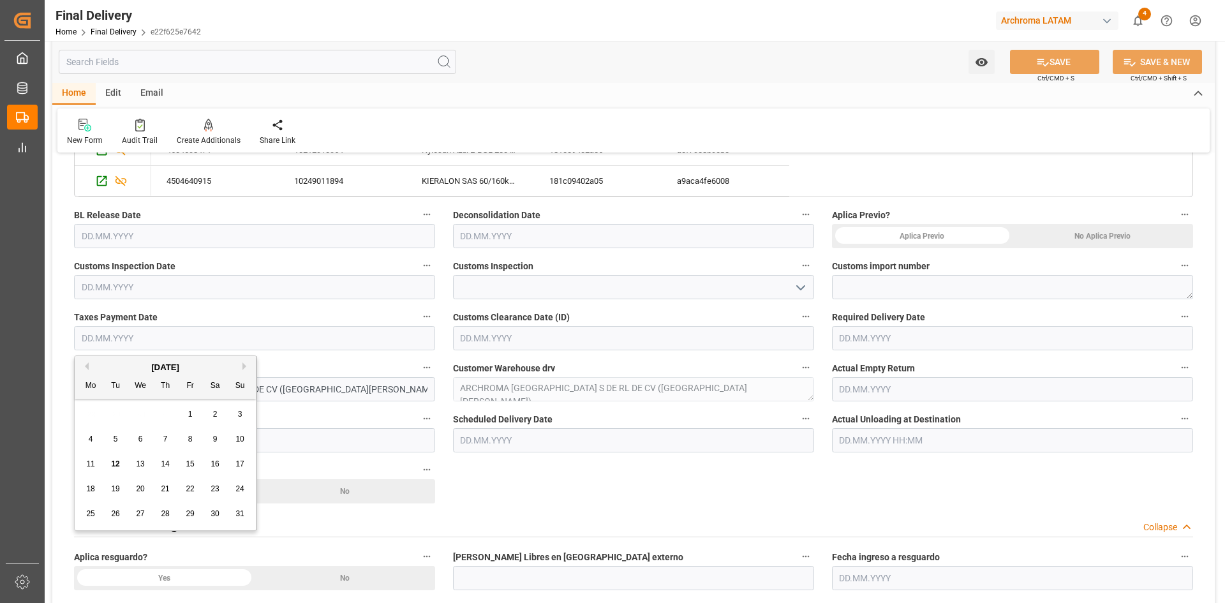
drag, startPoint x: 569, startPoint y: 340, endPoint x: 934, endPoint y: 336, distance: 365.1
click at [569, 340] on input "text" at bounding box center [633, 338] width 361 height 24
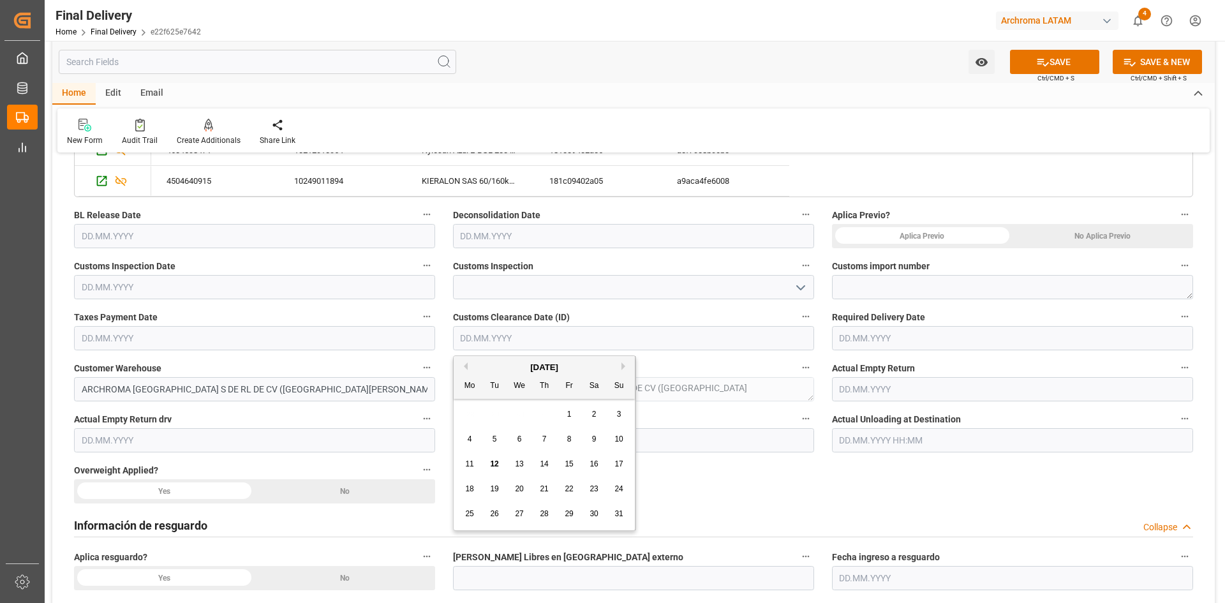
click at [934, 336] on input "text" at bounding box center [1012, 338] width 361 height 24
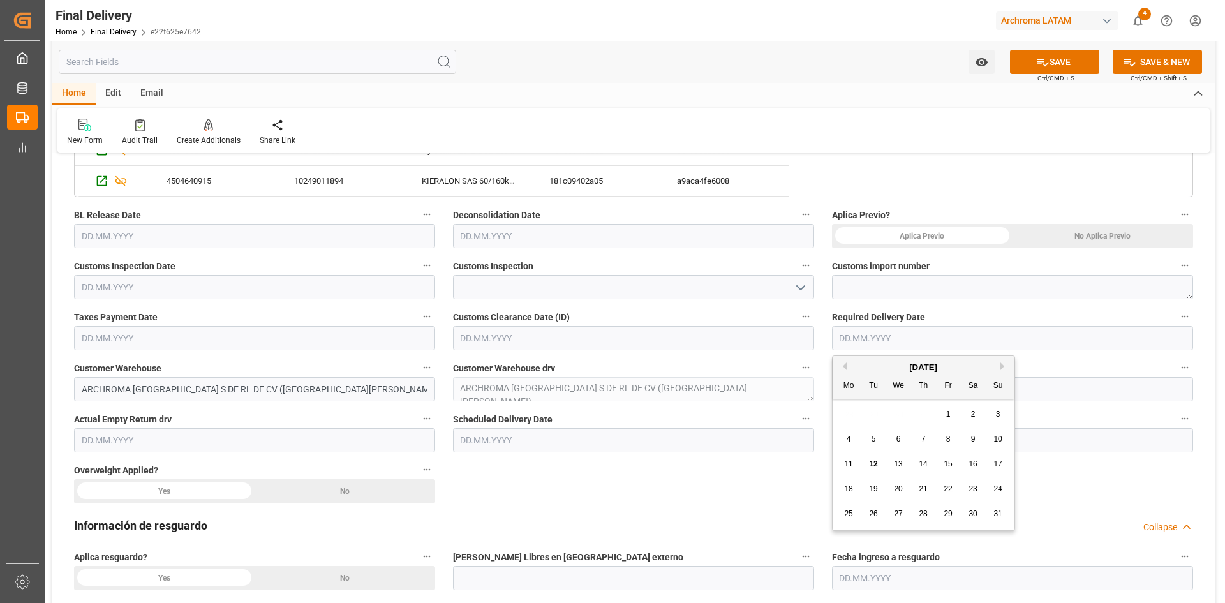
drag, startPoint x: 626, startPoint y: 490, endPoint x: 737, endPoint y: 483, distance: 111.3
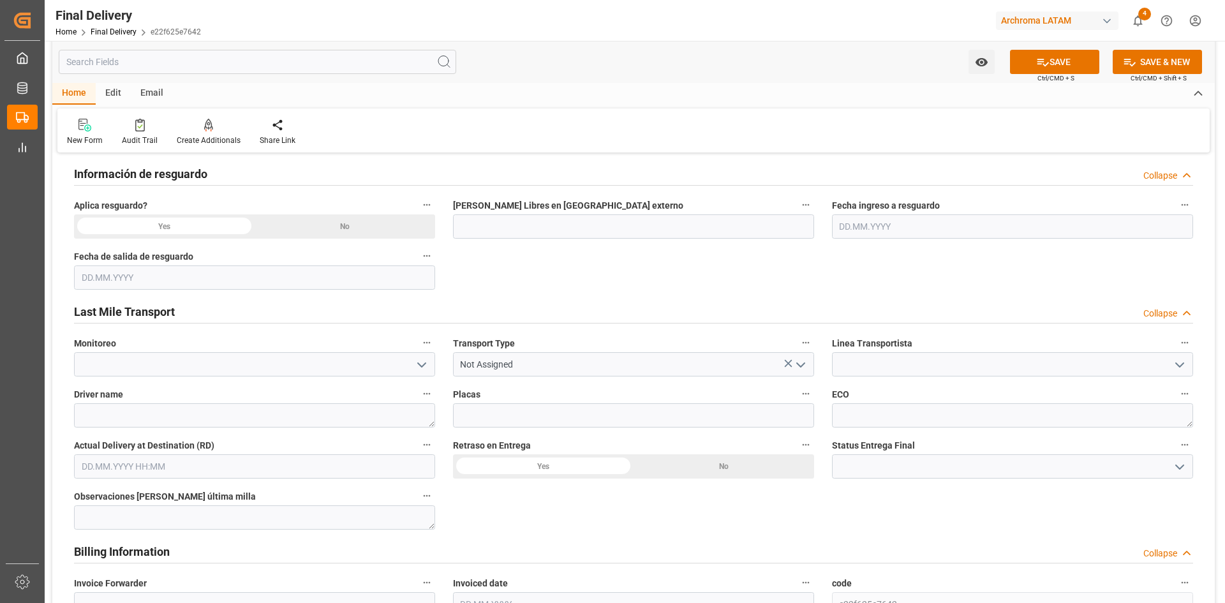
scroll to position [894, 0]
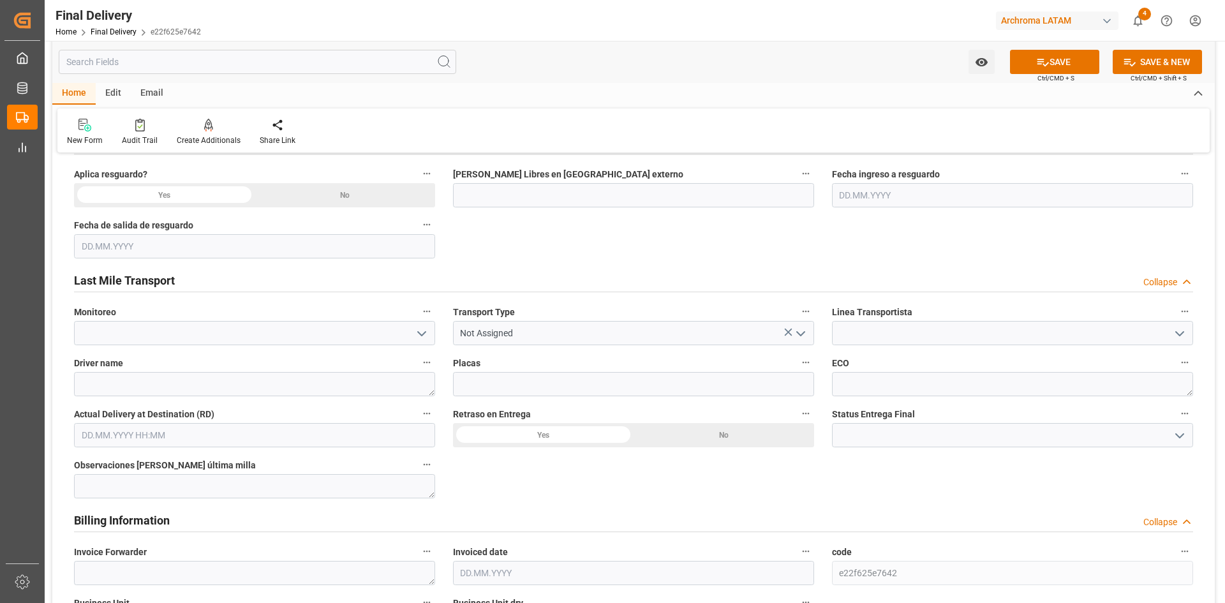
click at [416, 331] on icon "open menu" at bounding box center [421, 333] width 15 height 15
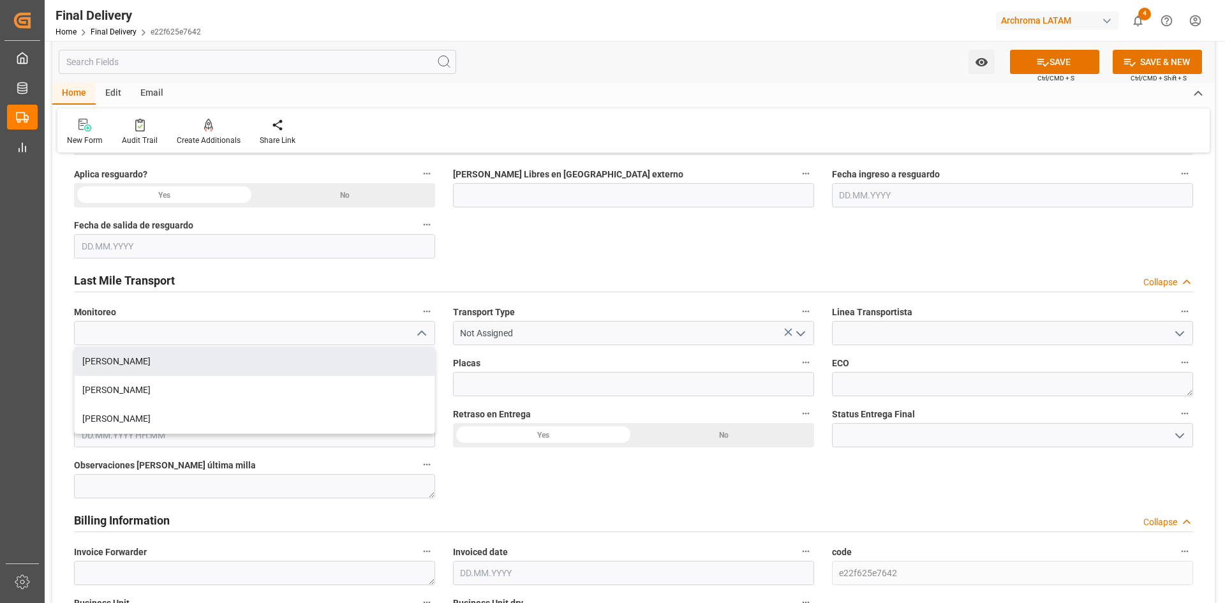
click at [513, 271] on div "Last Mile Transport Collapse" at bounding box center [634, 279] width 1120 height 24
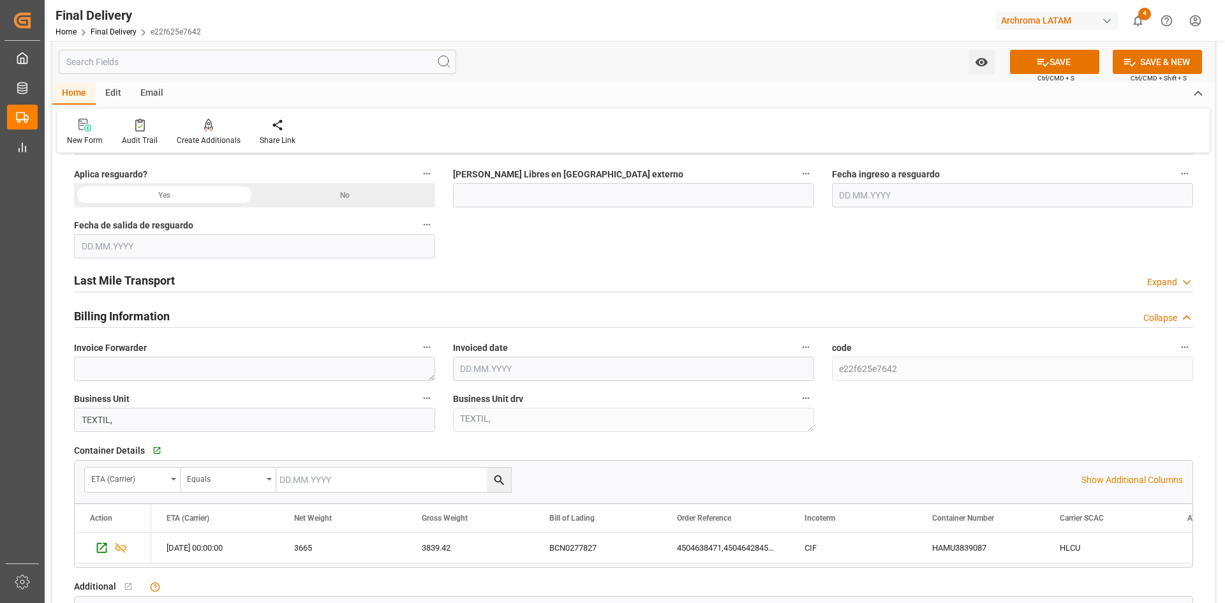
drag, startPoint x: 377, startPoint y: 283, endPoint x: 392, endPoint y: 340, distance: 58.7
click at [377, 283] on div "Last Mile Transport Expand" at bounding box center [634, 279] width 1120 height 24
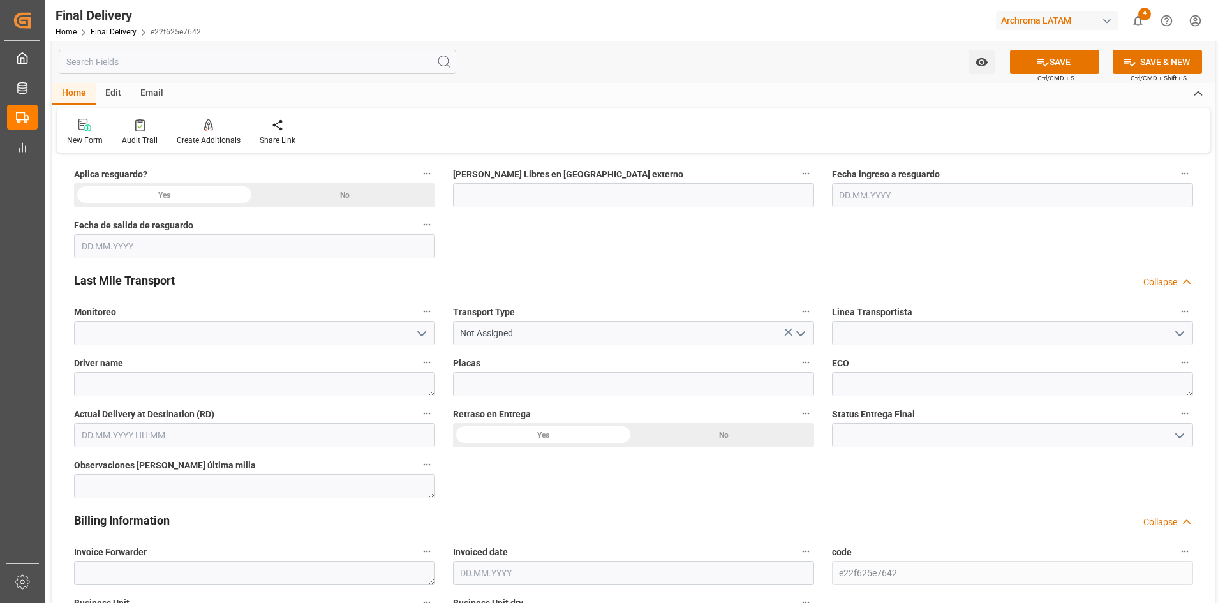
click at [426, 334] on icon "open menu" at bounding box center [421, 333] width 15 height 15
click at [1184, 333] on icon "open menu" at bounding box center [1179, 333] width 15 height 15
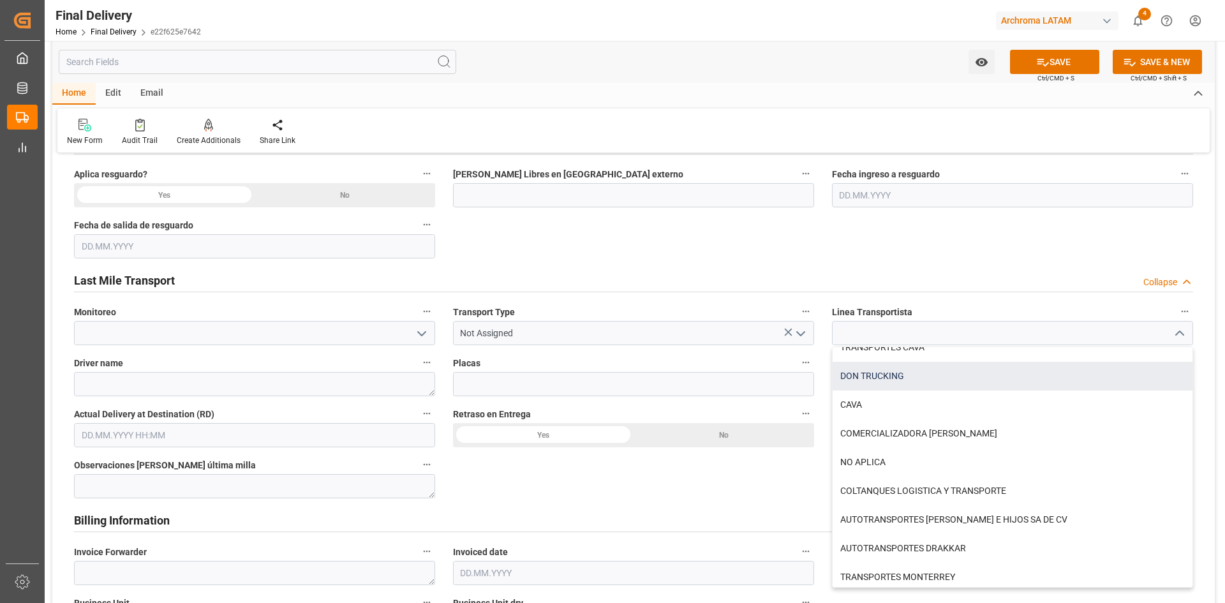
scroll to position [447, 0]
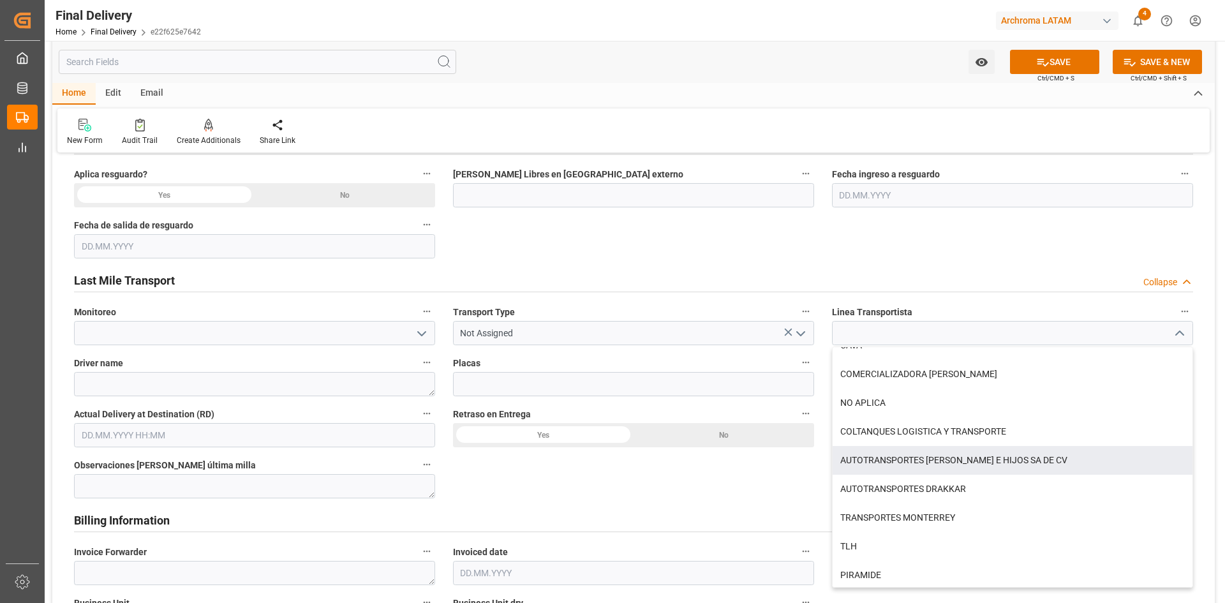
click at [689, 479] on div "BL release Custom inspection Taxes payment Custom clearance Delivered BL releas…" at bounding box center [633, 250] width 1163 height 1961
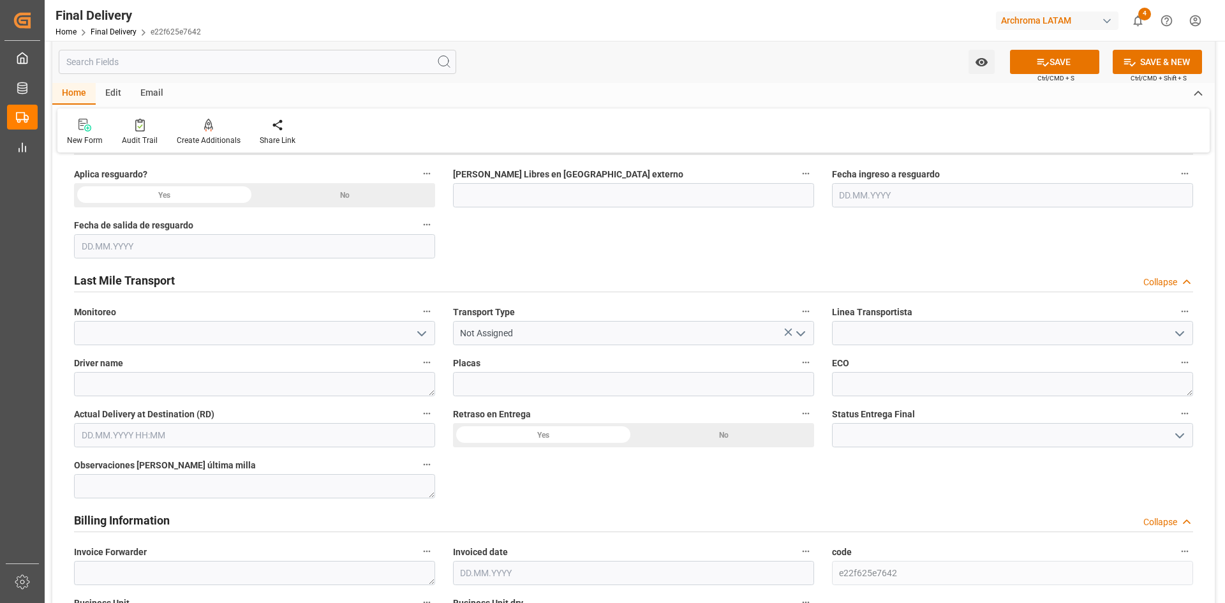
click at [802, 334] on polyline "open menu" at bounding box center [801, 334] width 8 height 4
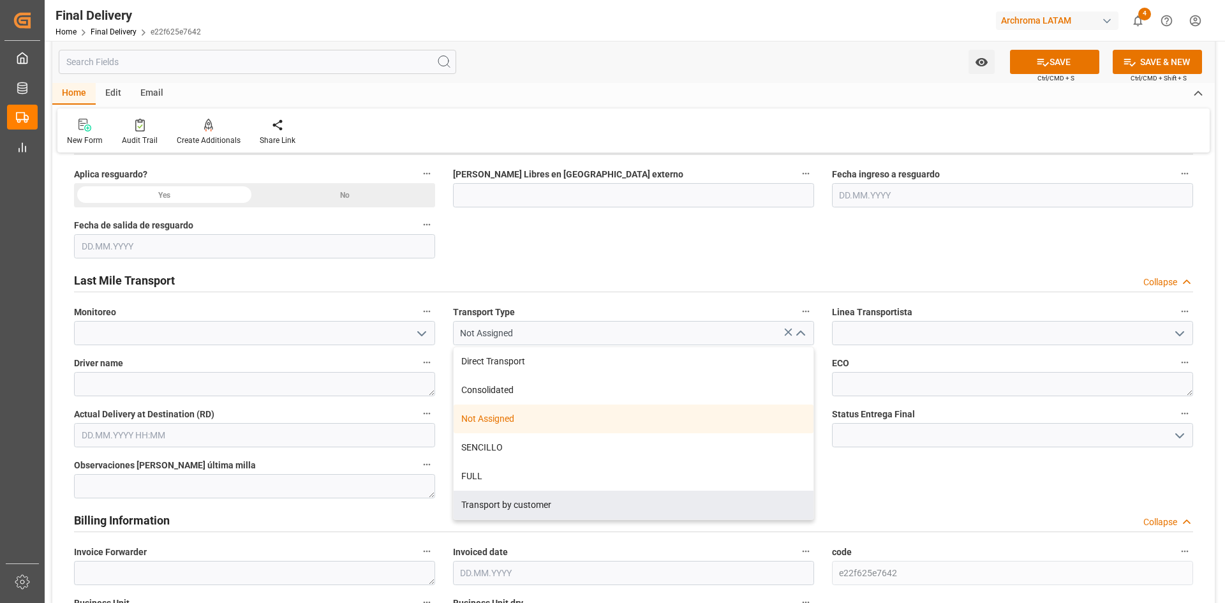
drag, startPoint x: 414, startPoint y: 506, endPoint x: 901, endPoint y: 488, distance: 486.7
click at [415, 507] on div "Billing Information Collapse" at bounding box center [634, 519] width 1120 height 24
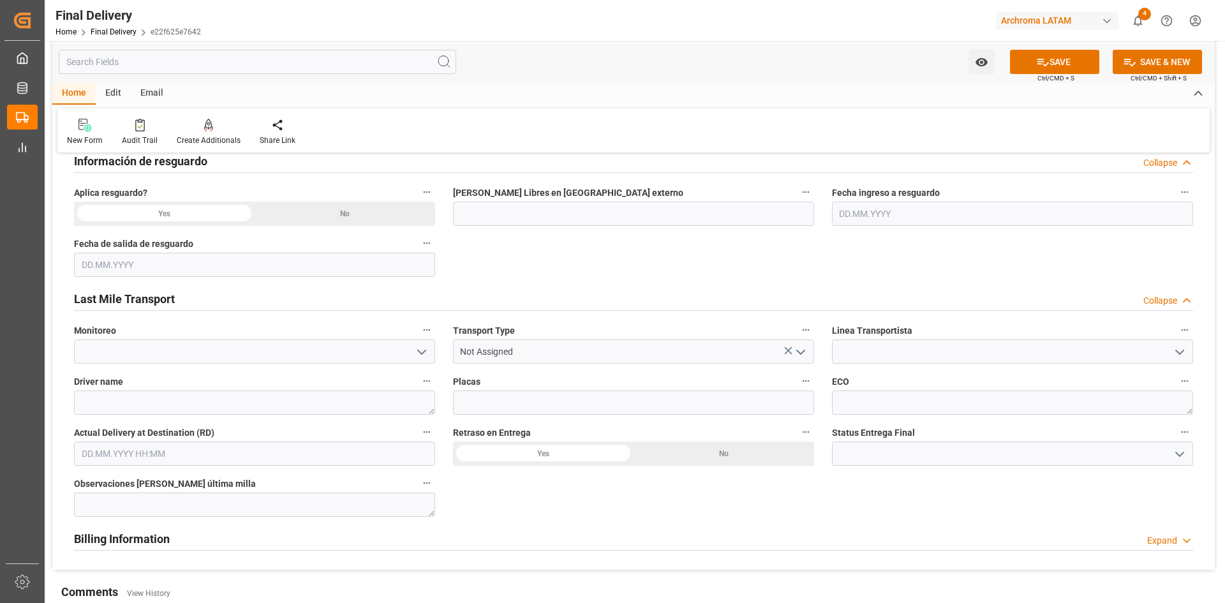
scroll to position [894, 0]
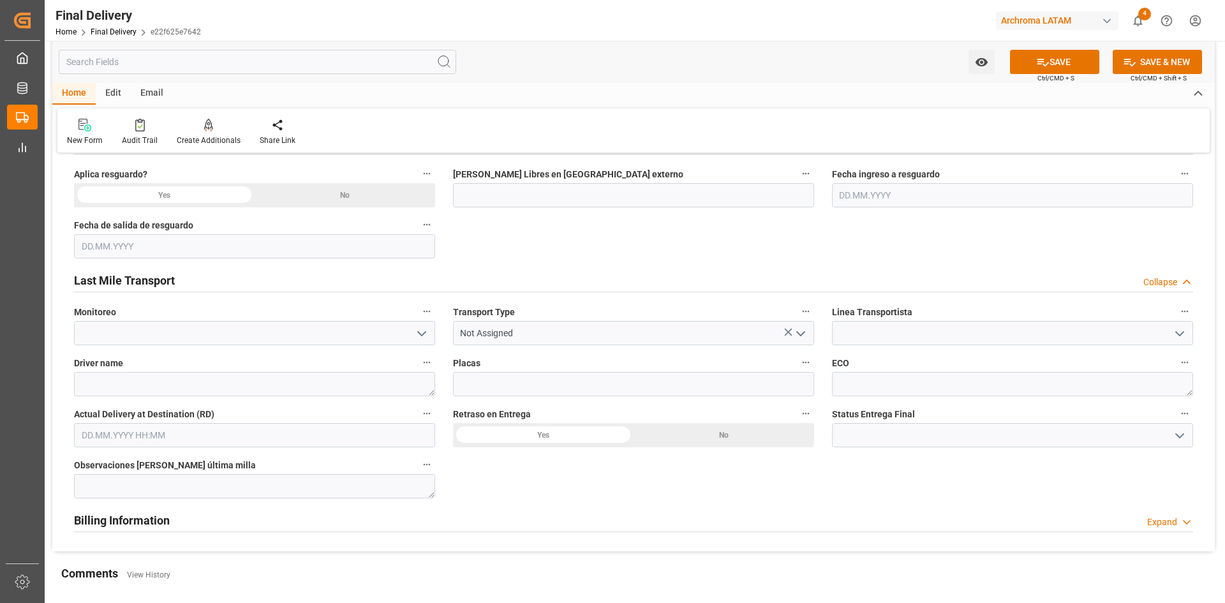
click at [1179, 436] on polyline "open menu" at bounding box center [1180, 436] width 8 height 4
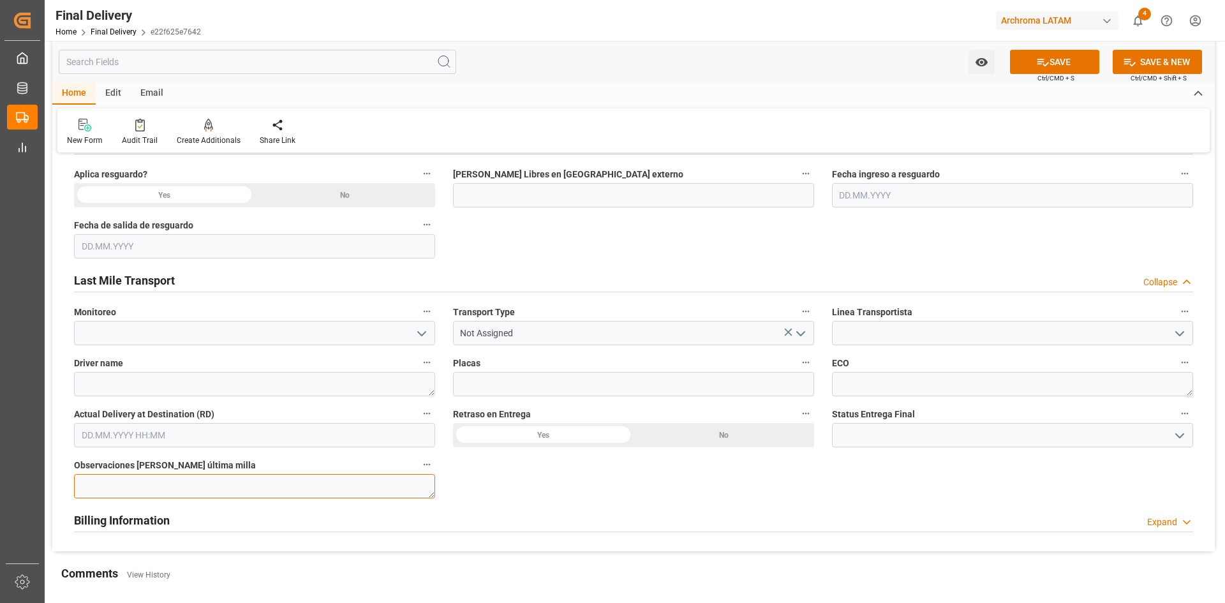
click at [326, 493] on textarea at bounding box center [254, 486] width 361 height 24
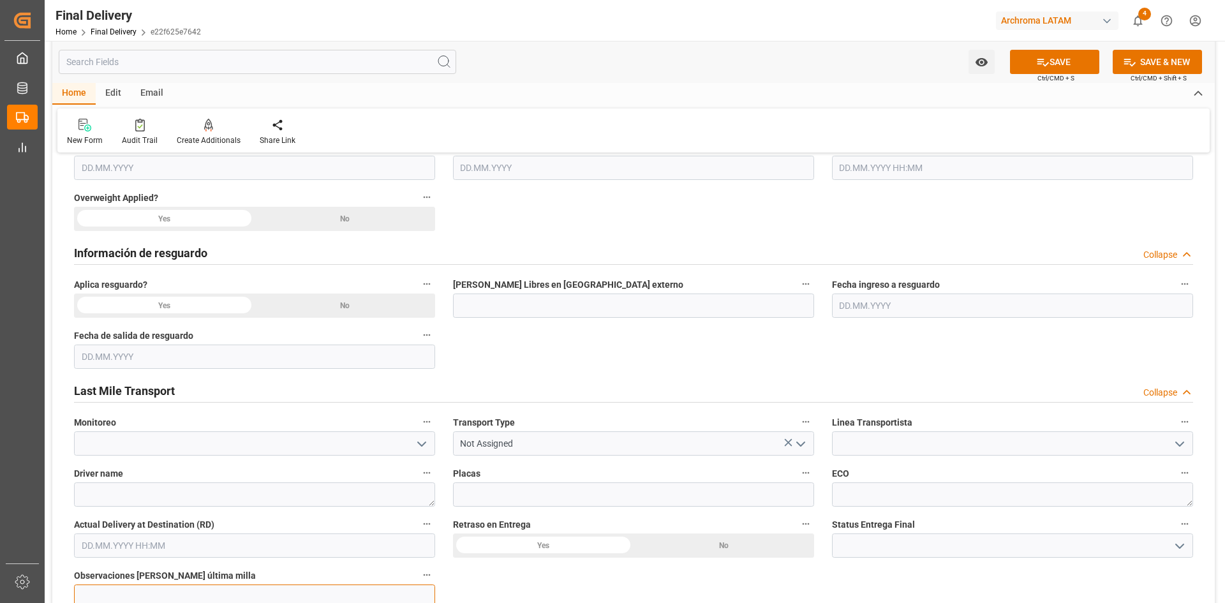
scroll to position [830, 0]
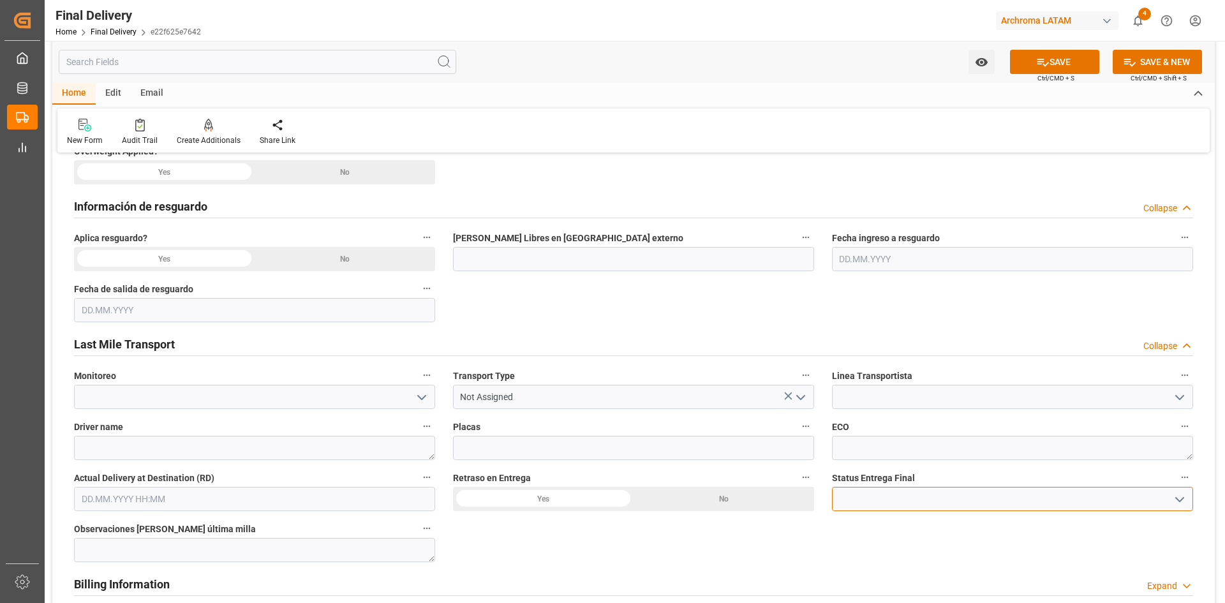
drag, startPoint x: 884, startPoint y: 501, endPoint x: 1185, endPoint y: 498, distance: 300.6
click at [884, 501] on input at bounding box center [1012, 499] width 361 height 24
click at [1176, 498] on polyline "open menu" at bounding box center [1180, 500] width 8 height 4
click at [1185, 498] on icon "open menu" at bounding box center [1179, 499] width 15 height 15
click at [1177, 498] on icon "open menu" at bounding box center [1179, 499] width 15 height 15
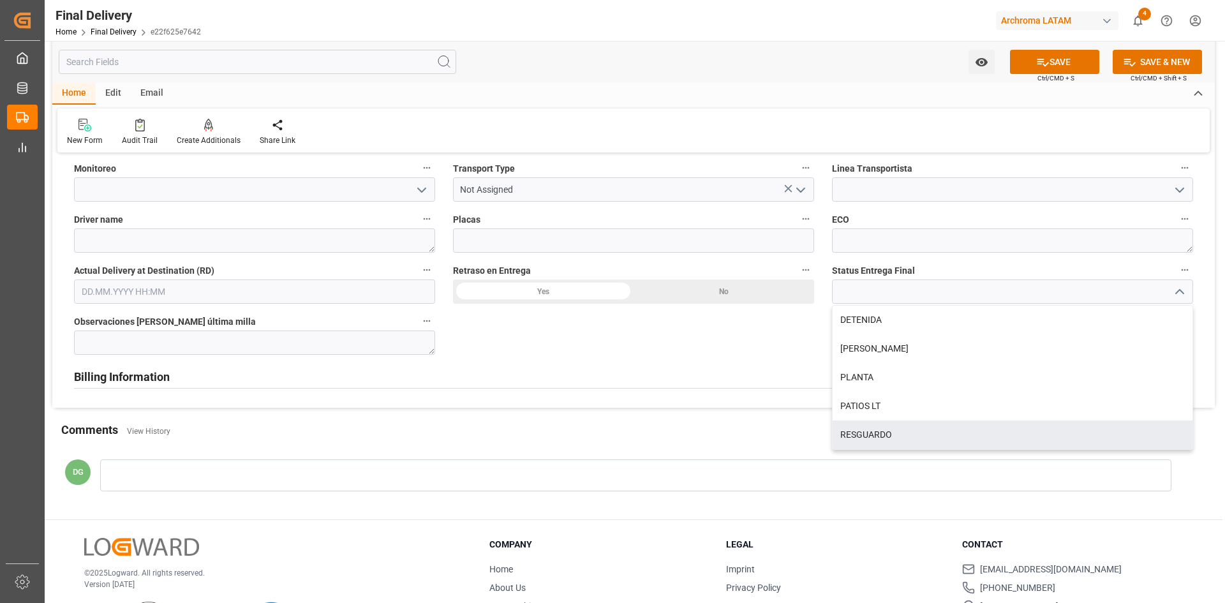
scroll to position [1021, 0]
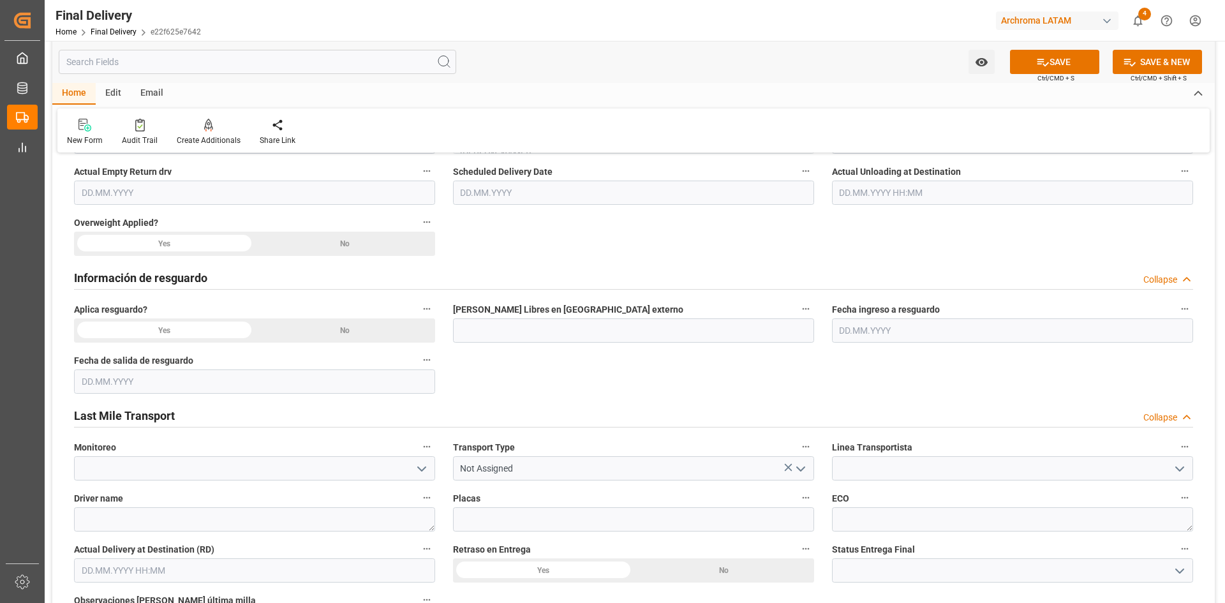
scroll to position [830, 0]
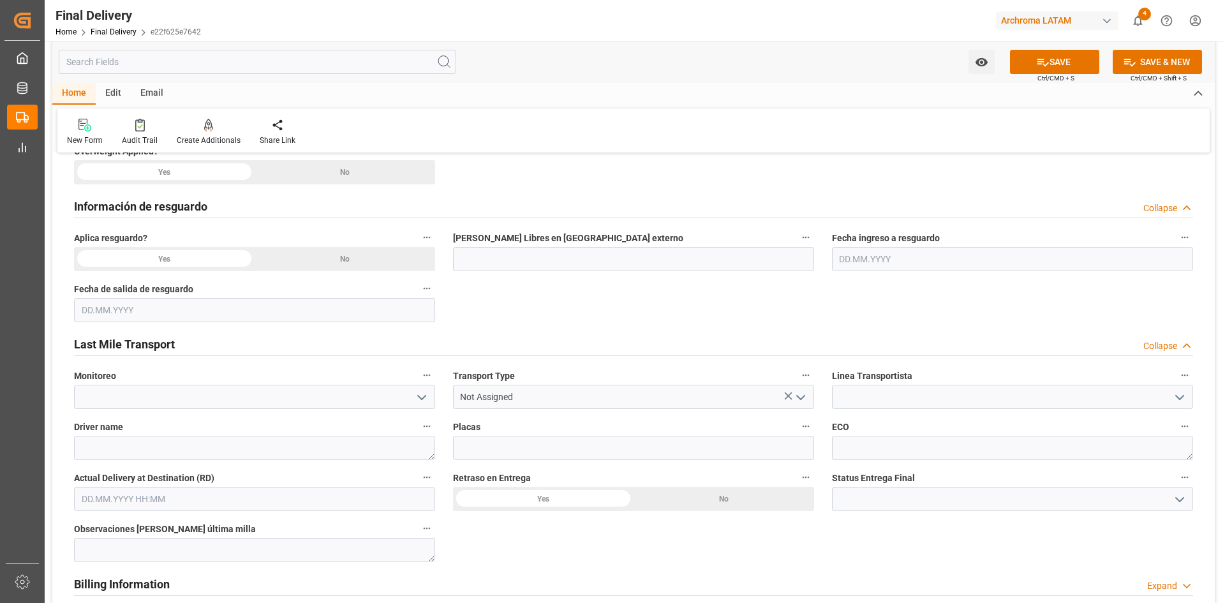
click at [1075, 59] on button "SAVE" at bounding box center [1054, 62] width 89 height 24
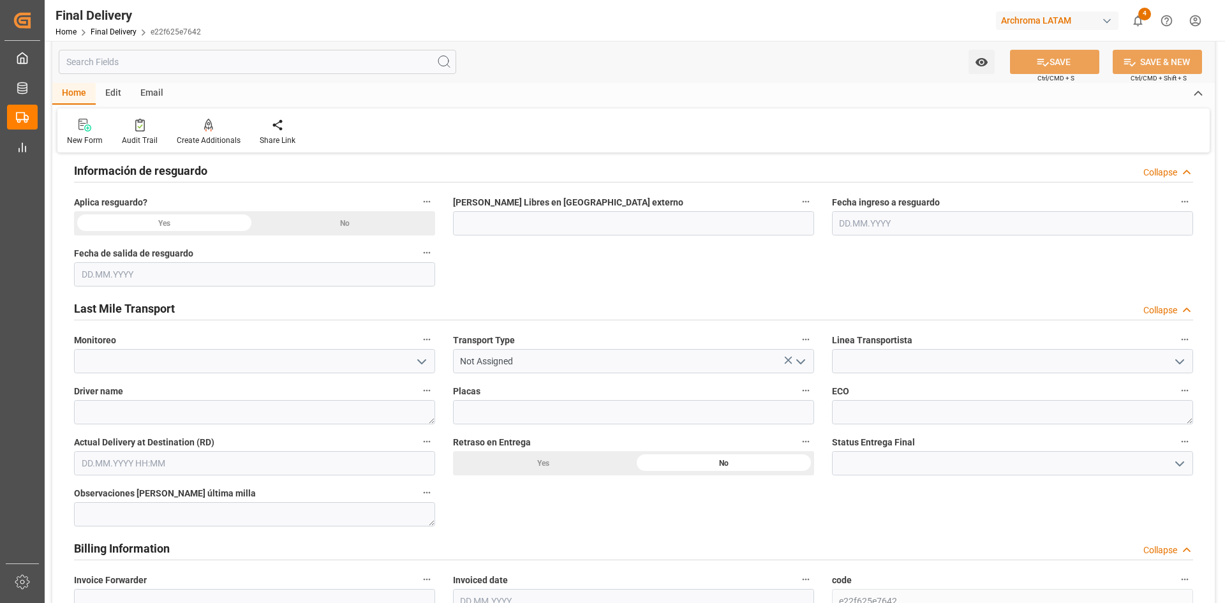
scroll to position [957, 0]
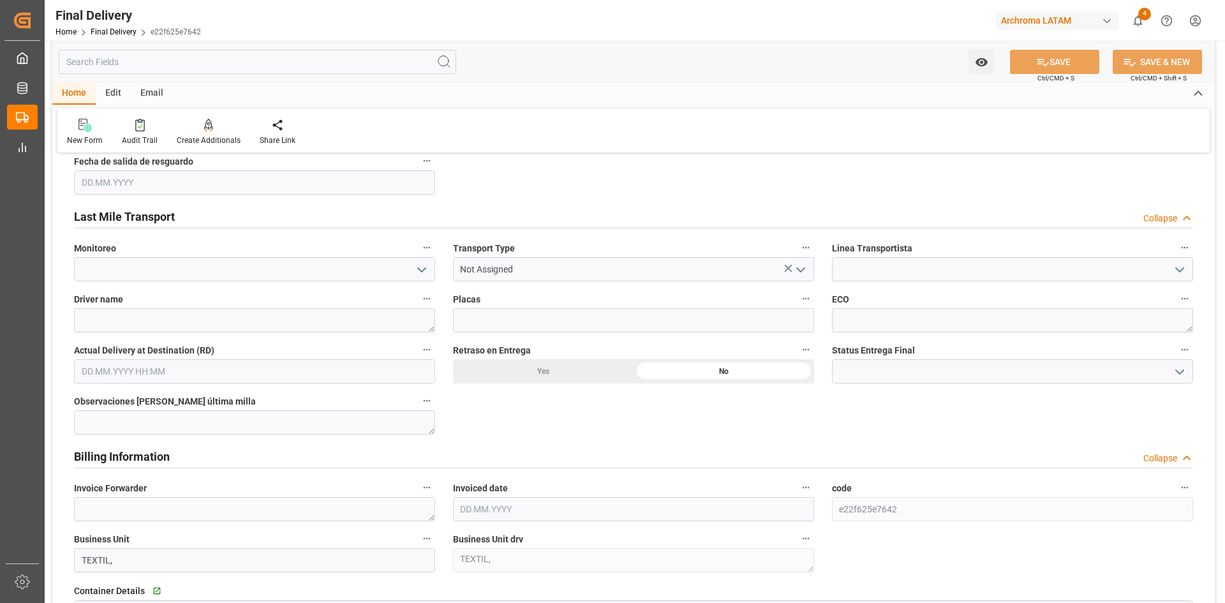
click at [1181, 370] on icon "open menu" at bounding box center [1179, 371] width 15 height 15
click at [176, 426] on textarea at bounding box center [254, 422] width 361 height 24
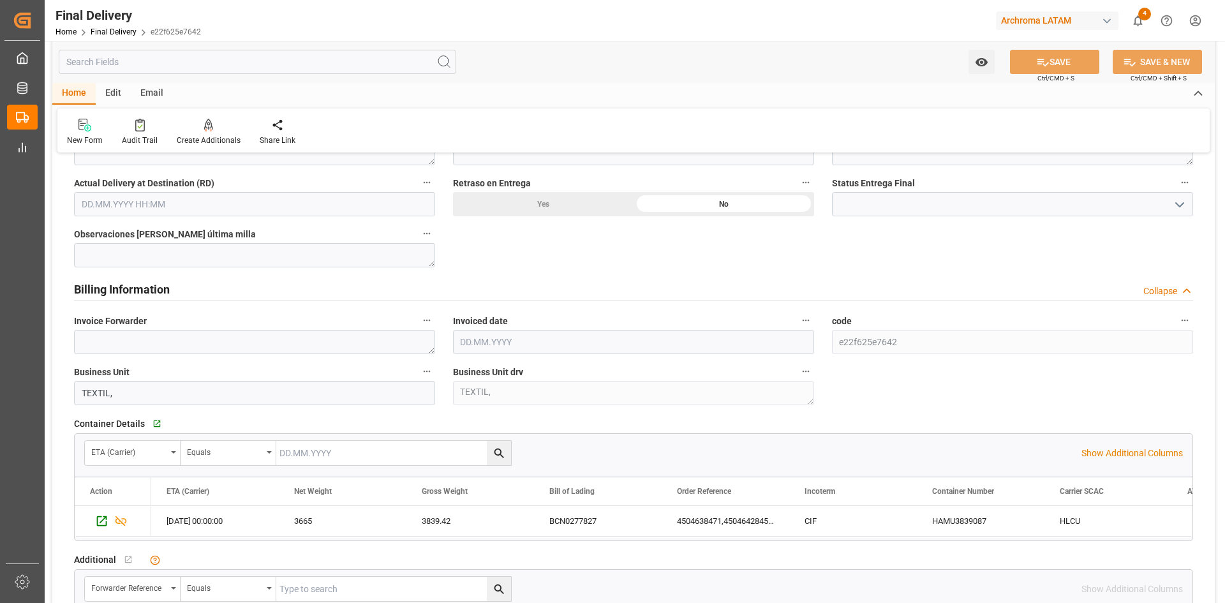
scroll to position [1085, 0]
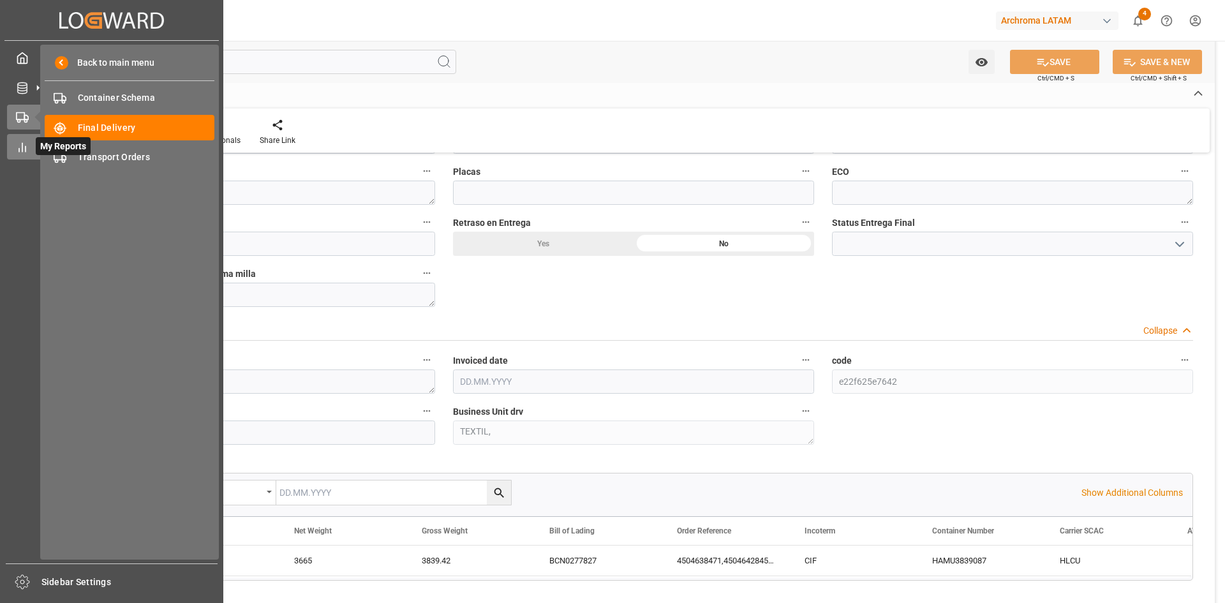
click at [20, 147] on icon at bounding box center [22, 147] width 13 height 13
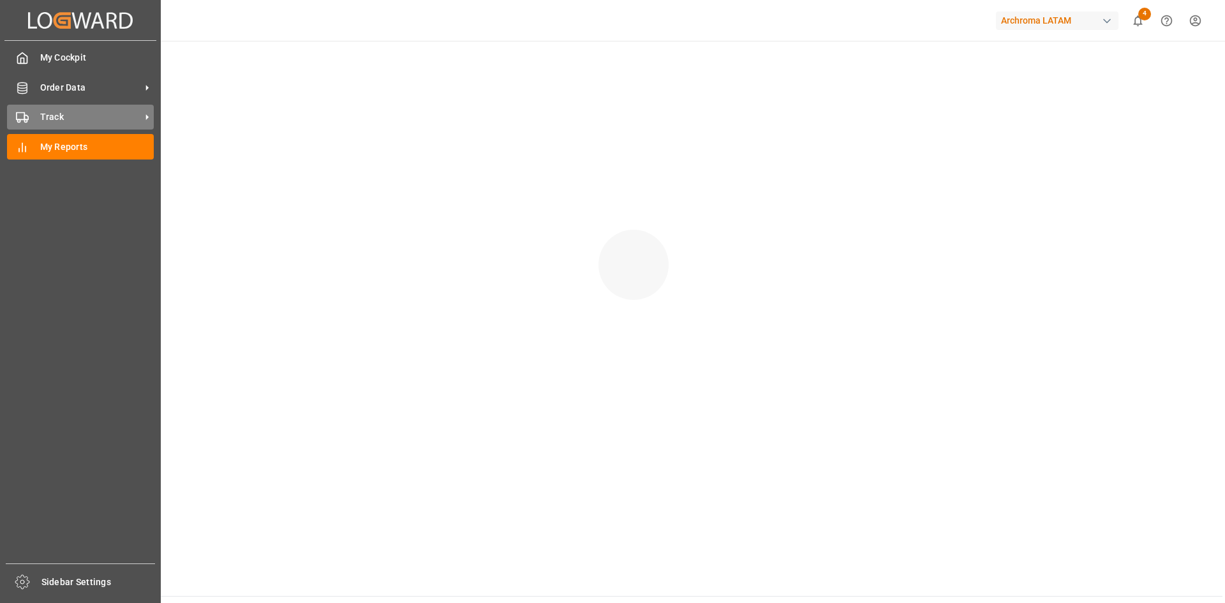
click at [26, 117] on icon at bounding box center [22, 117] width 13 height 13
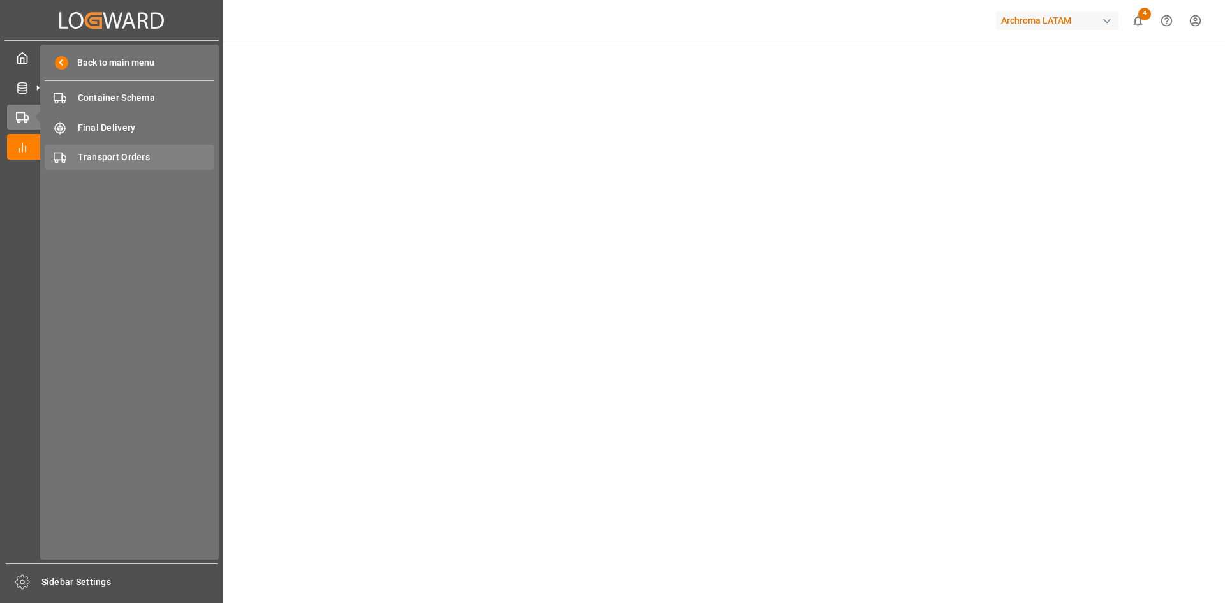
click at [114, 154] on span "Transport Orders" at bounding box center [146, 157] width 137 height 13
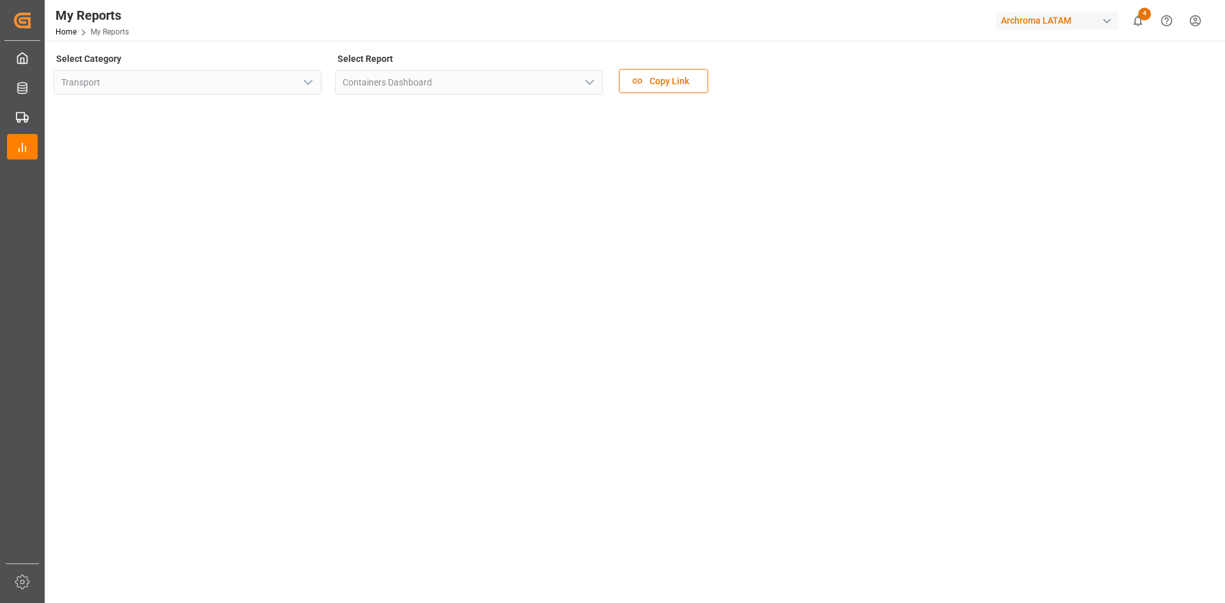
type input "Transport"
type input "Containers Dashboard"
click at [310, 85] on icon "open menu" at bounding box center [308, 82] width 15 height 15
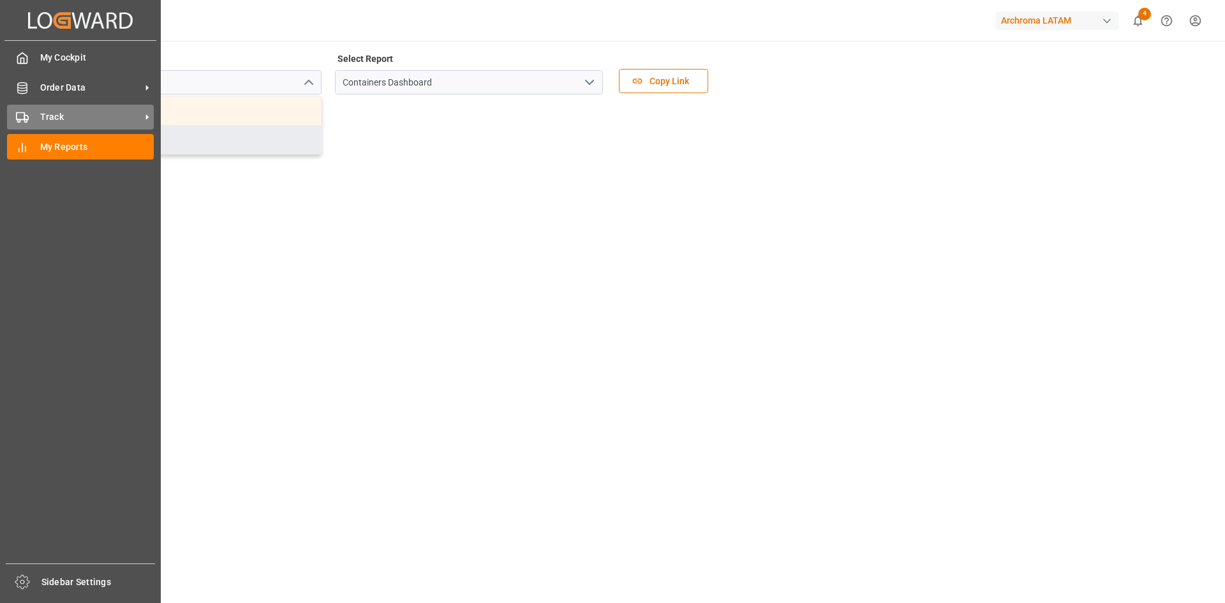
click at [26, 115] on icon at bounding box center [22, 117] width 13 height 13
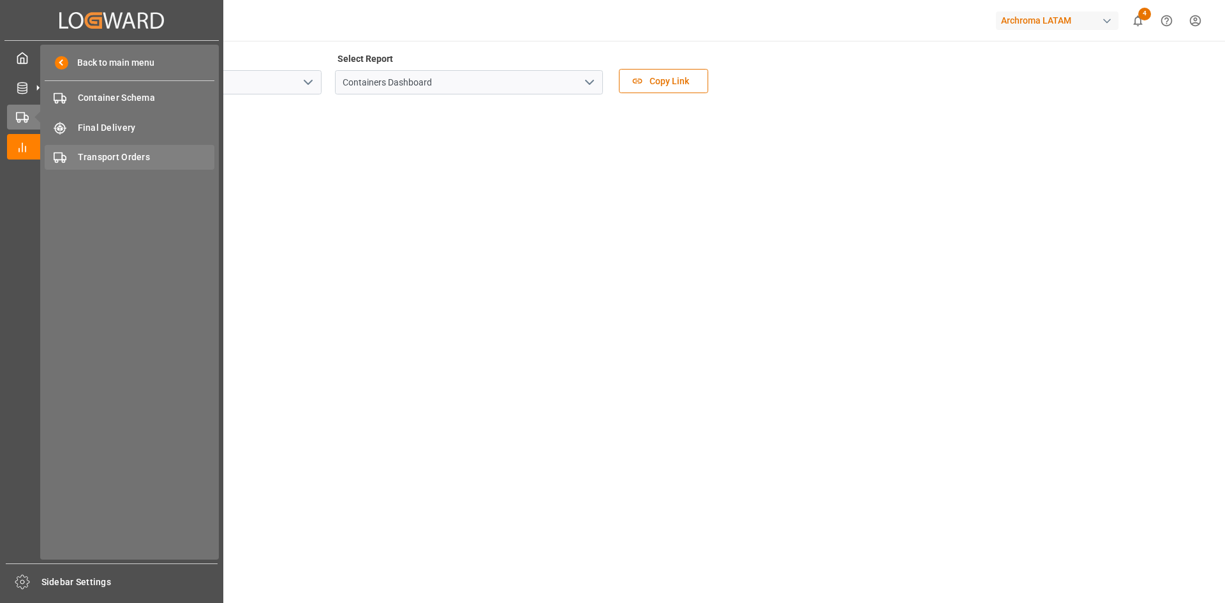
click at [124, 151] on span "Transport Orders" at bounding box center [146, 157] width 137 height 13
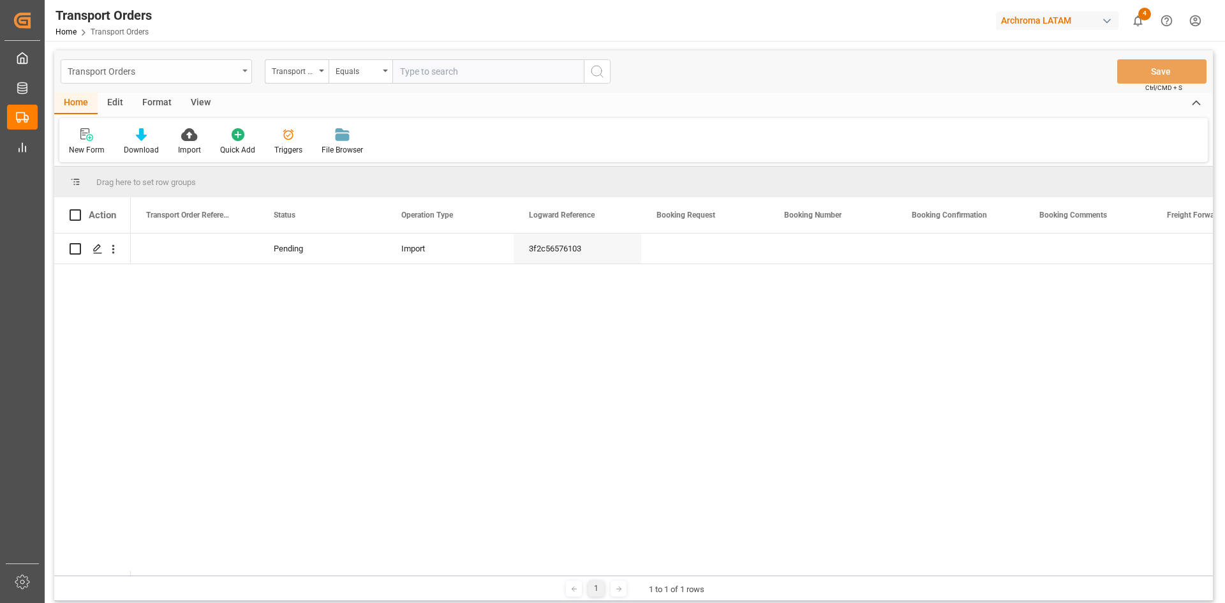
click at [244, 73] on div "Transport Orders" at bounding box center [156, 71] width 191 height 24
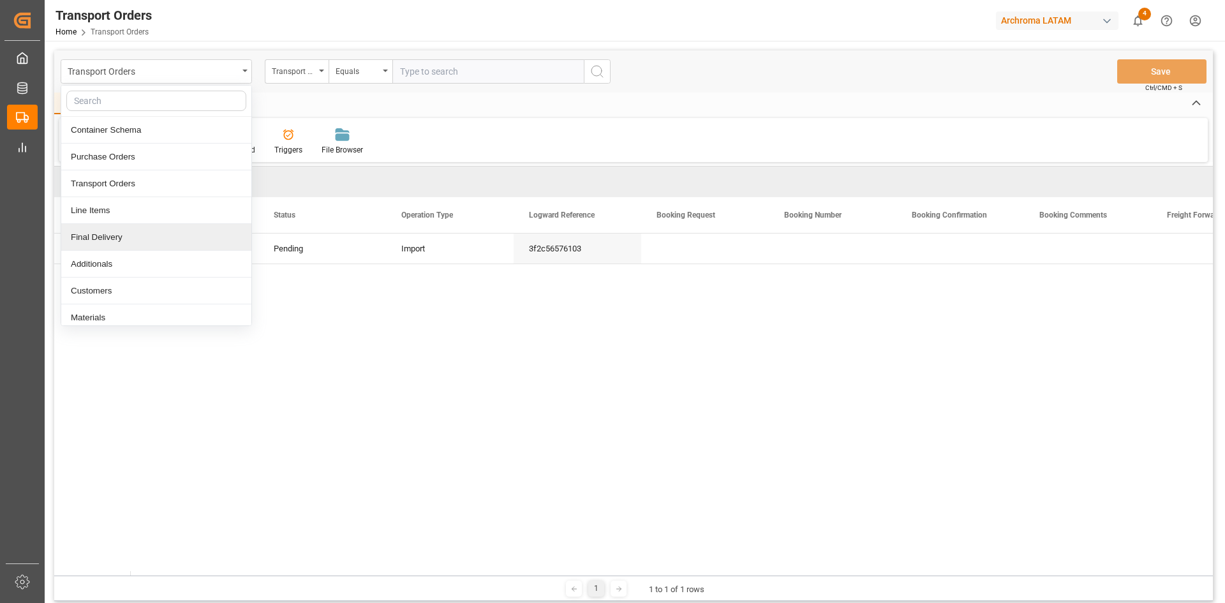
click at [123, 239] on div "Final Delivery" at bounding box center [156, 237] width 190 height 27
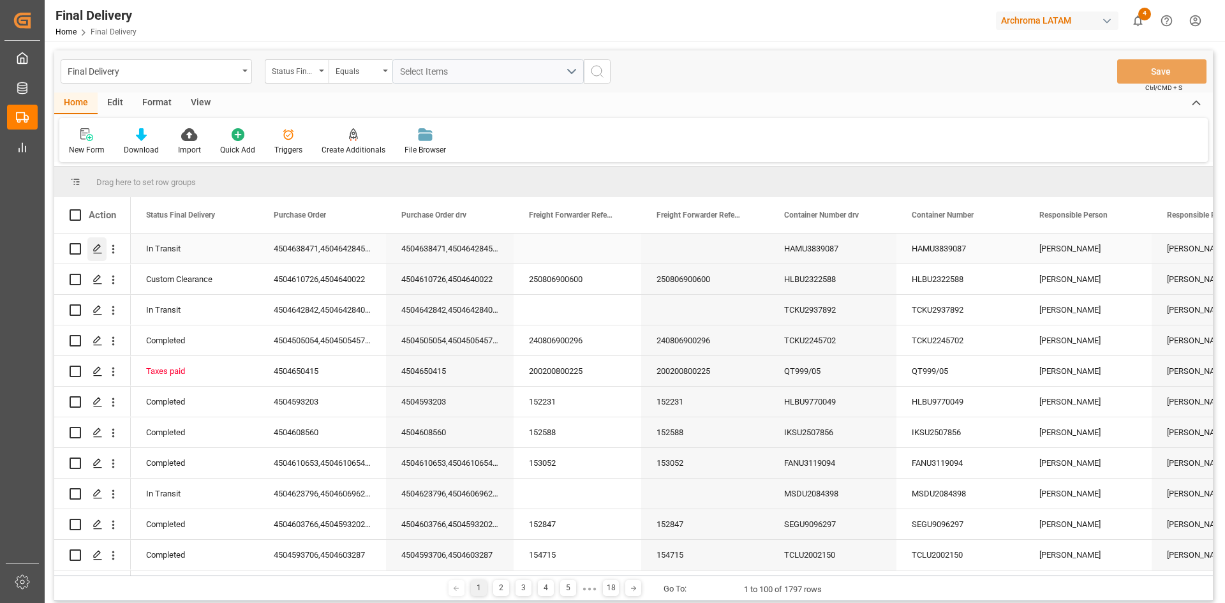
click at [95, 249] on icon "Press SPACE to select this row." at bounding box center [98, 249] width 10 height 10
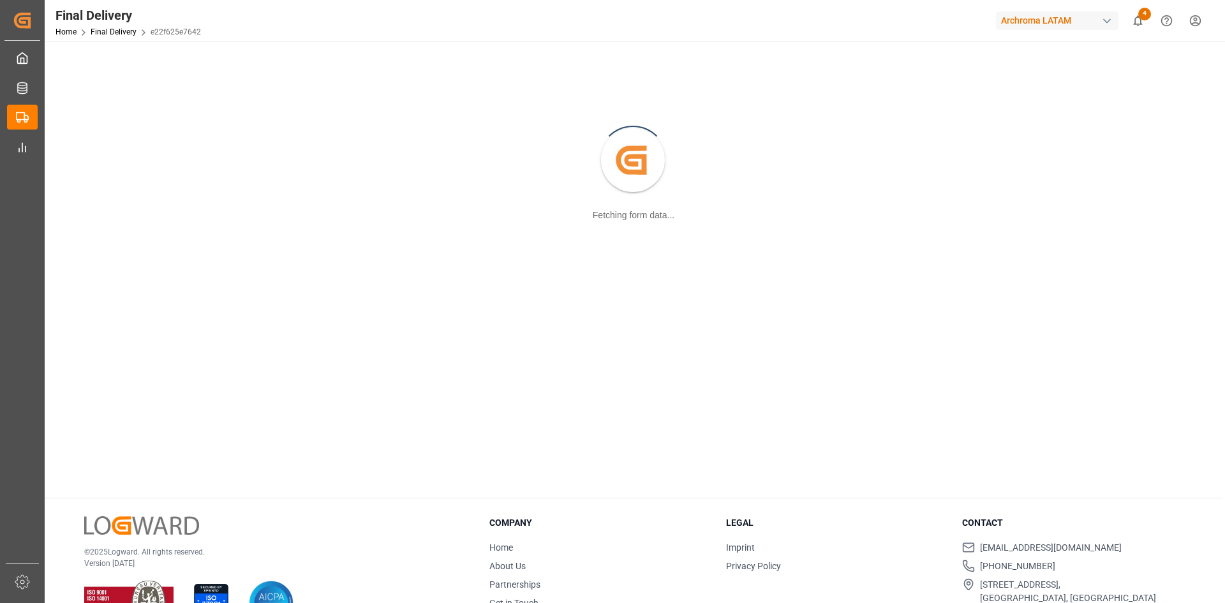
scroll to position [139, 0]
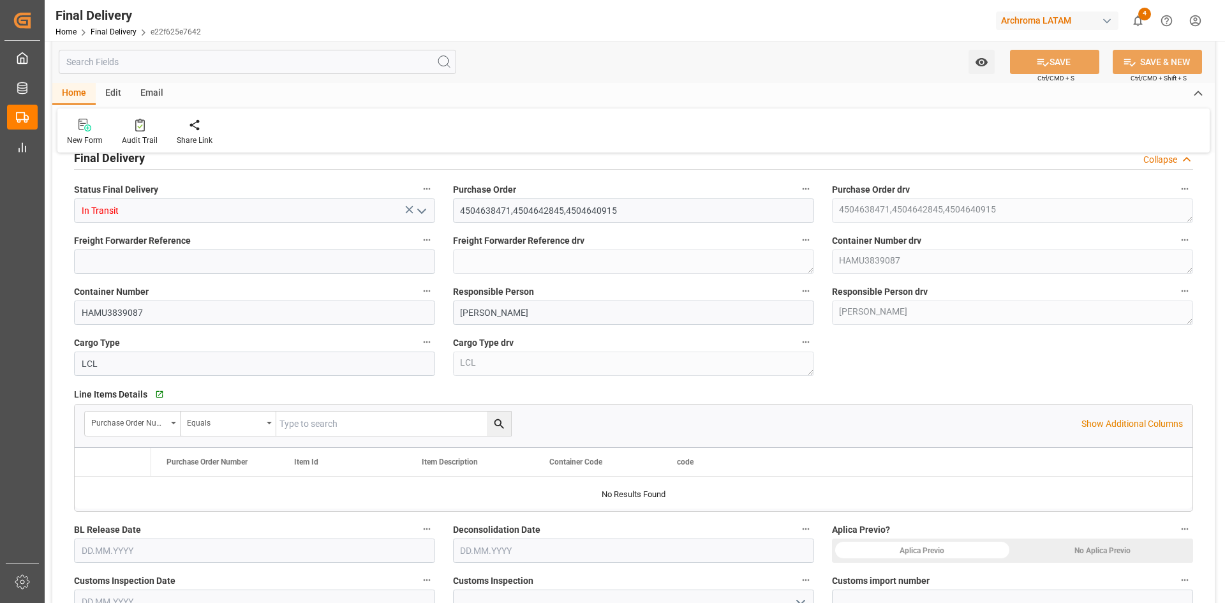
type input "In Transit"
type input "4504638471,4504642845,4504640915"
type textarea "4504638471,4504642845,4504640915"
type textarea "HAMU3839087"
type input "HAMU3839087"
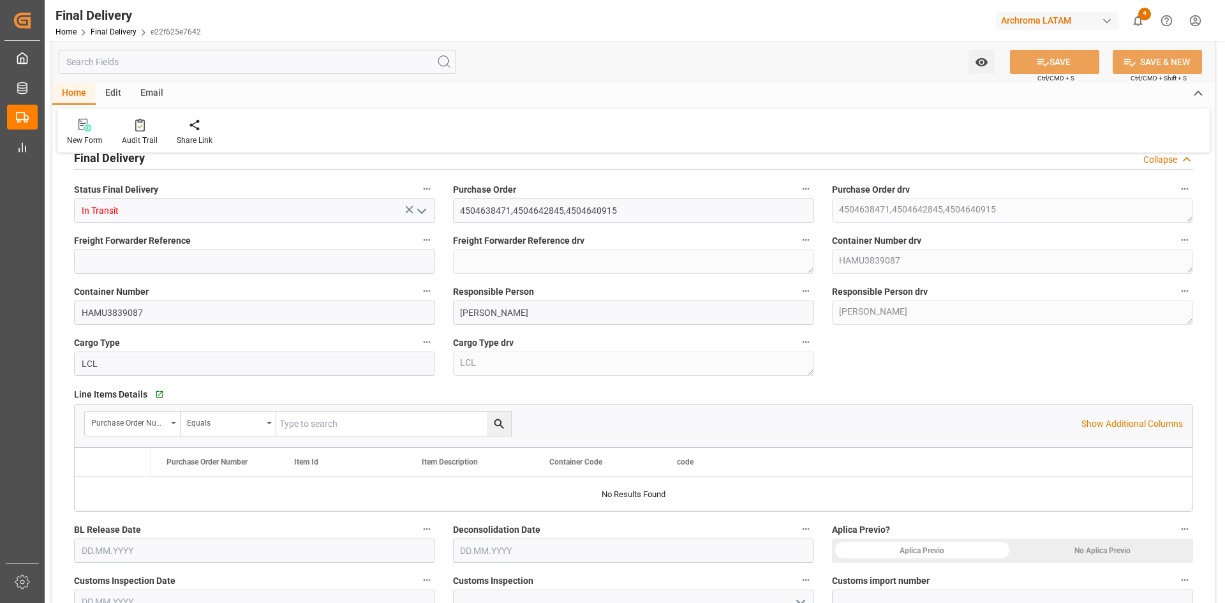
type input "[PERSON_NAME]"
type textarea "[PERSON_NAME]"
type input "LCL"
type textarea "LCL"
type input "ARCHROMA [GEOGRAPHIC_DATA] S DE RL DE CV ([GEOGRAPHIC_DATA][PERSON_NAME])"
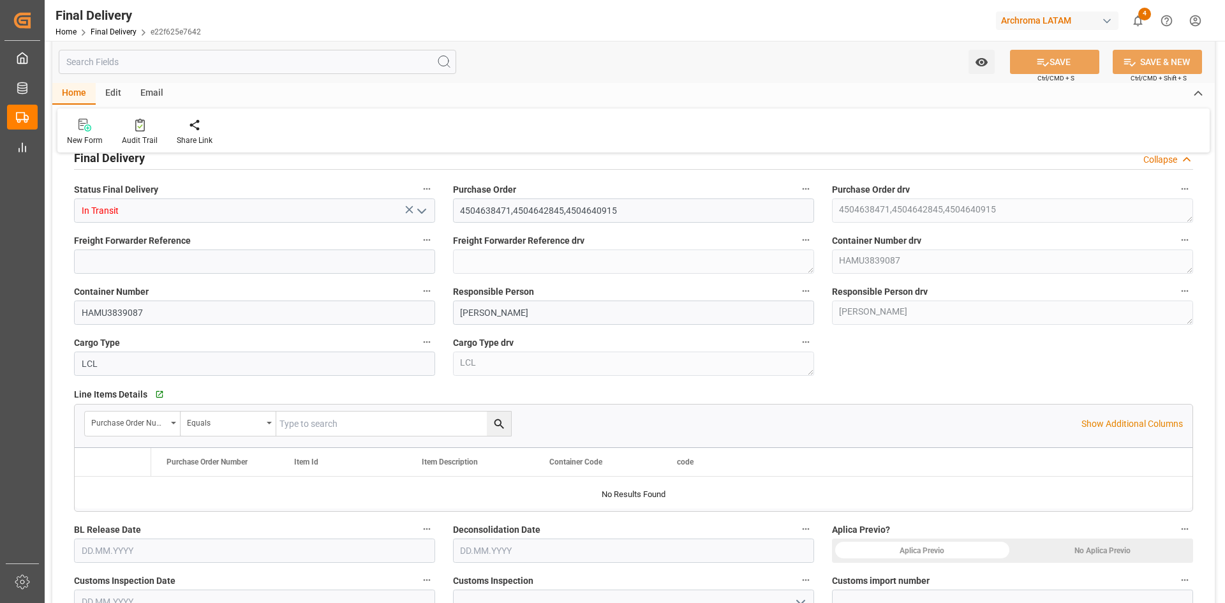
type textarea "ARCHROMA [GEOGRAPHIC_DATA] S DE RL DE CV ([GEOGRAPHIC_DATA][PERSON_NAME])"
type input "Not Assigned"
type input "e22f625e7642"
type input "TEXTIL,"
type textarea "TEXTIL,"
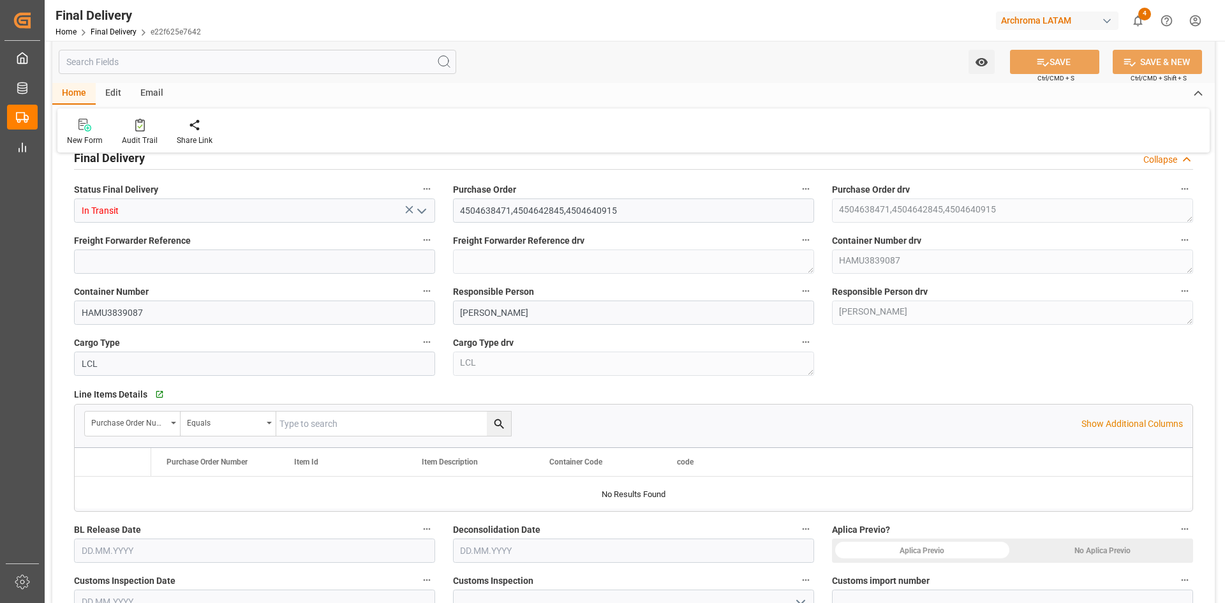
type input "181c09402a05"
type input "Hapag [PERSON_NAME]"
type textarea "Hapag [PERSON_NAME]"
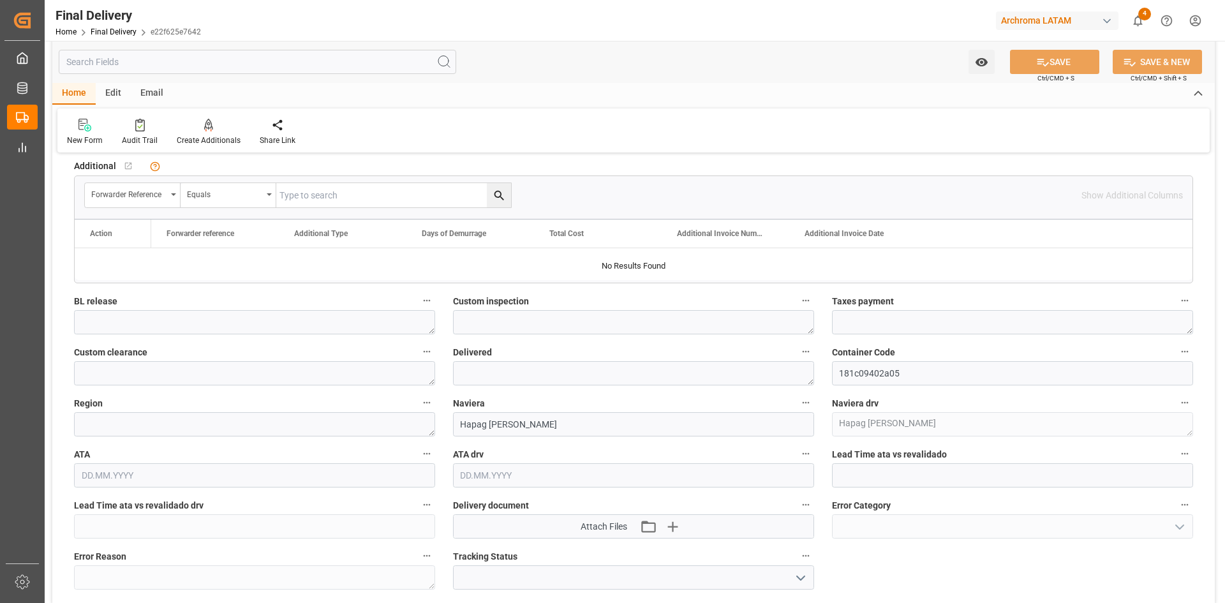
scroll to position [1586, 0]
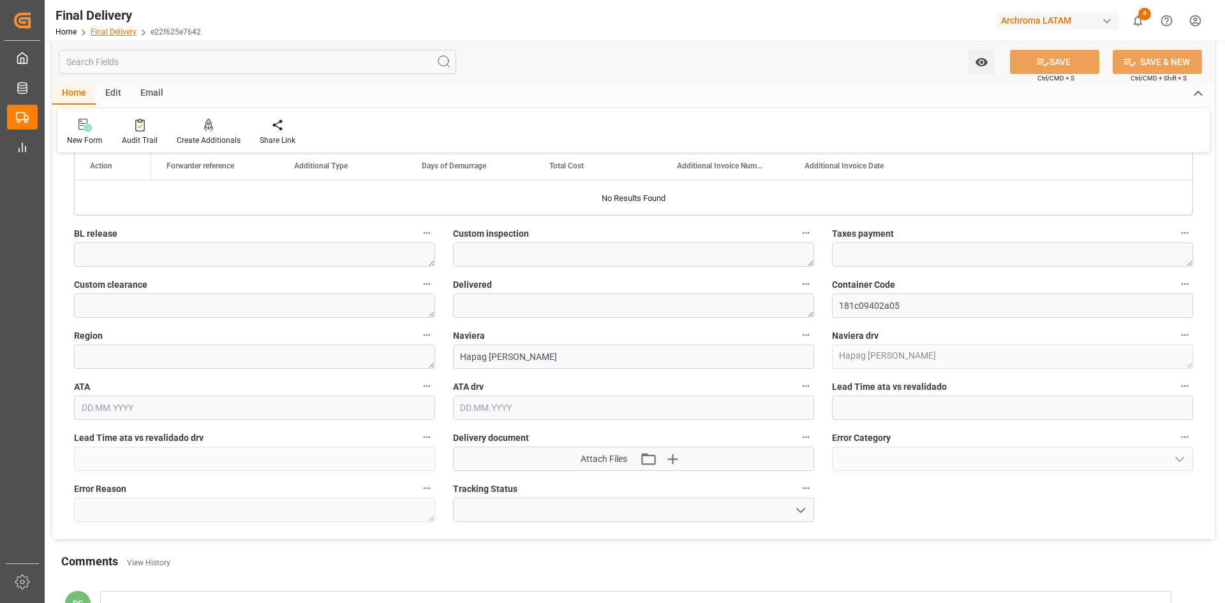
click at [122, 33] on link "Final Delivery" at bounding box center [114, 31] width 46 height 9
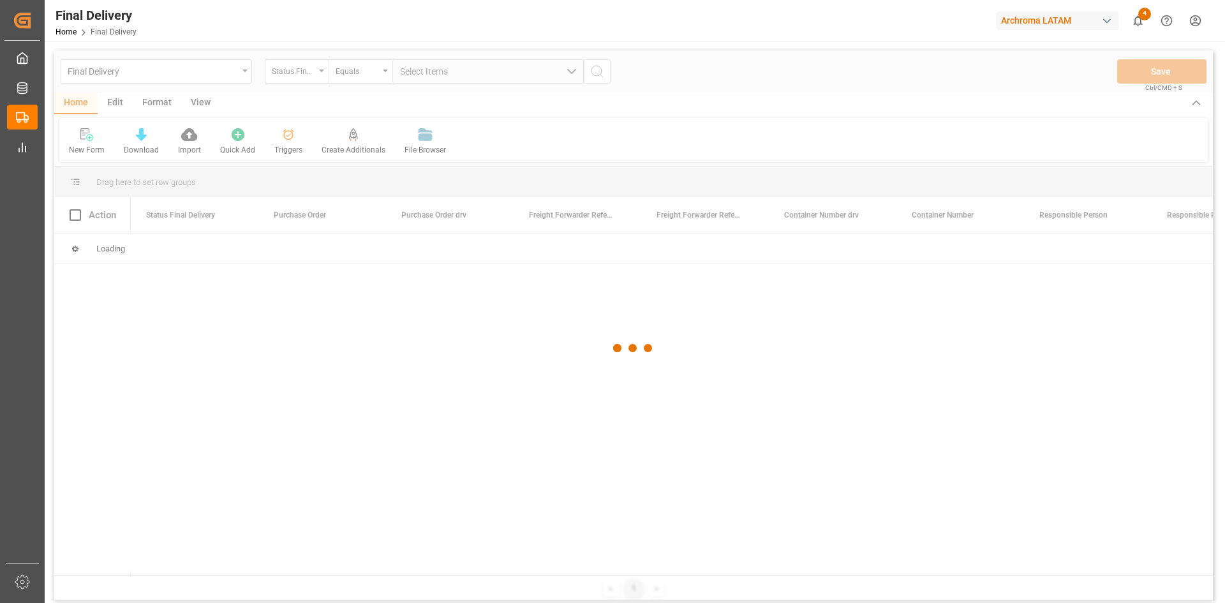
click at [245, 80] on div at bounding box center [633, 348] width 1159 height 596
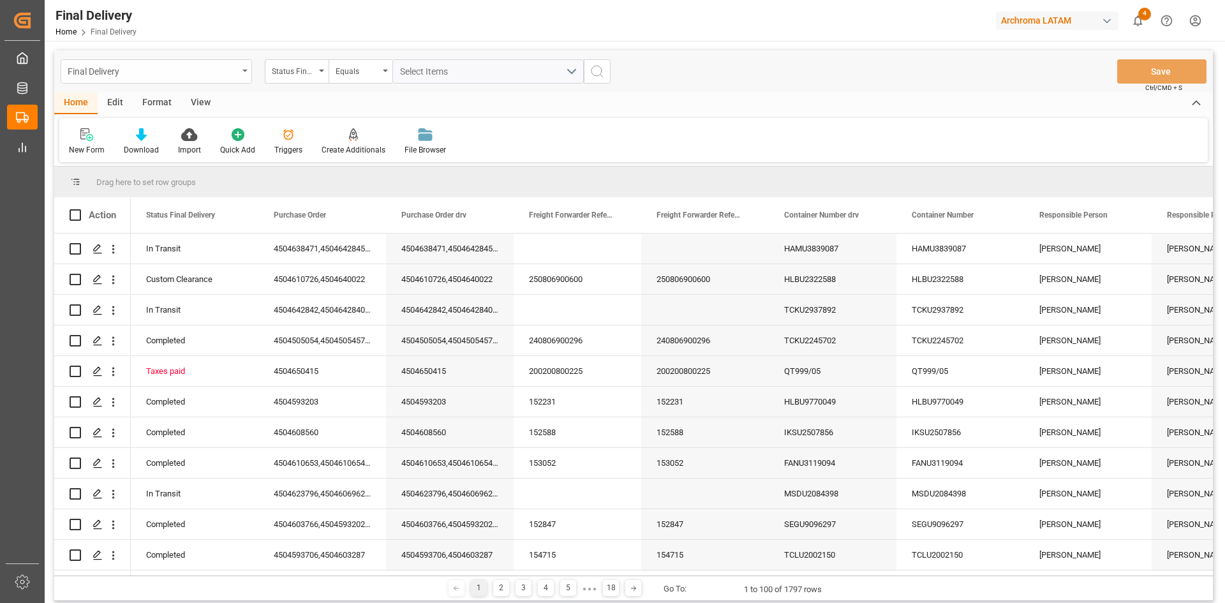
click at [243, 70] on icon "open menu" at bounding box center [245, 71] width 5 height 3
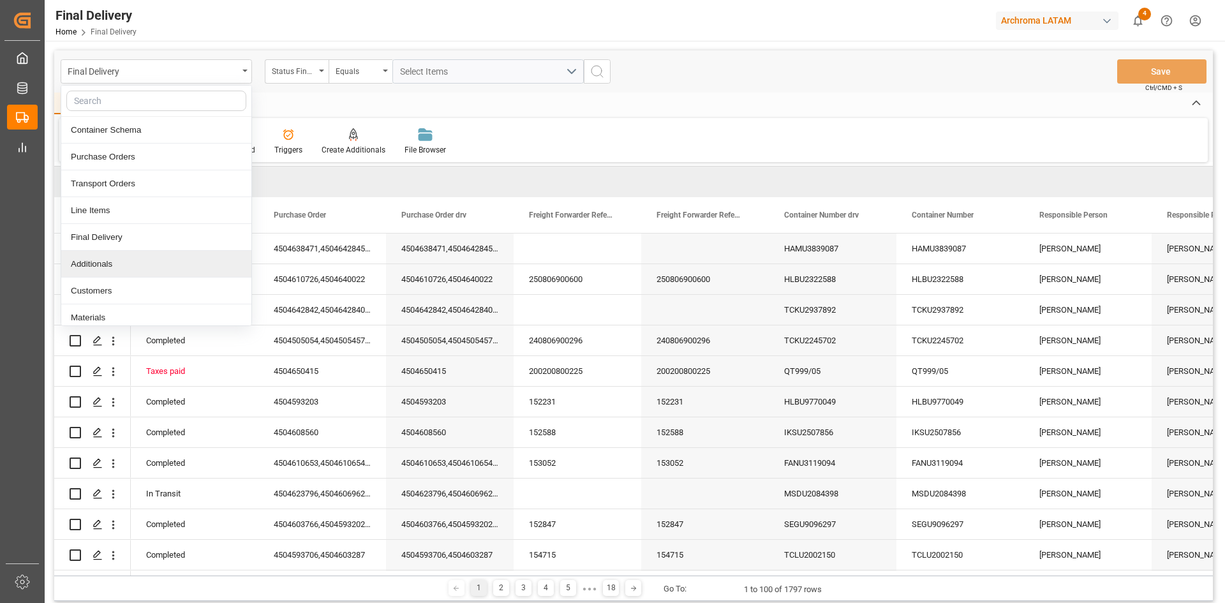
click at [123, 262] on div "Additionals" at bounding box center [156, 264] width 190 height 27
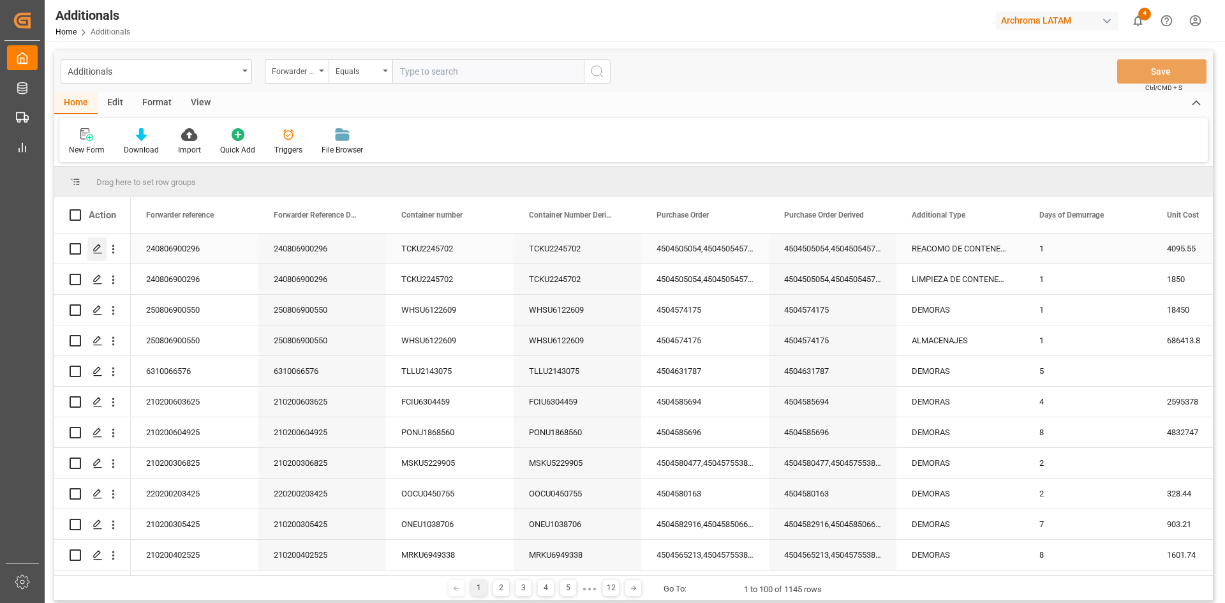
click at [96, 248] on icon "Press SPACE to select this row." at bounding box center [98, 249] width 10 height 10
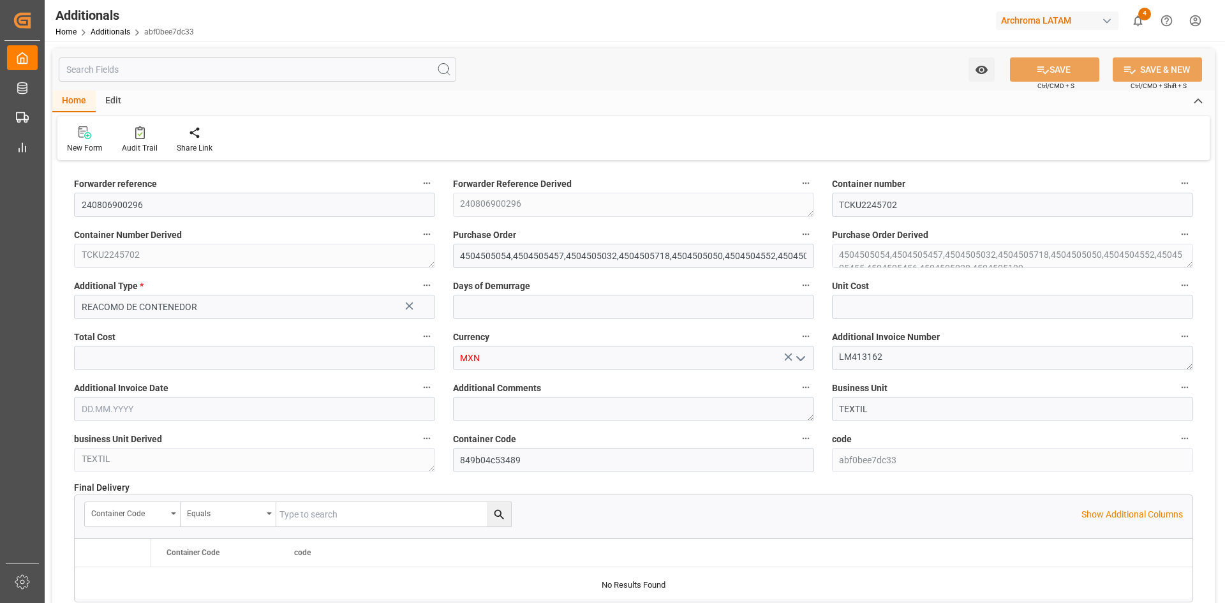
type input "1"
type input "4095.55"
type input "[DATE]"
click at [423, 308] on polyline "open menu" at bounding box center [422, 308] width 8 height 4
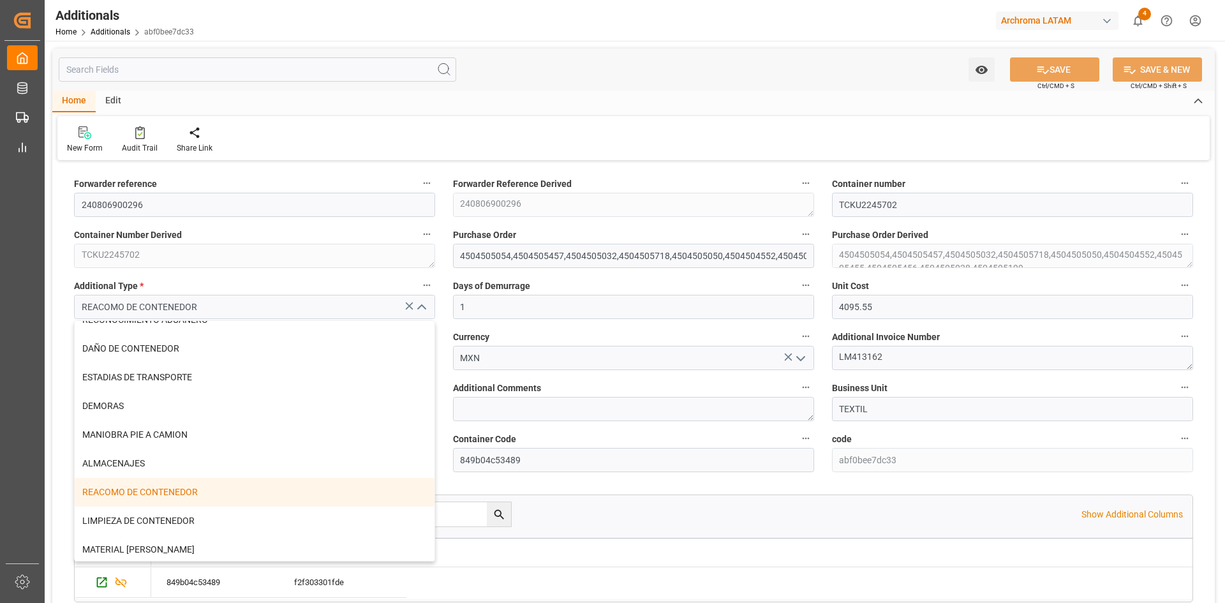
scroll to position [593, 0]
click at [422, 308] on icon "close menu" at bounding box center [421, 307] width 15 height 15
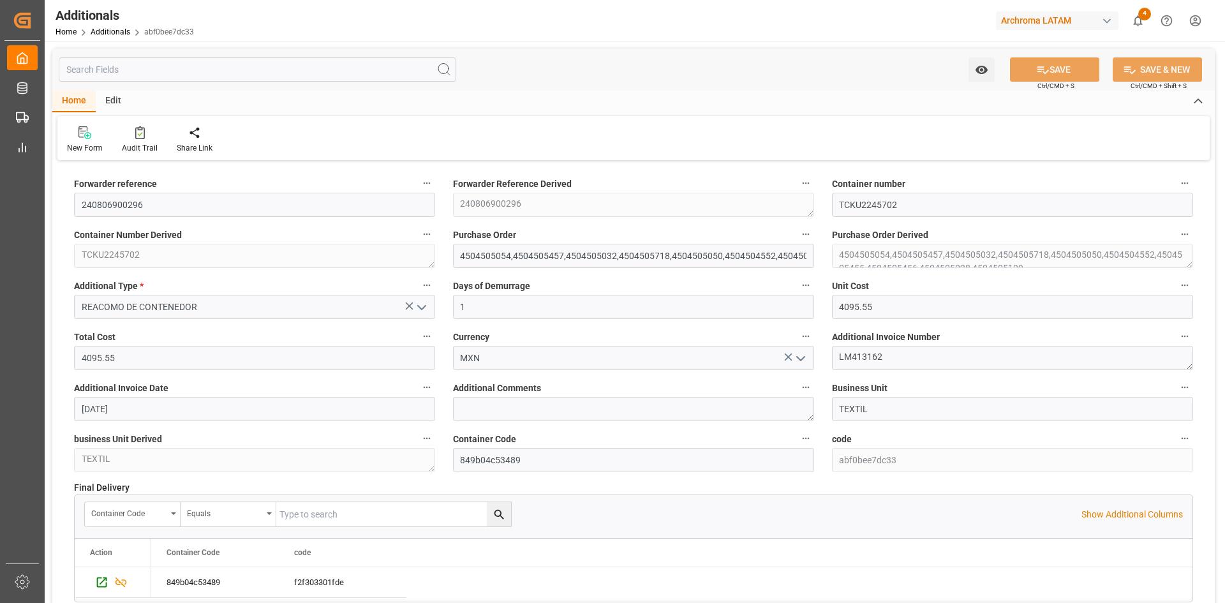
click at [803, 358] on polyline "open menu" at bounding box center [801, 359] width 8 height 4
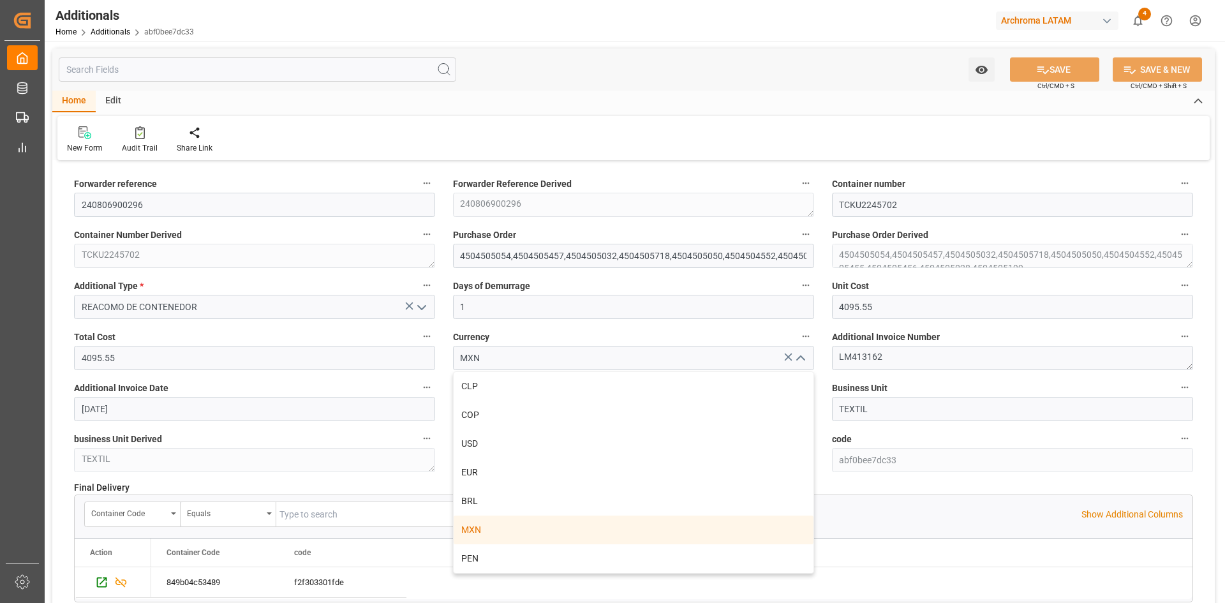
click at [885, 434] on label "code" at bounding box center [1012, 439] width 361 height 18
click at [1177, 434] on button "code" at bounding box center [1185, 438] width 17 height 17
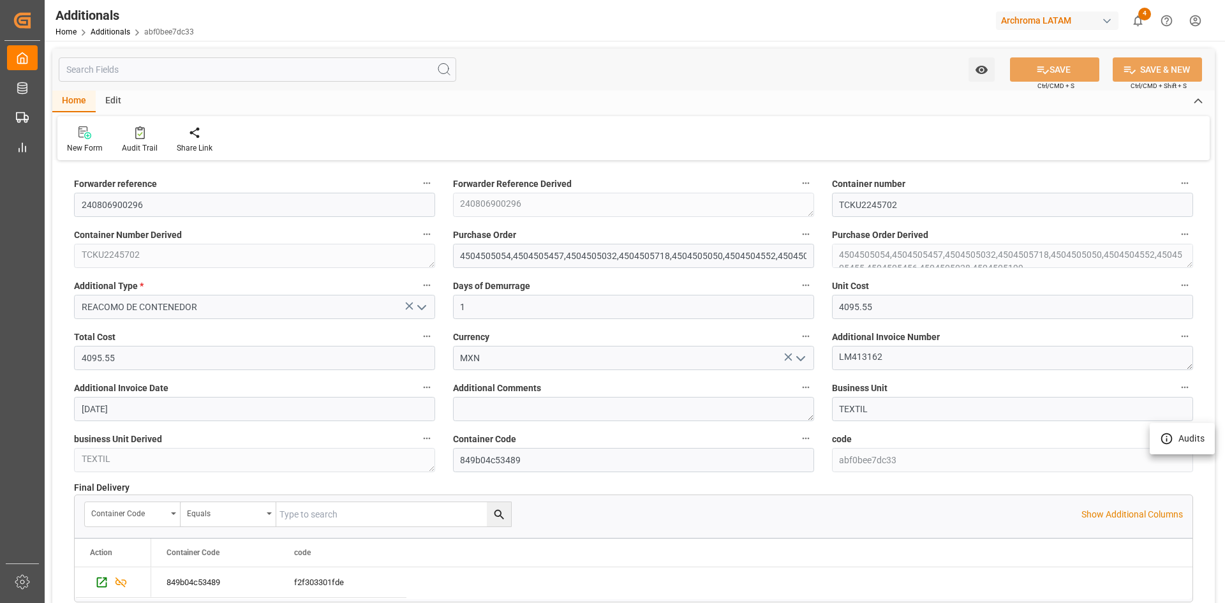
click at [885, 434] on div at bounding box center [612, 301] width 1225 height 603
